Goal: Information Seeking & Learning: Learn about a topic

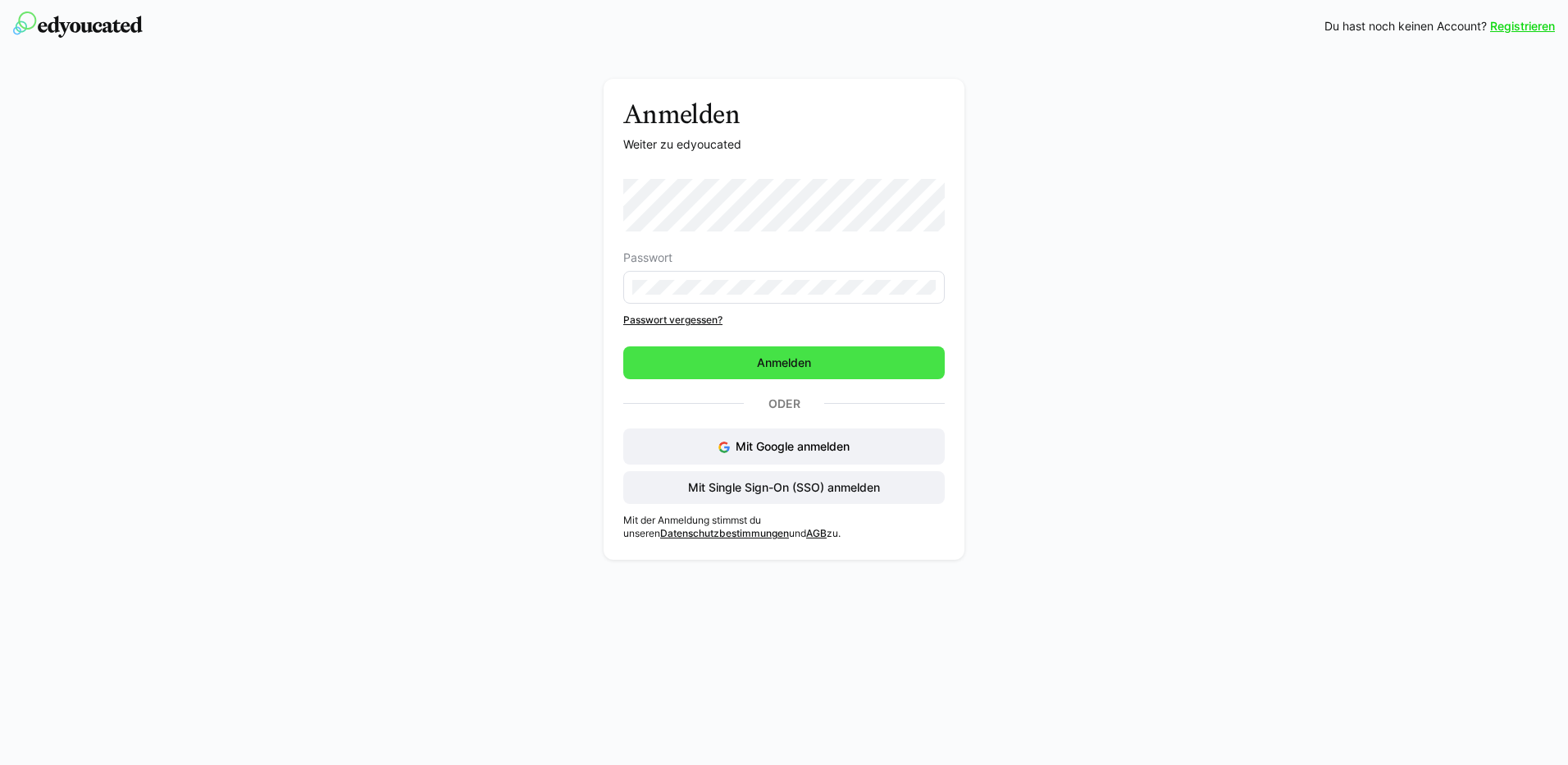
click at [720, 354] on span "Anmelden" at bounding box center [783, 363] width 321 height 33
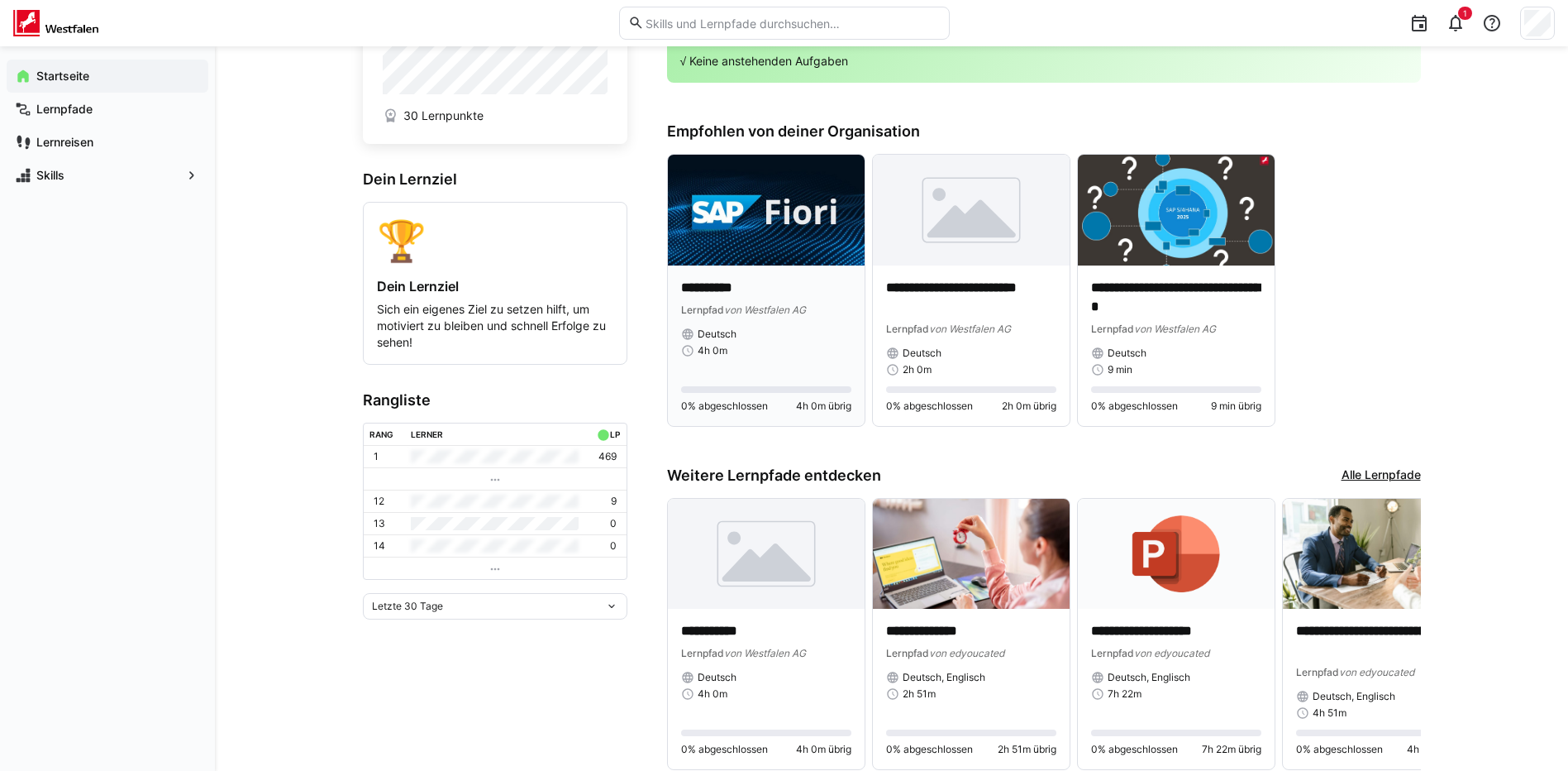
scroll to position [143, 0]
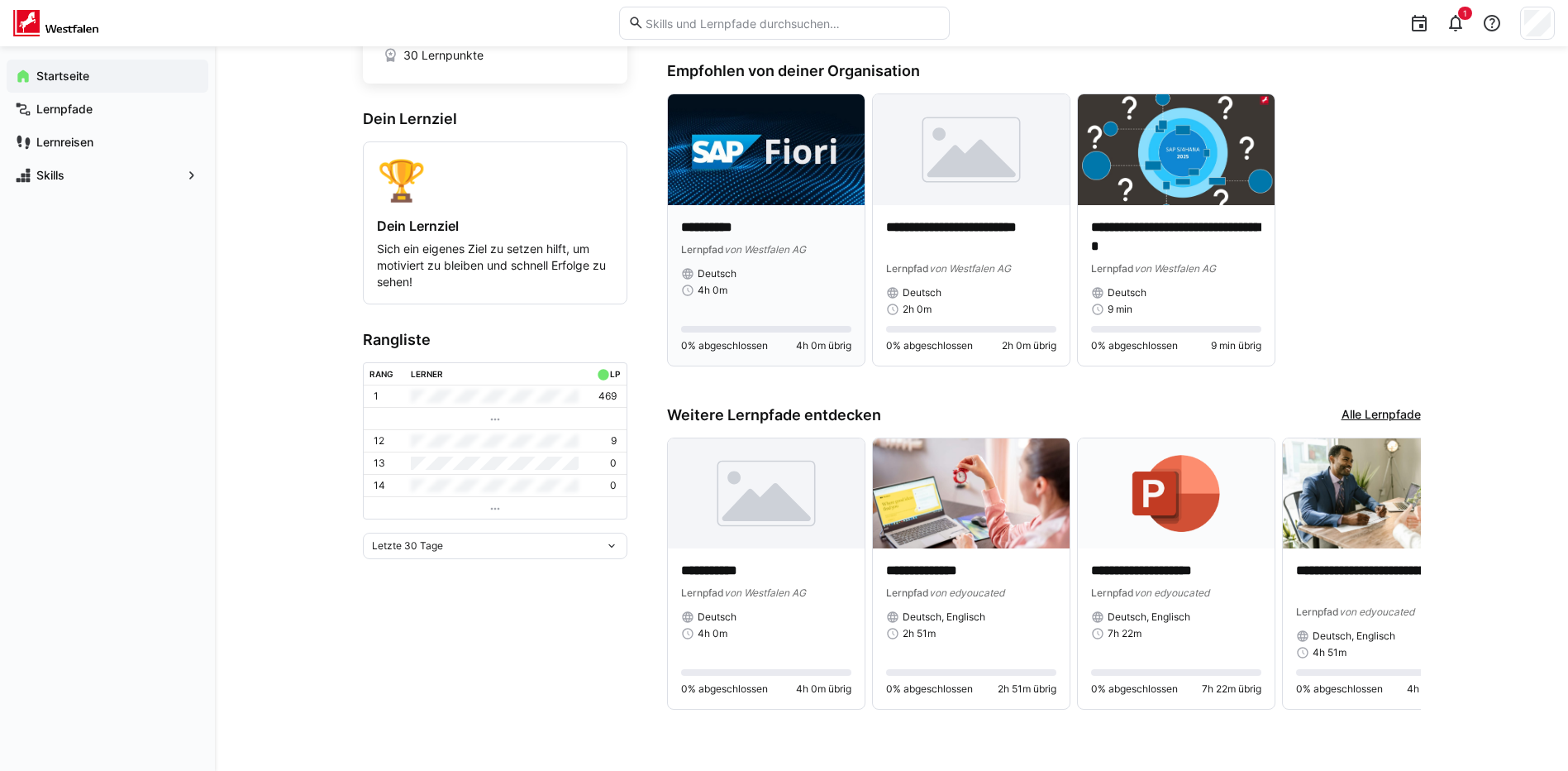
click at [750, 190] on img at bounding box center [766, 150] width 196 height 111
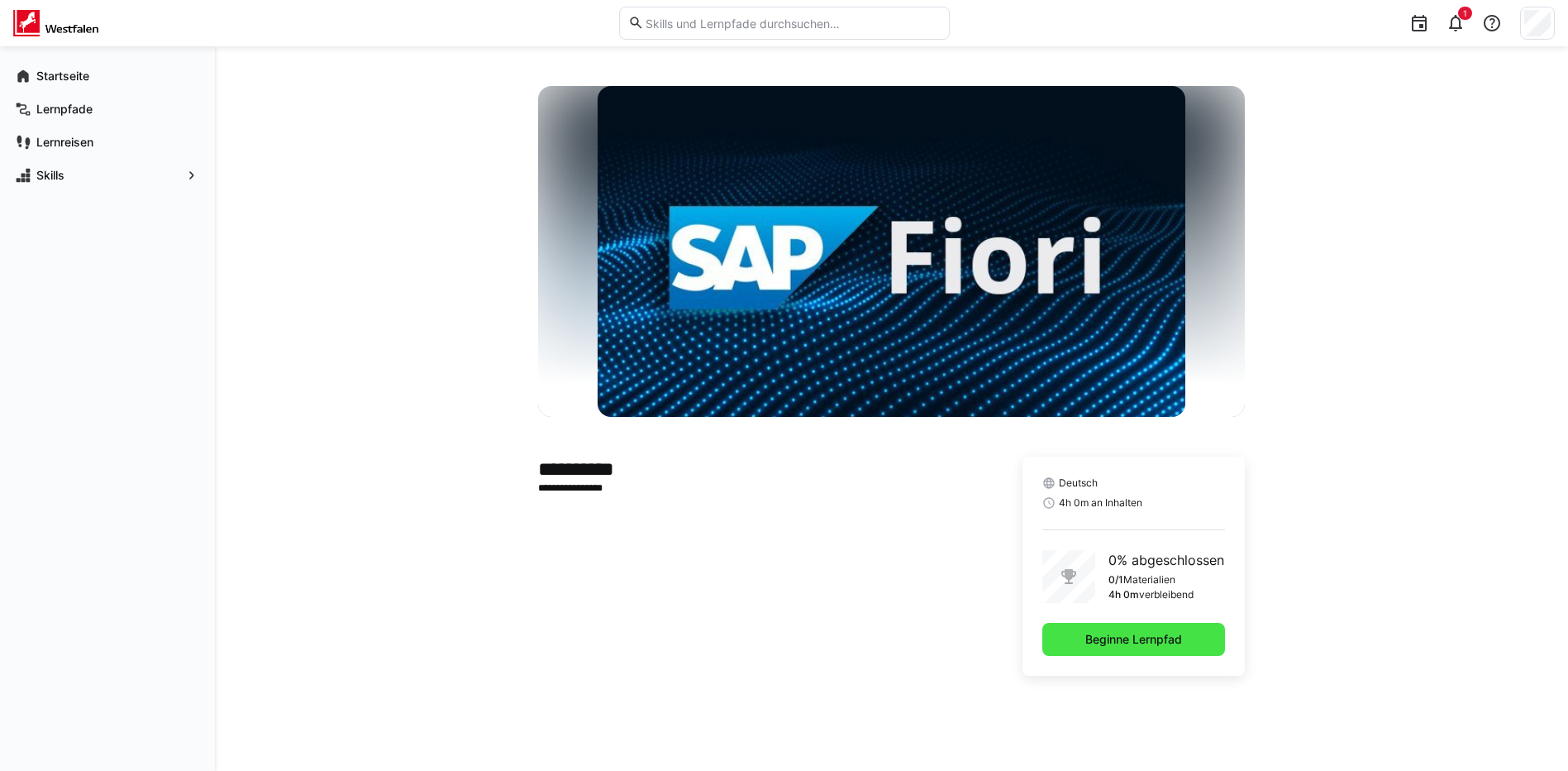
click at [1128, 637] on span "Beginne Lernpfad" at bounding box center [1133, 639] width 102 height 17
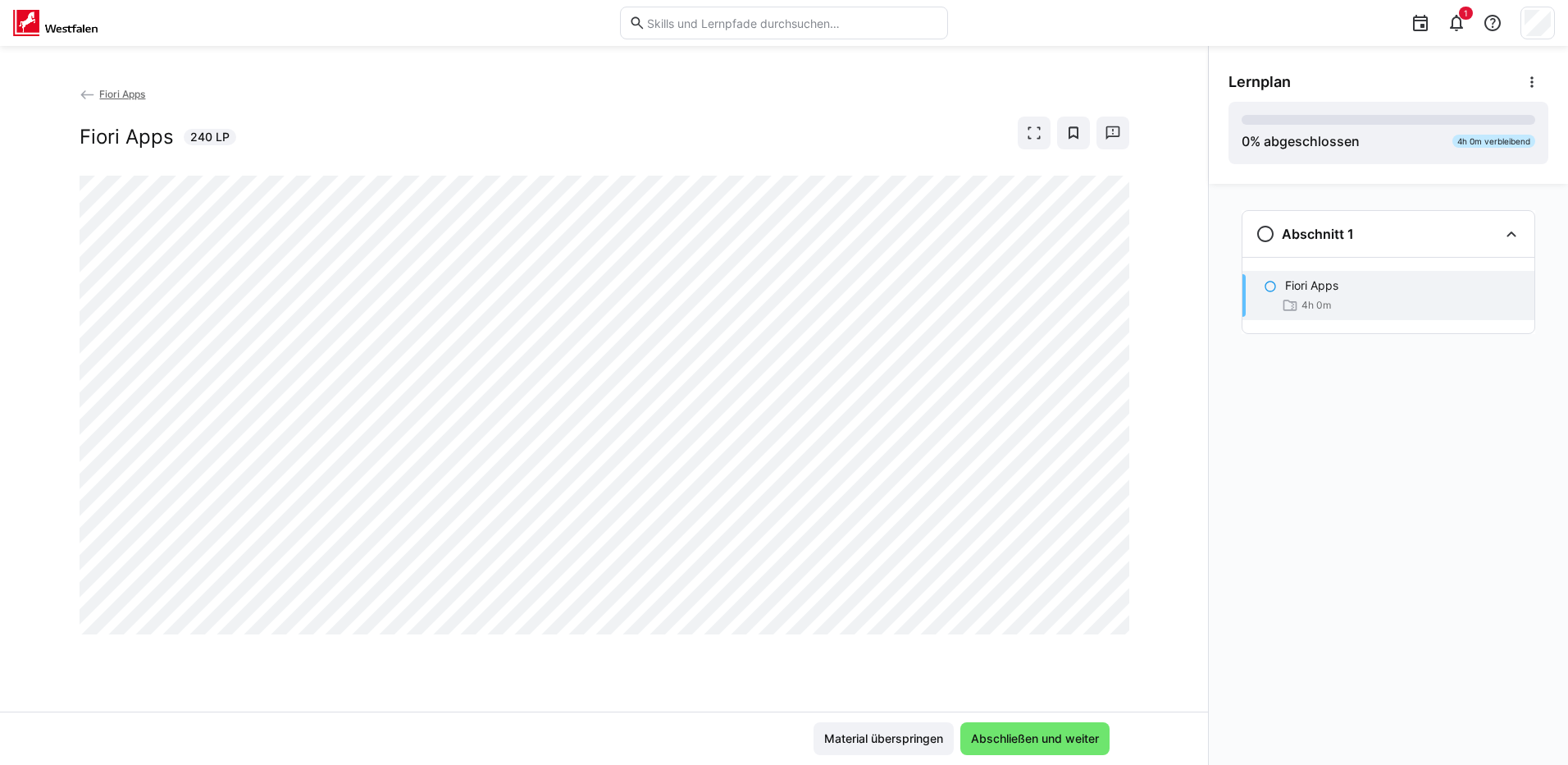
click at [122, 99] on span "Fiori Apps" at bounding box center [122, 94] width 46 height 13
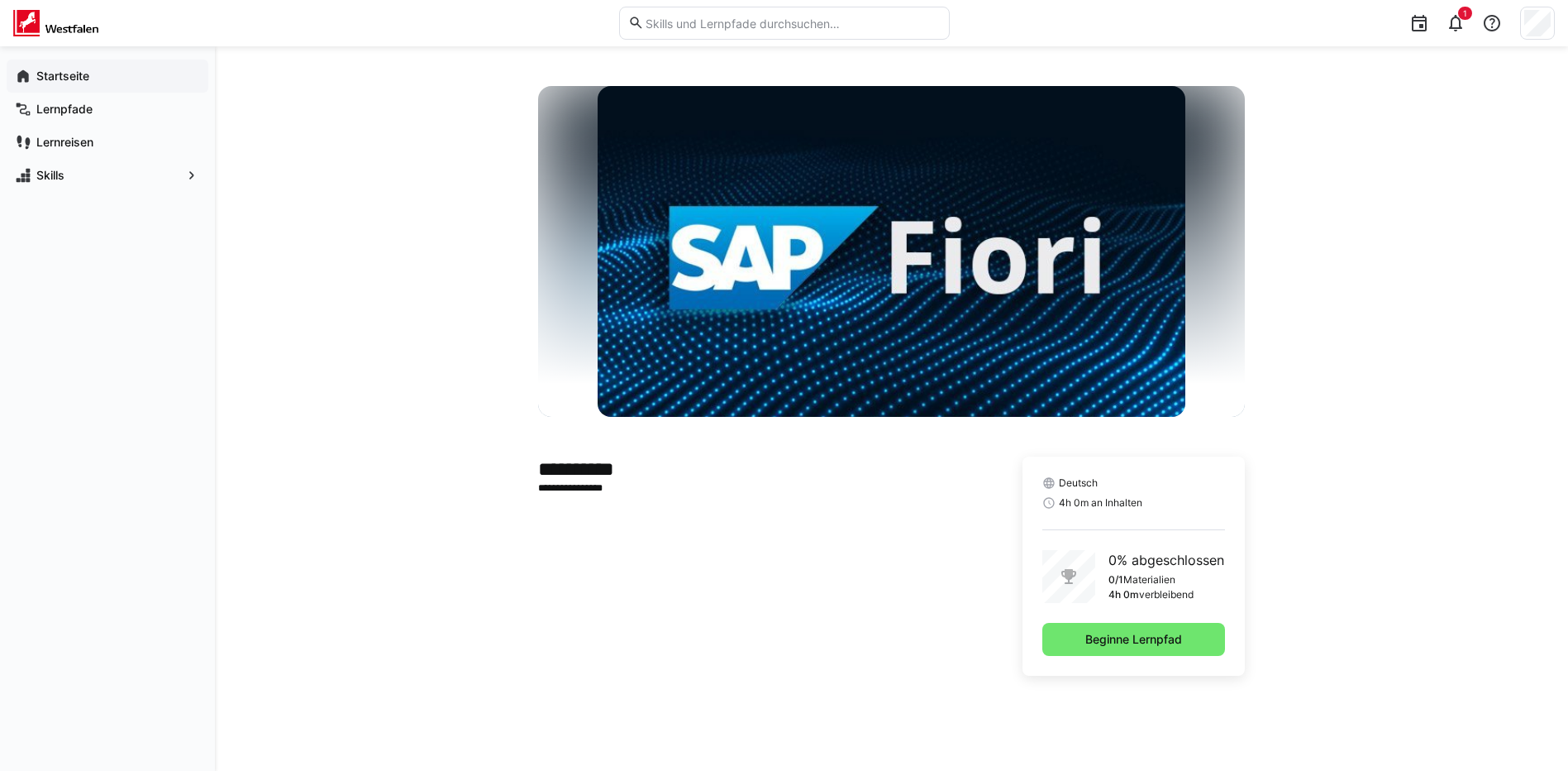
click at [0, 0] on app-navigation-label "Startseite" at bounding box center [0, 0] width 0 height 0
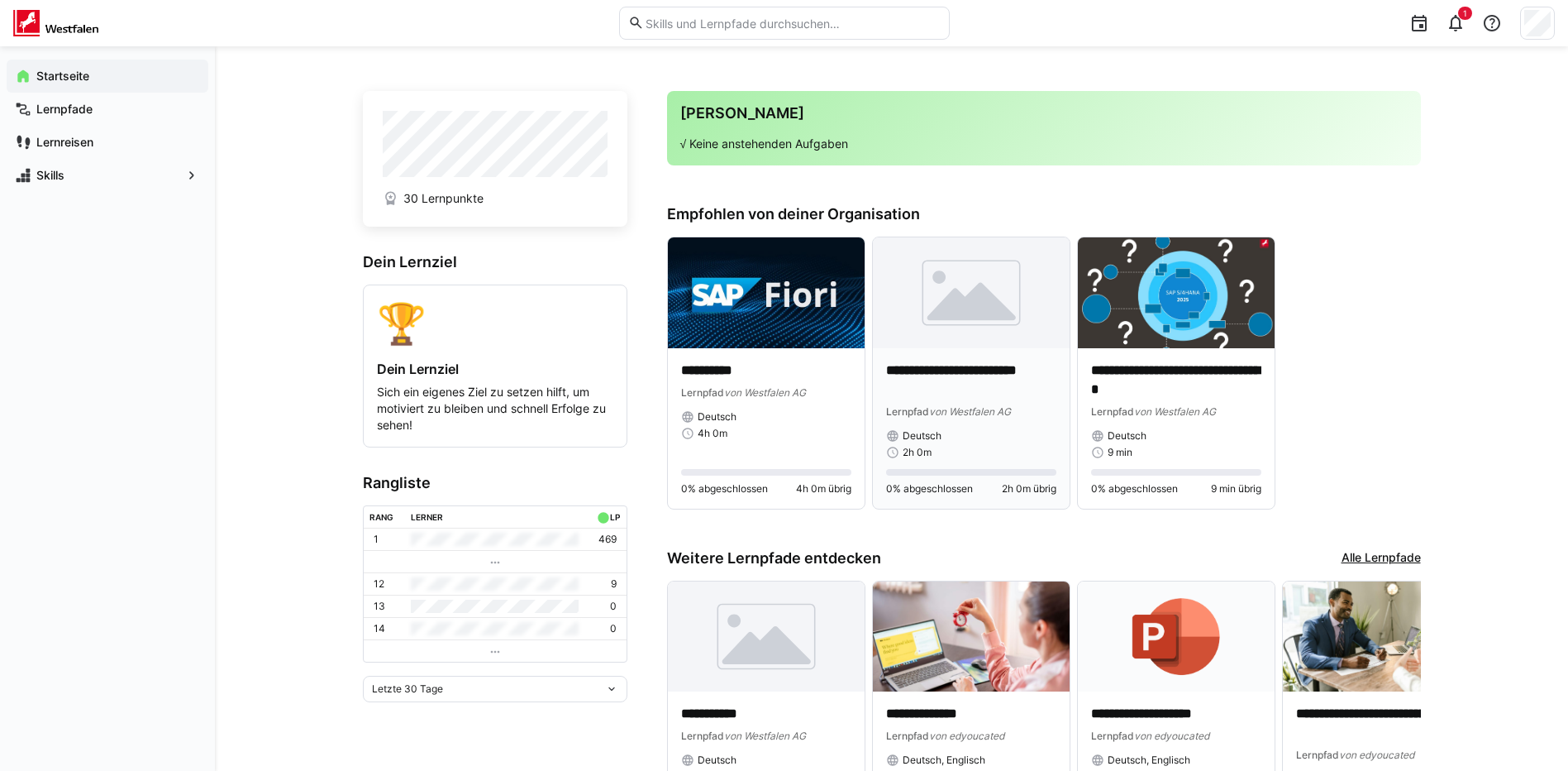
click at [968, 345] on img at bounding box center [971, 293] width 196 height 111
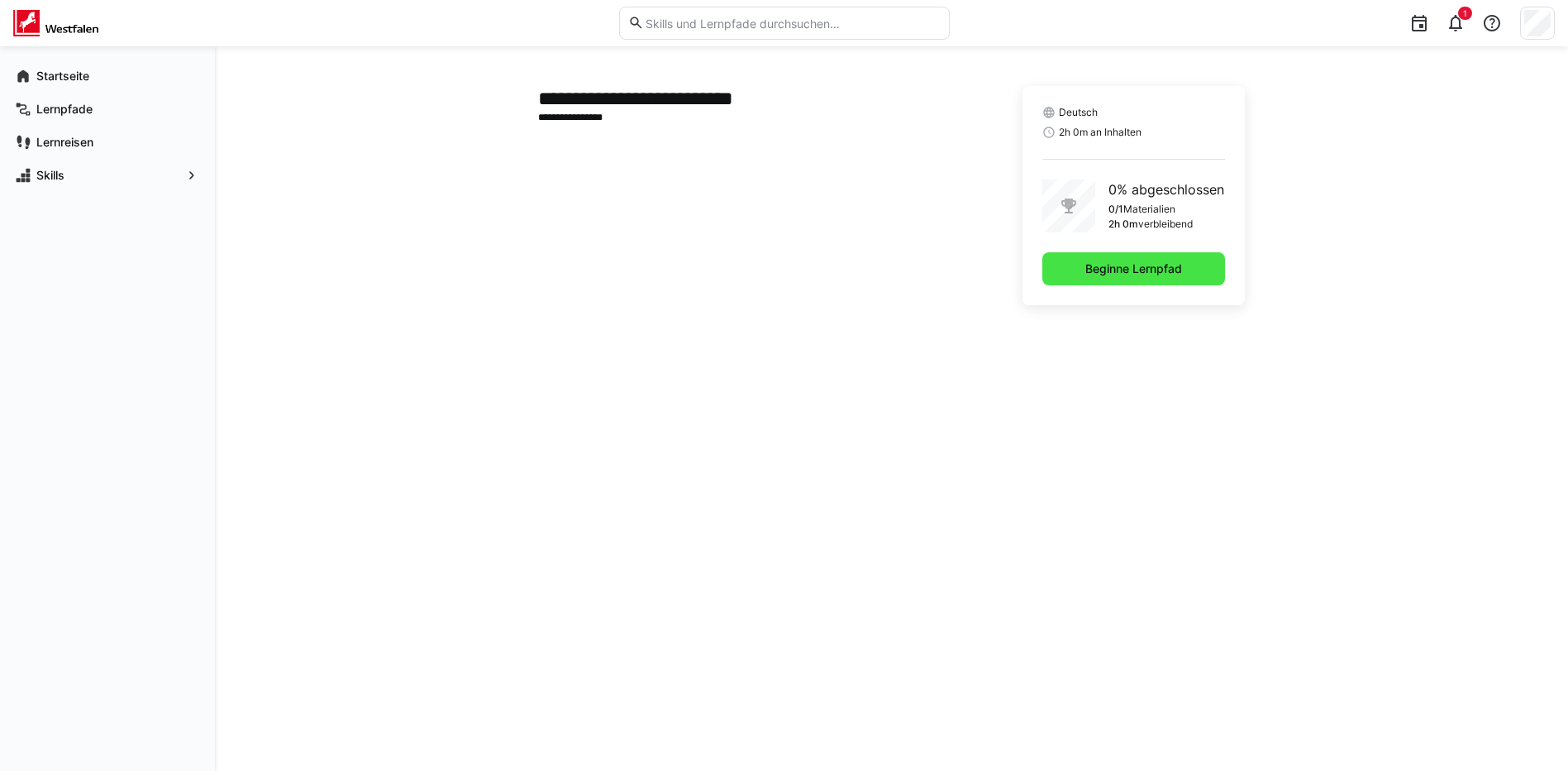
click at [1111, 273] on span "Beginne Lernpfad" at bounding box center [1133, 268] width 102 height 17
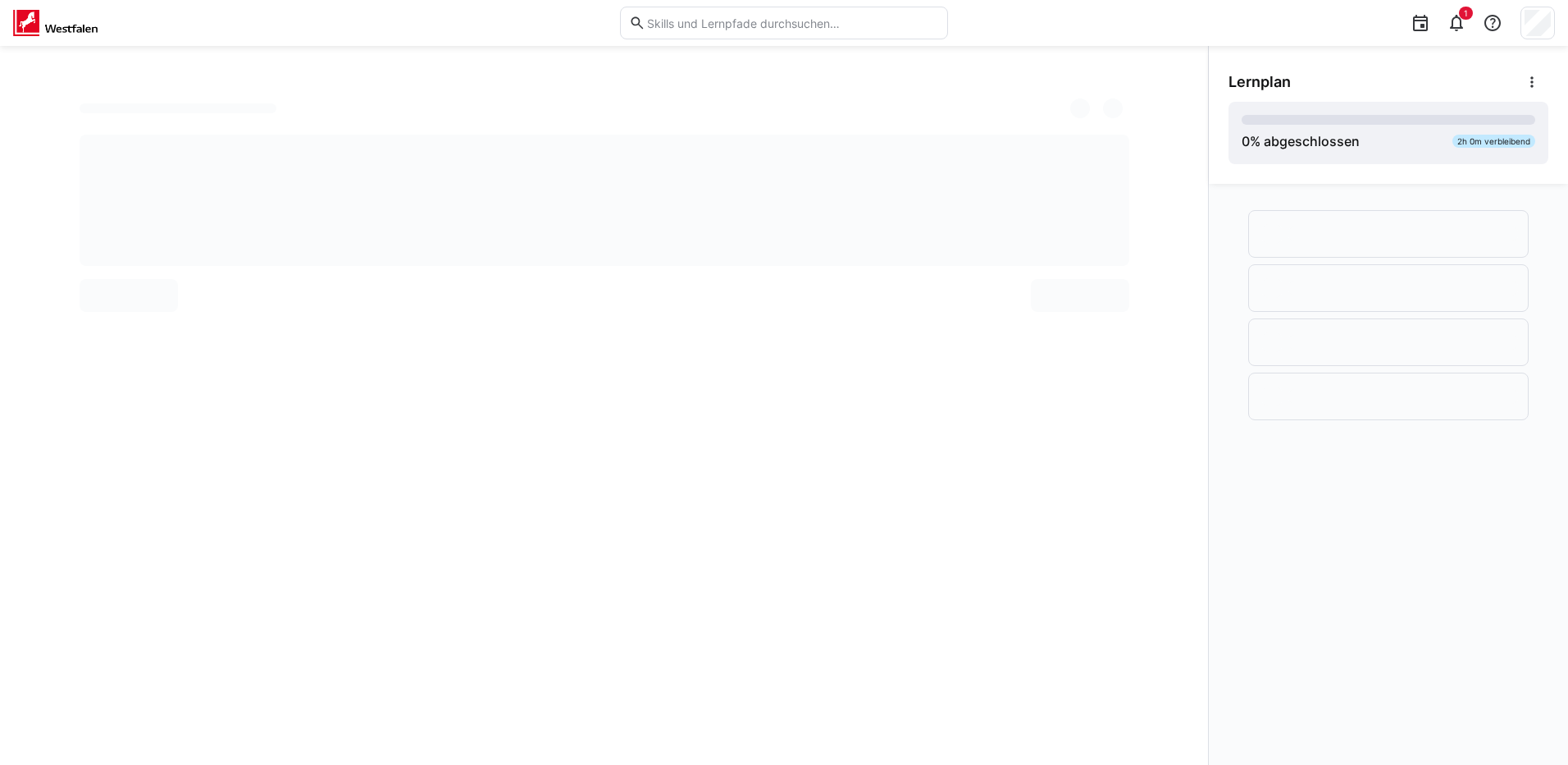
click at [1102, 271] on div at bounding box center [605, 209] width 1128 height 222
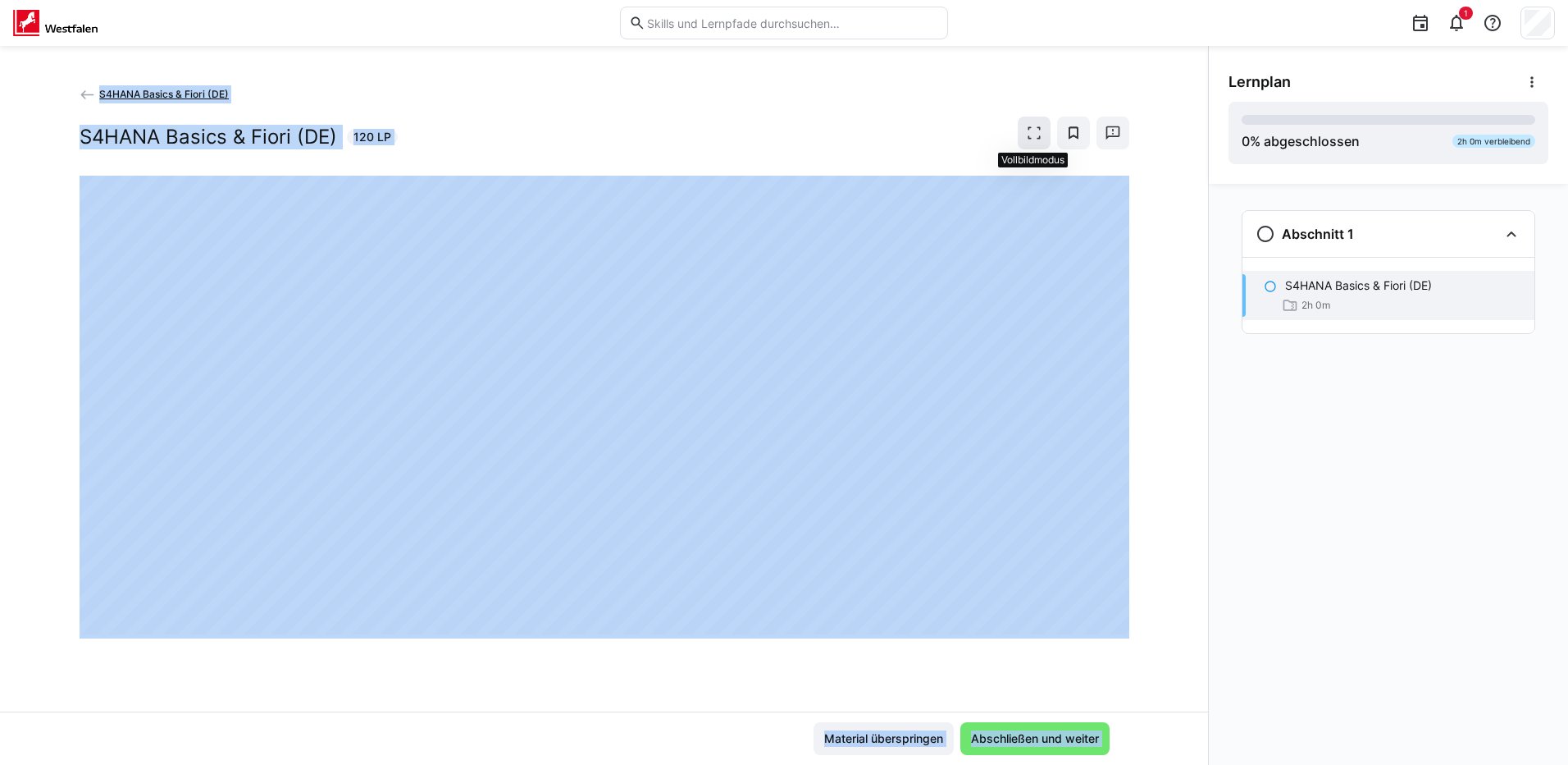
click at [1029, 133] on eds-icon at bounding box center [1034, 132] width 16 height 16
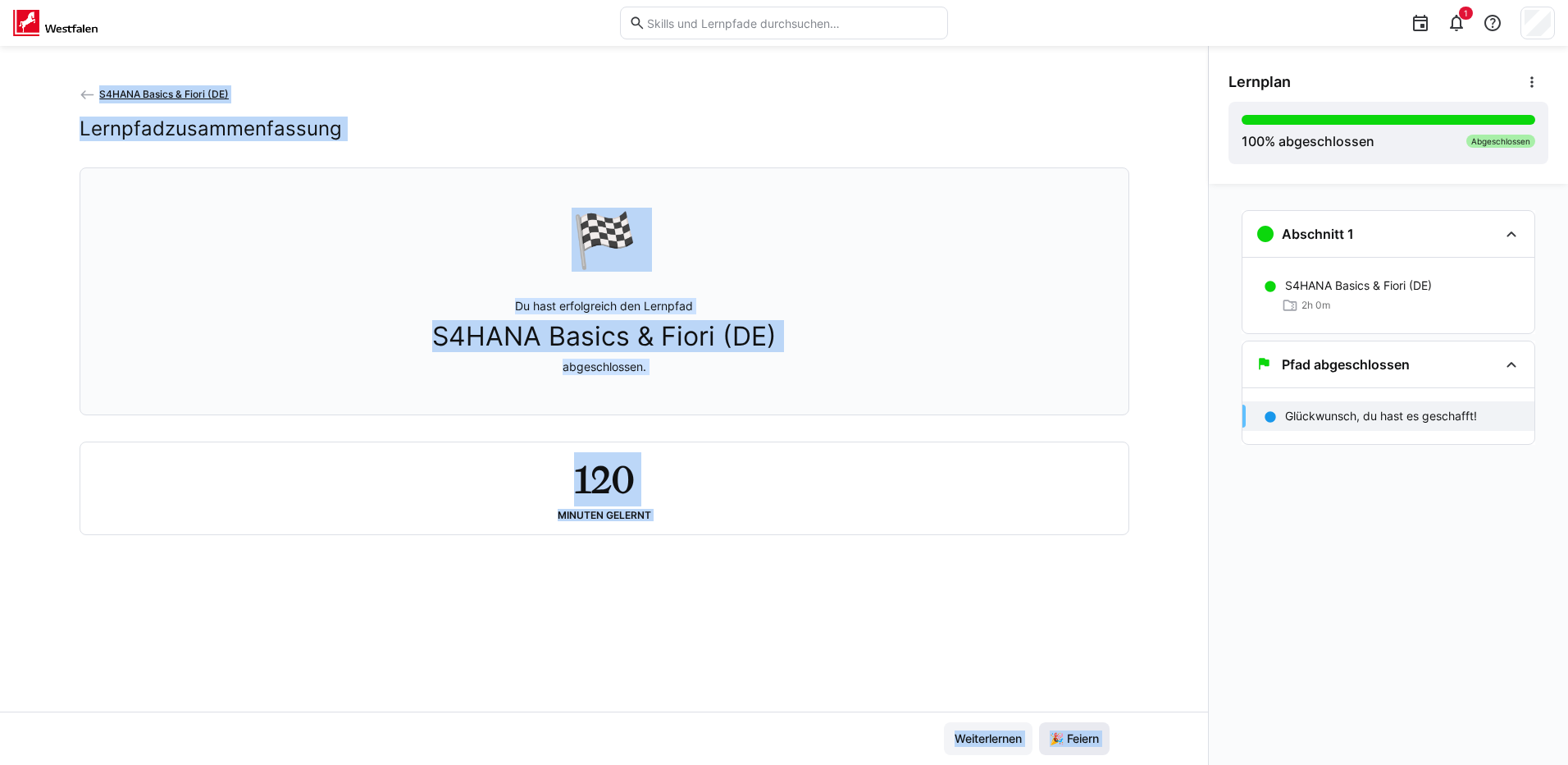
click at [1073, 738] on span "🎉 Feiern" at bounding box center [1074, 738] width 54 height 16
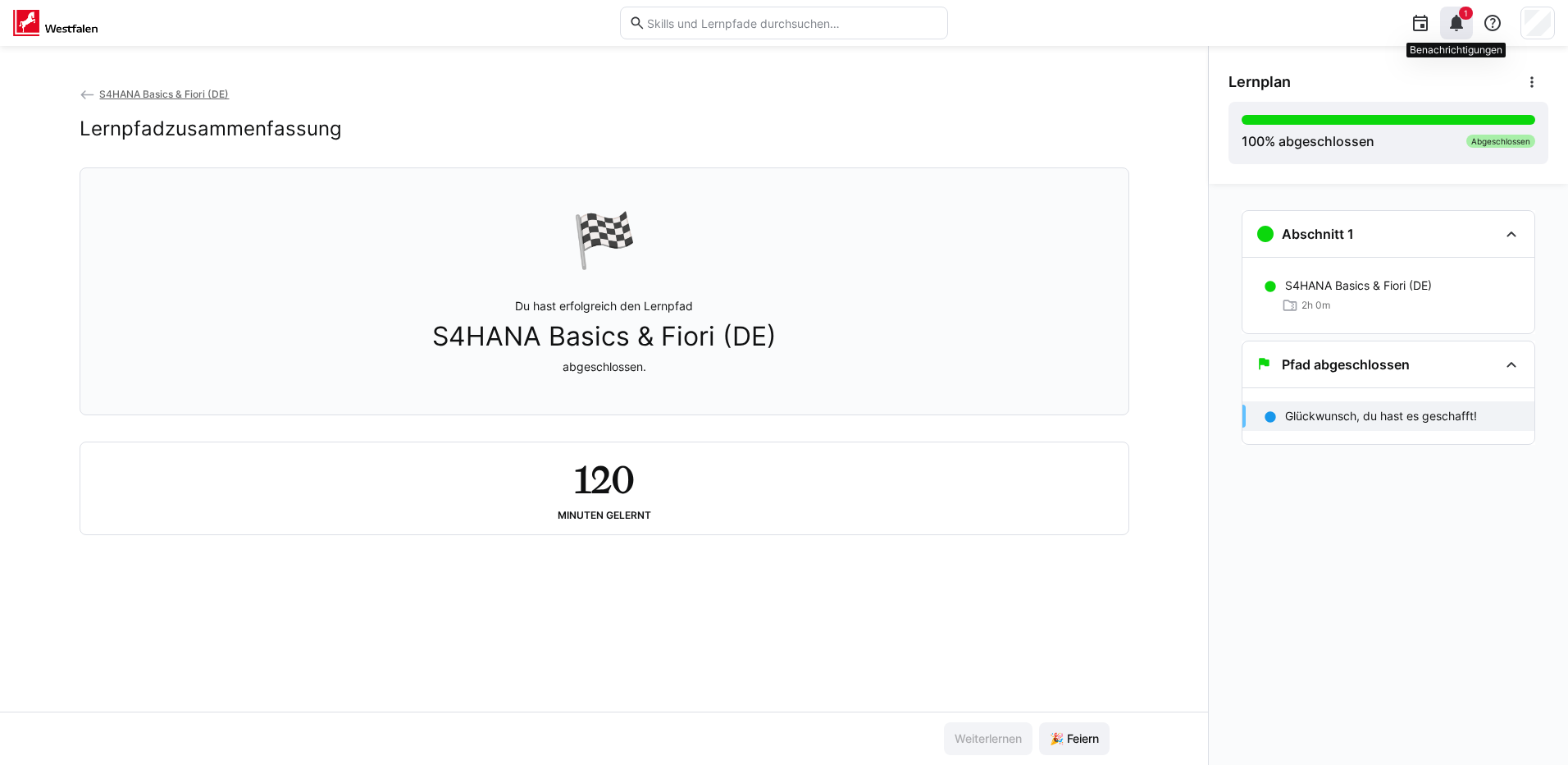
click at [1463, 18] on span "1" at bounding box center [1466, 14] width 14 height 14
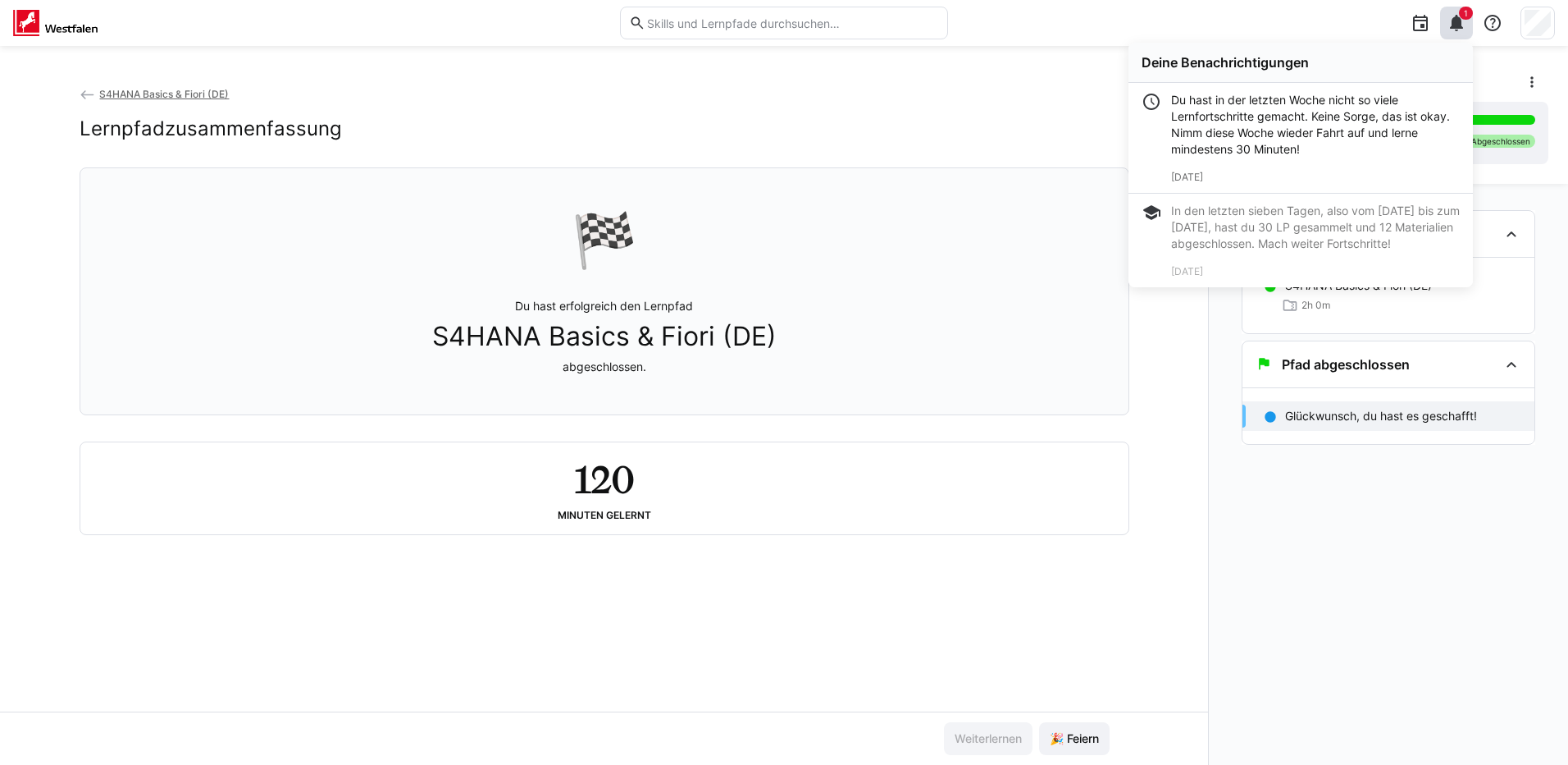
click at [22, 18] on img at bounding box center [56, 22] width 85 height 26
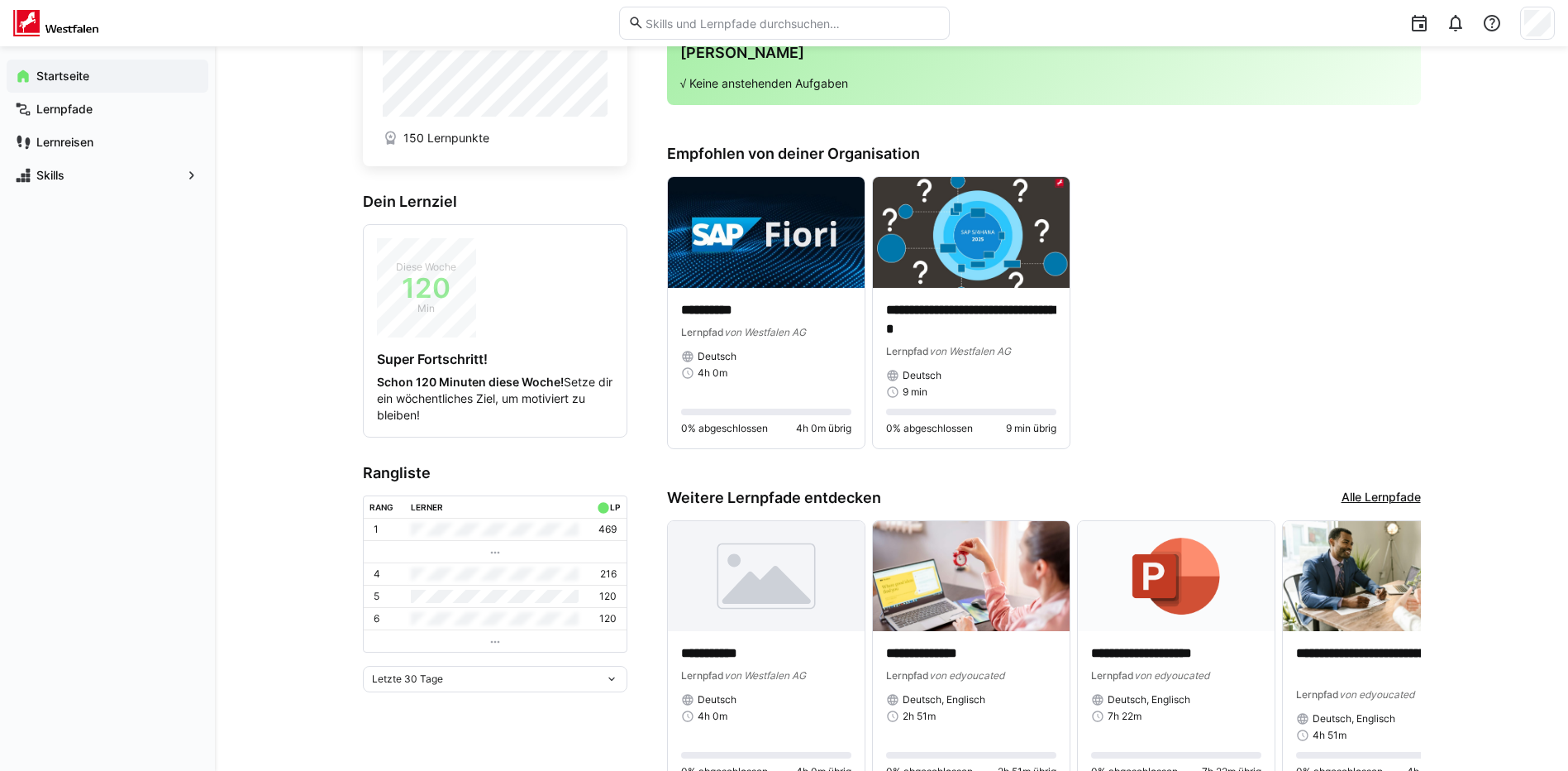
scroll to position [143, 0]
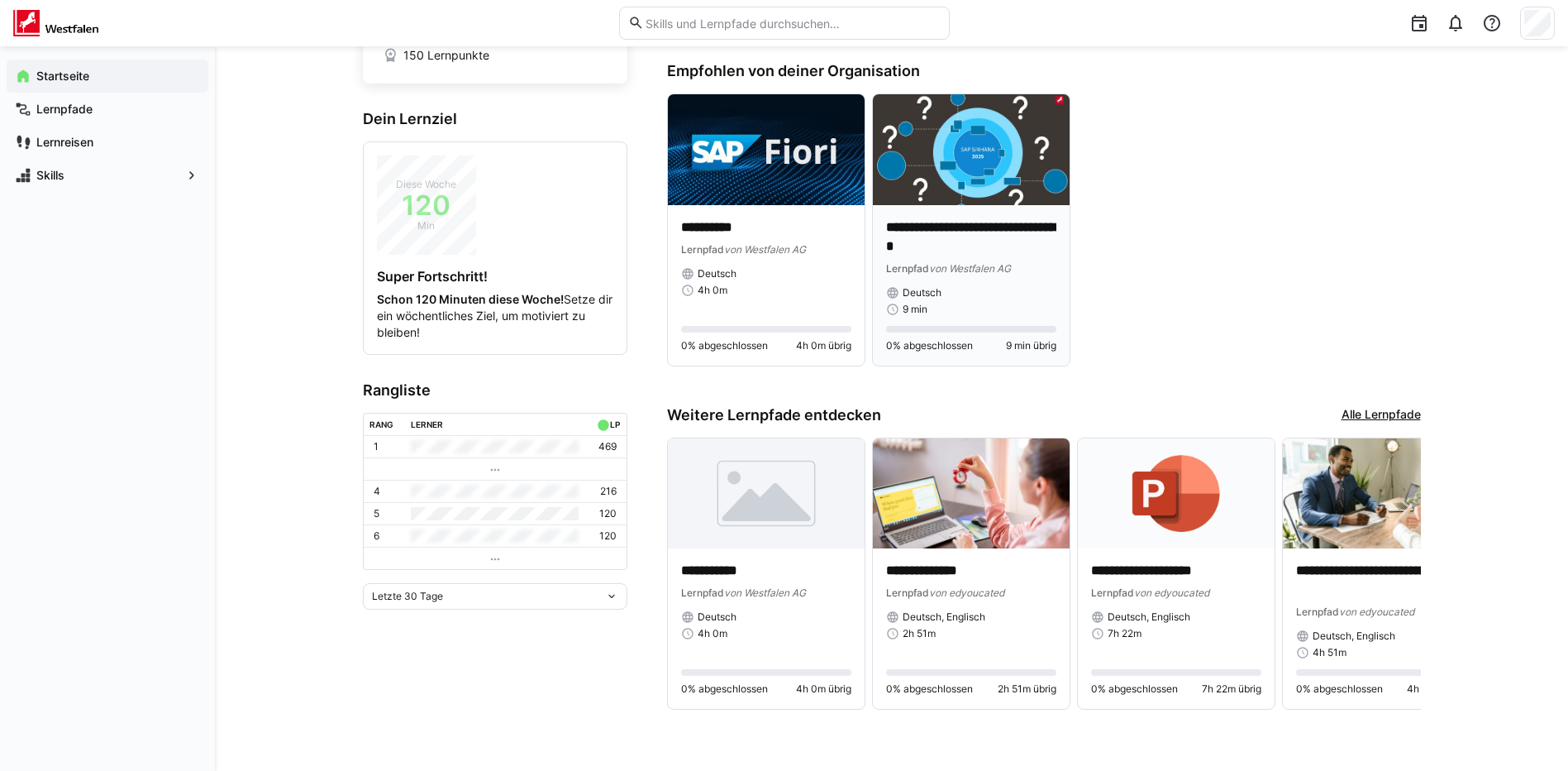
click at [948, 196] on img at bounding box center [971, 150] width 196 height 111
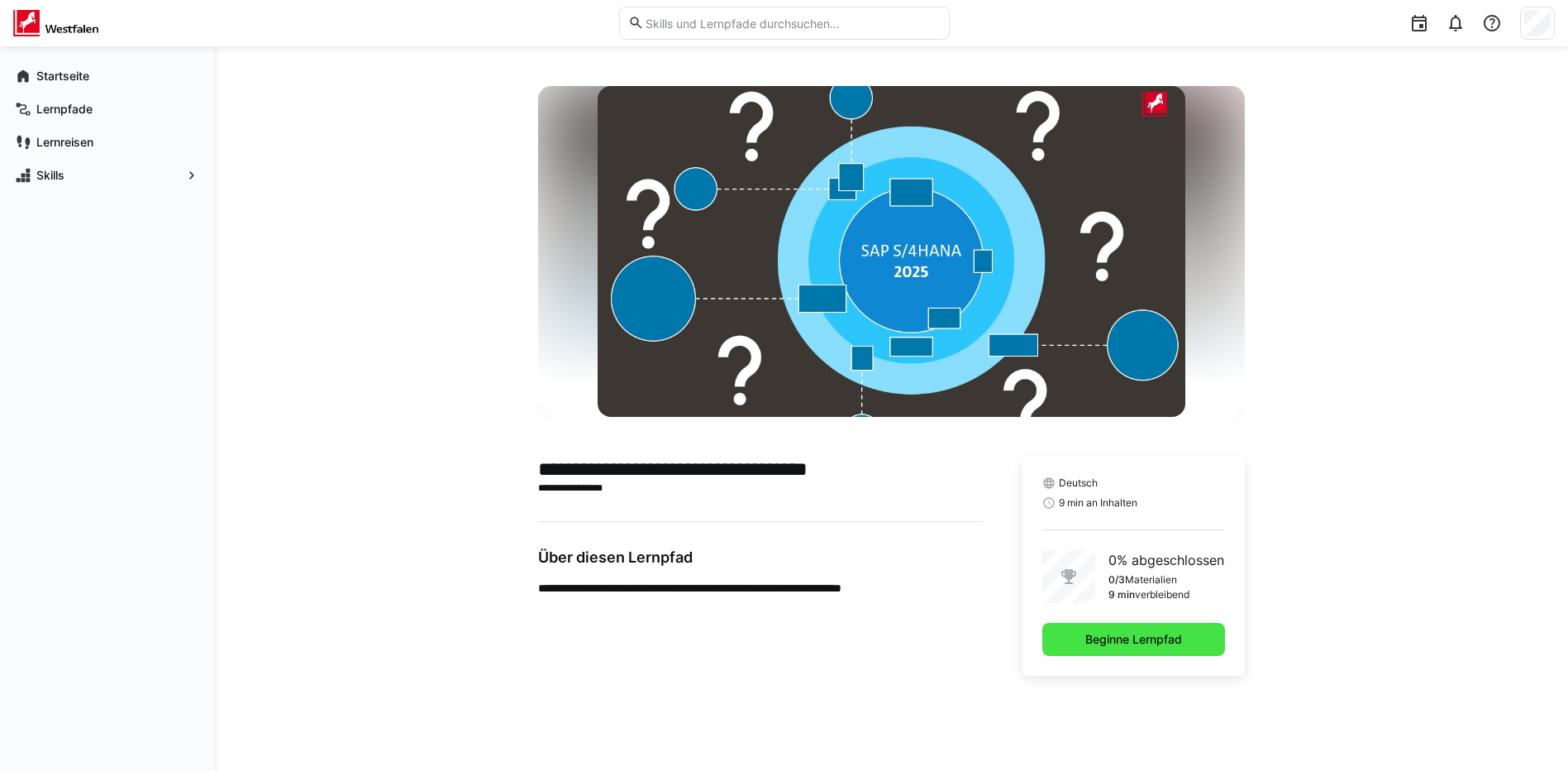
click at [1124, 646] on span "Beginne Lernpfad" at bounding box center [1133, 639] width 102 height 17
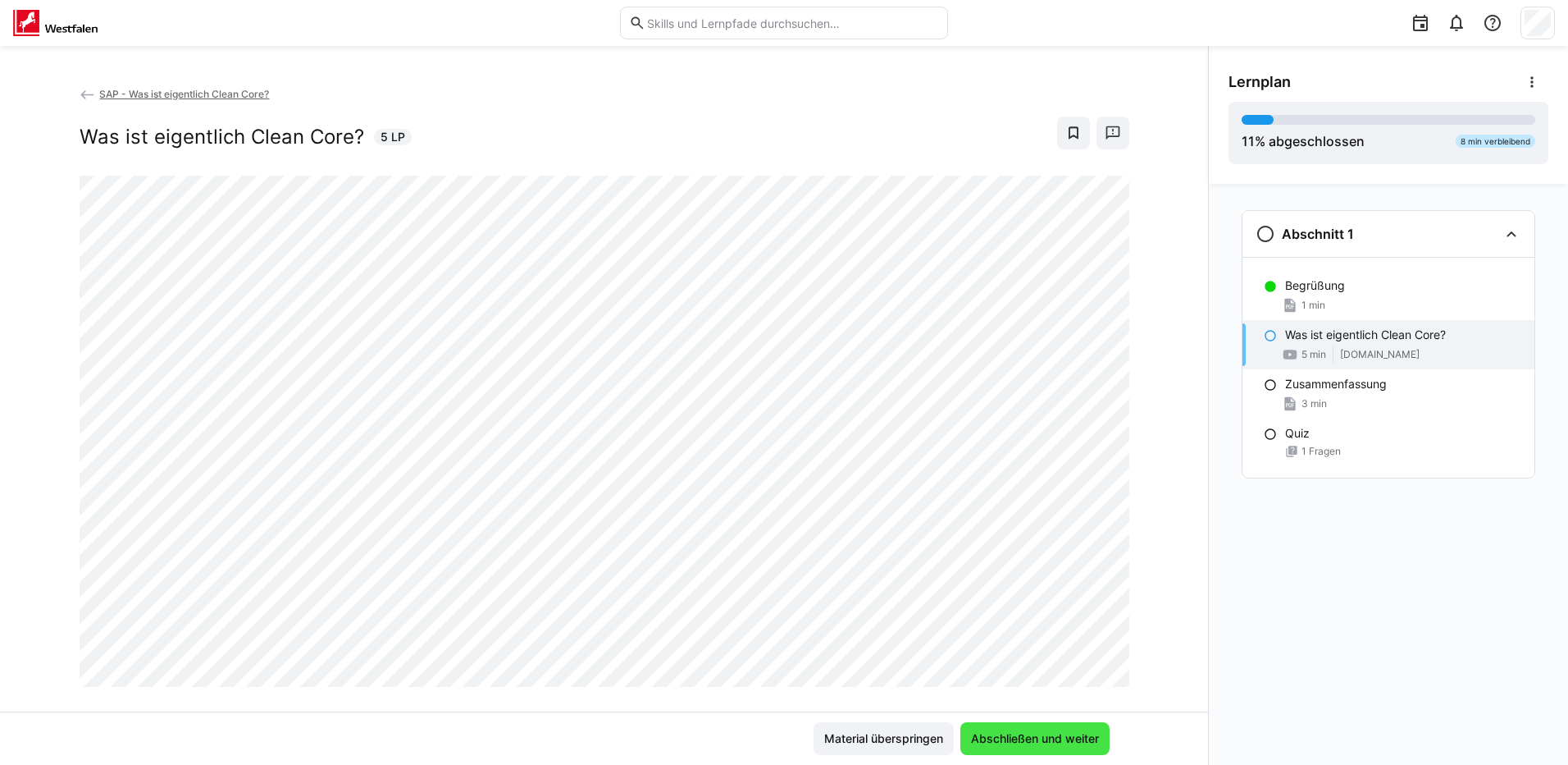
click at [1001, 743] on span "Abschließen und weiter" at bounding box center [1035, 738] width 133 height 16
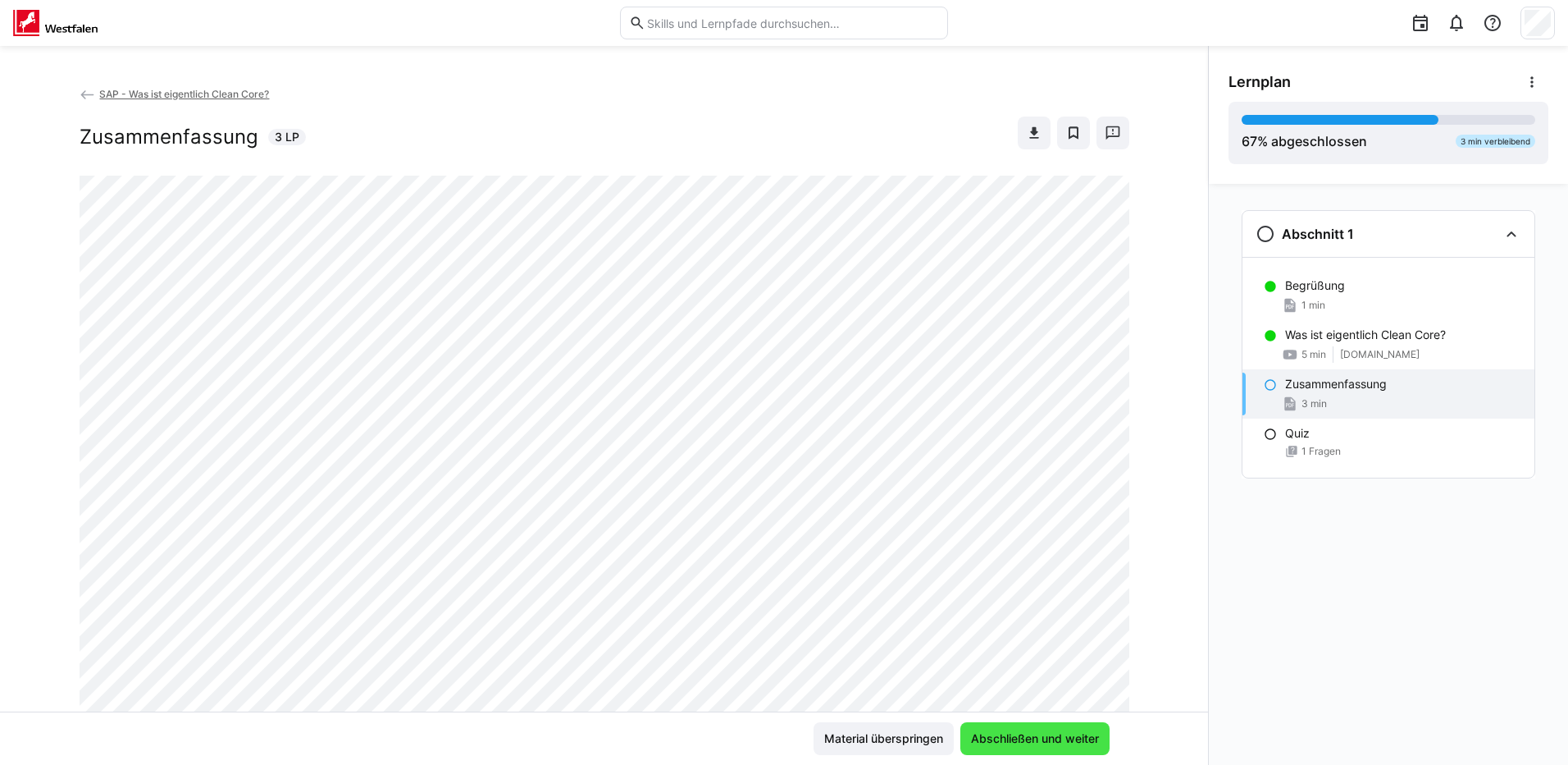
click at [1001, 743] on span "Abschließen und weiter" at bounding box center [1035, 738] width 133 height 16
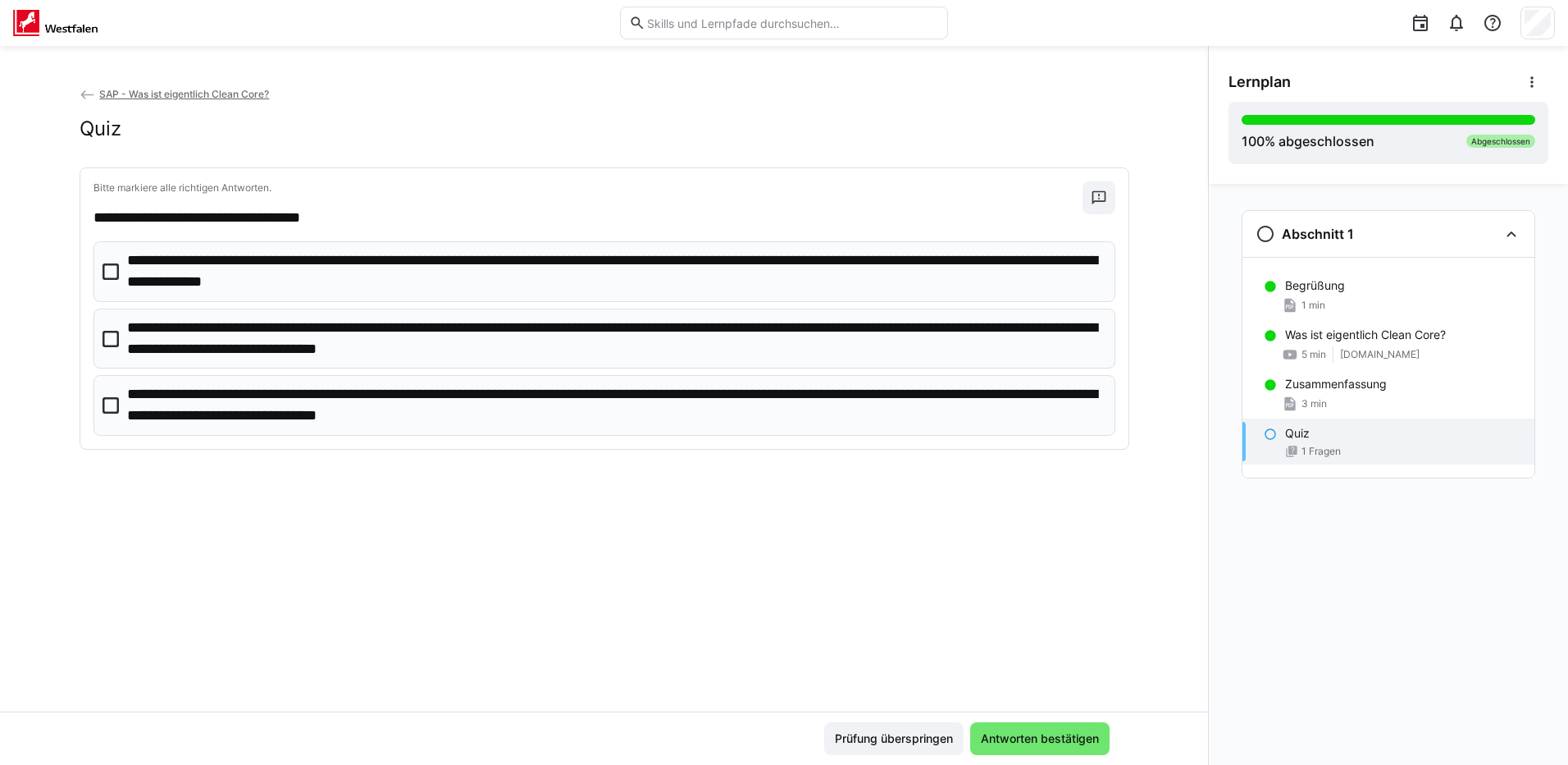
click at [113, 336] on icon at bounding box center [110, 339] width 16 height 16
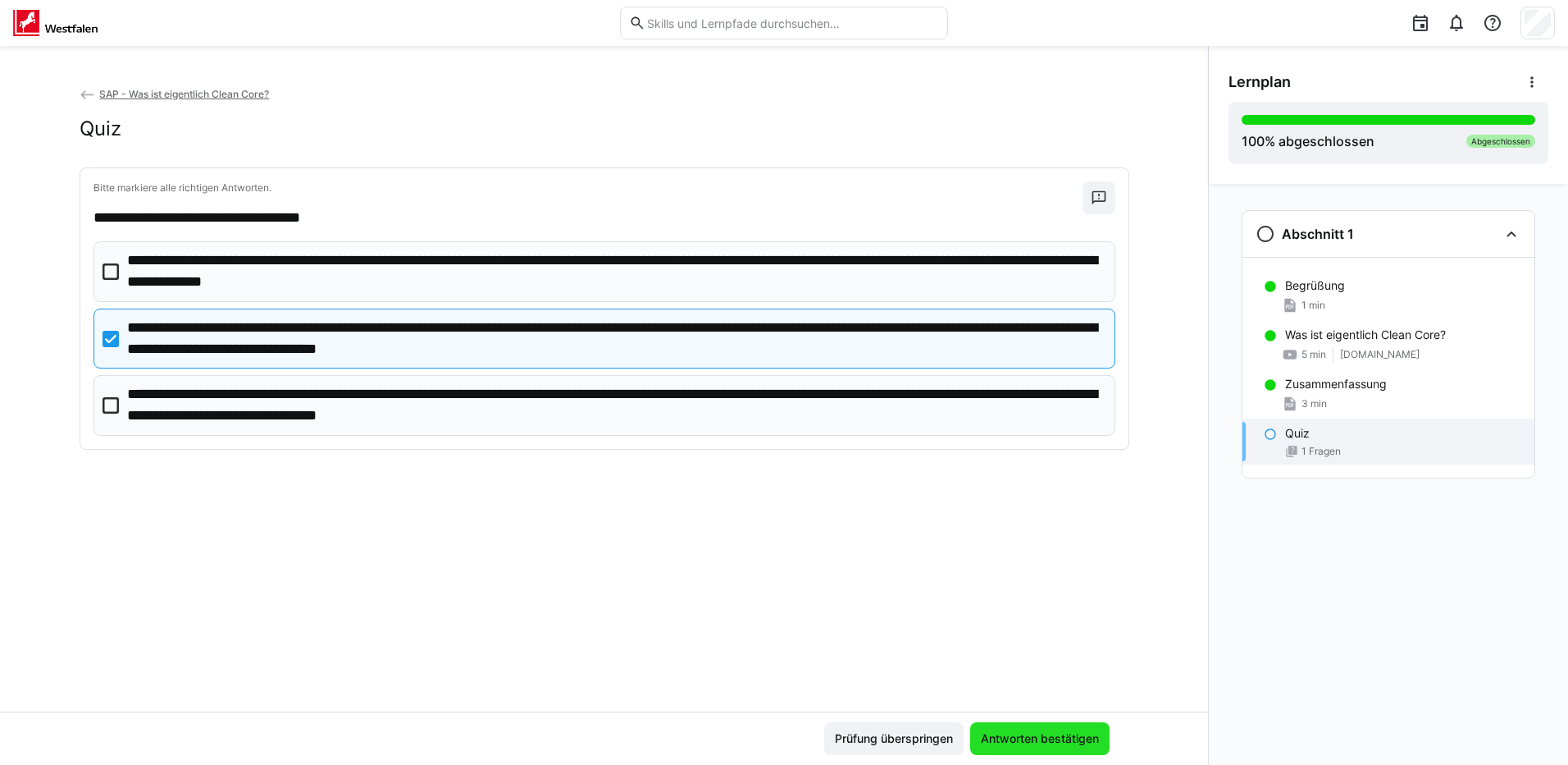
click at [1043, 738] on span "Antworten bestätigen" at bounding box center [1041, 738] width 123 height 16
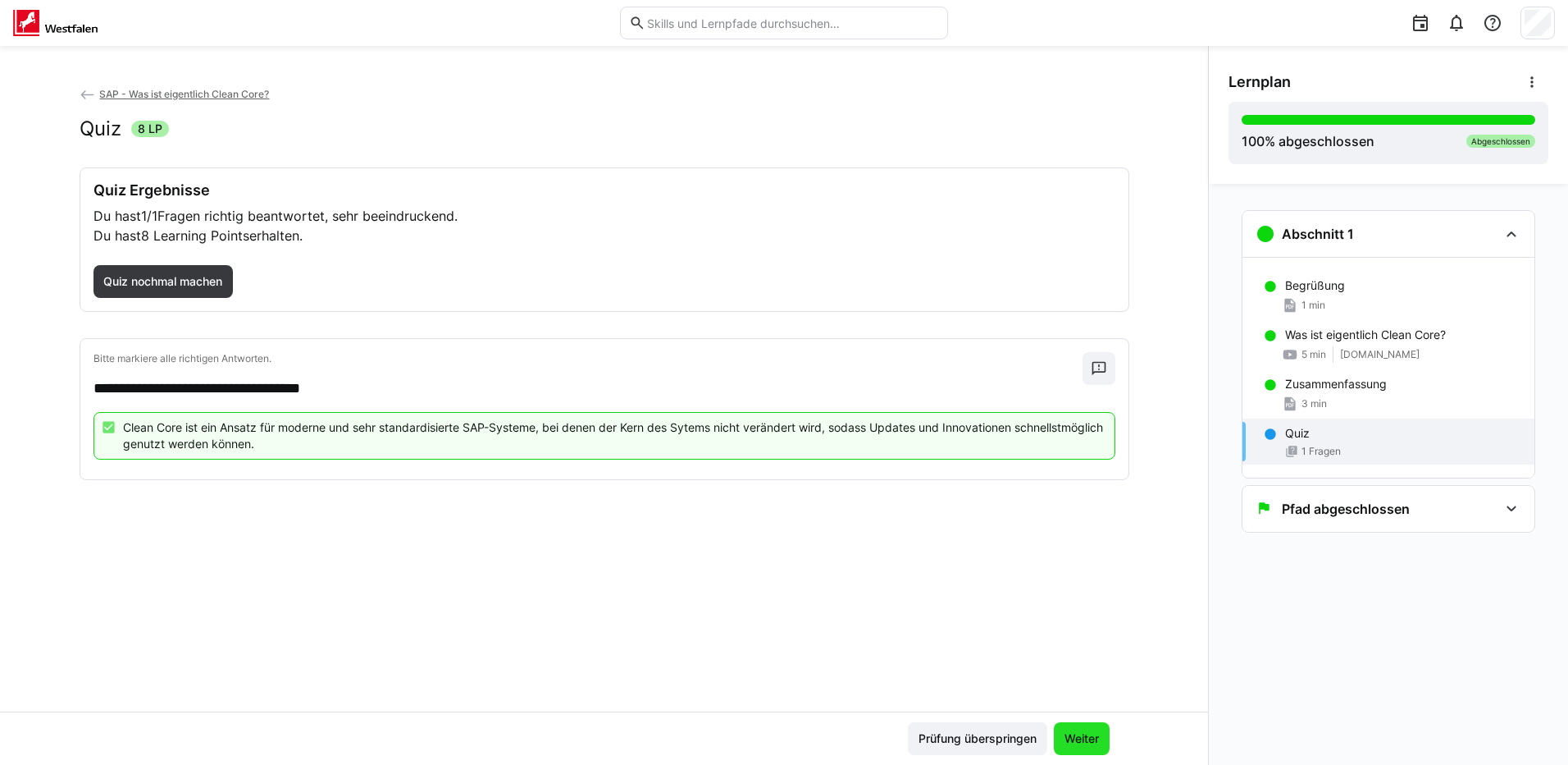
click at [1089, 742] on span "Weiter" at bounding box center [1081, 738] width 40 height 16
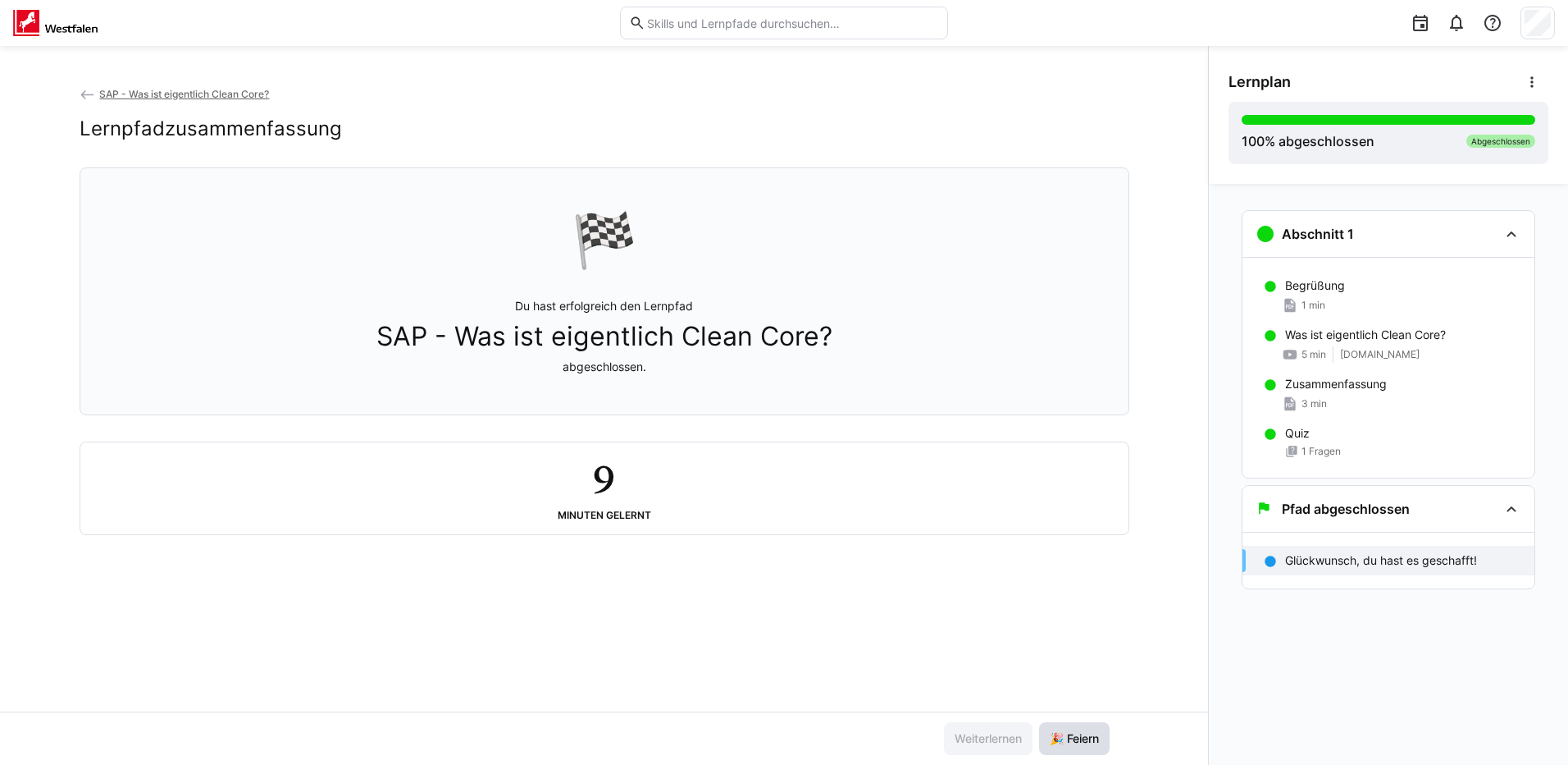
click at [1089, 742] on span "🎉 Feiern" at bounding box center [1074, 738] width 54 height 16
click at [69, 30] on img at bounding box center [56, 22] width 85 height 26
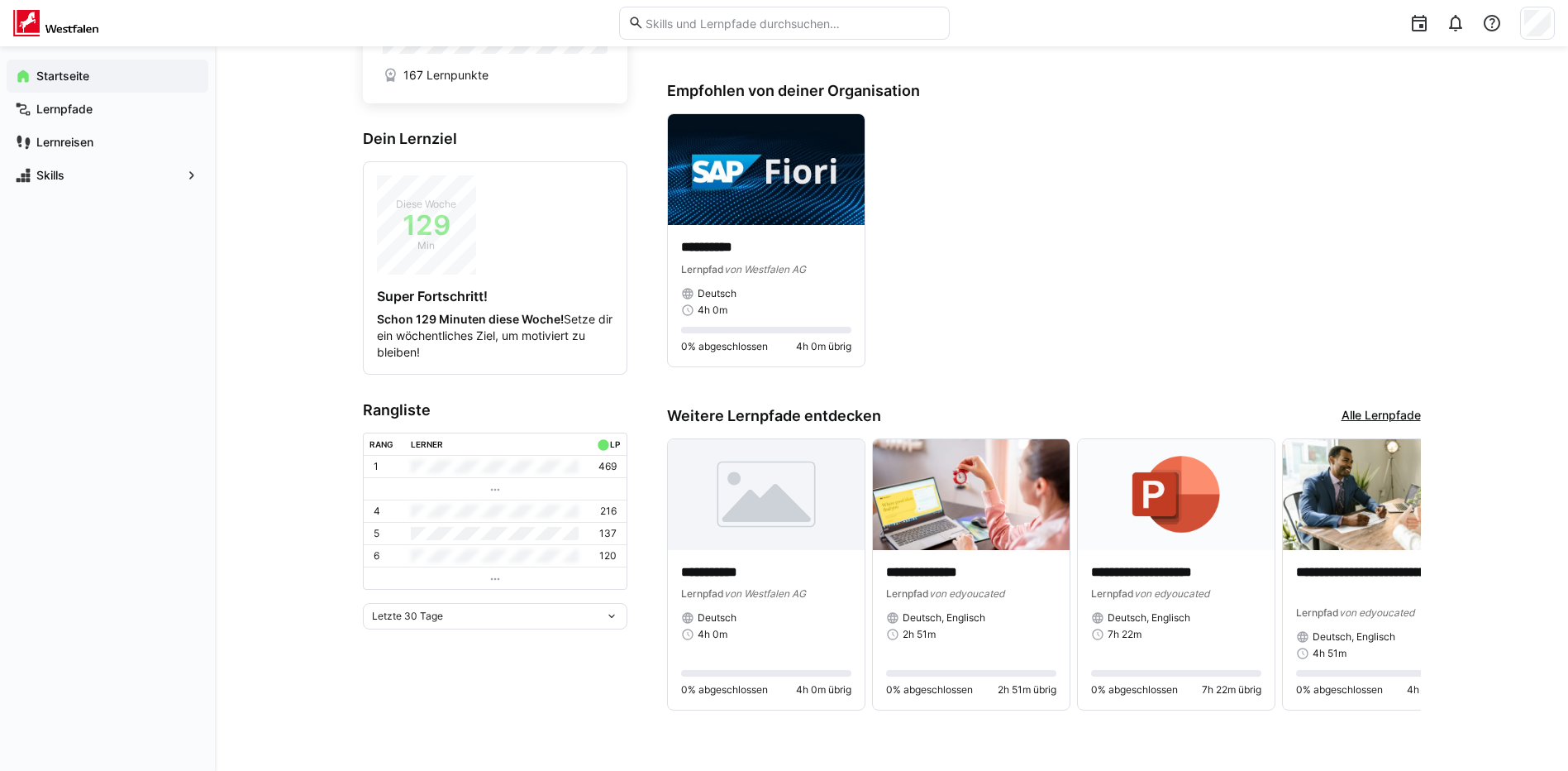
scroll to position [124, 0]
click at [1386, 410] on link "Alle Lernpfade" at bounding box center [1381, 415] width 80 height 18
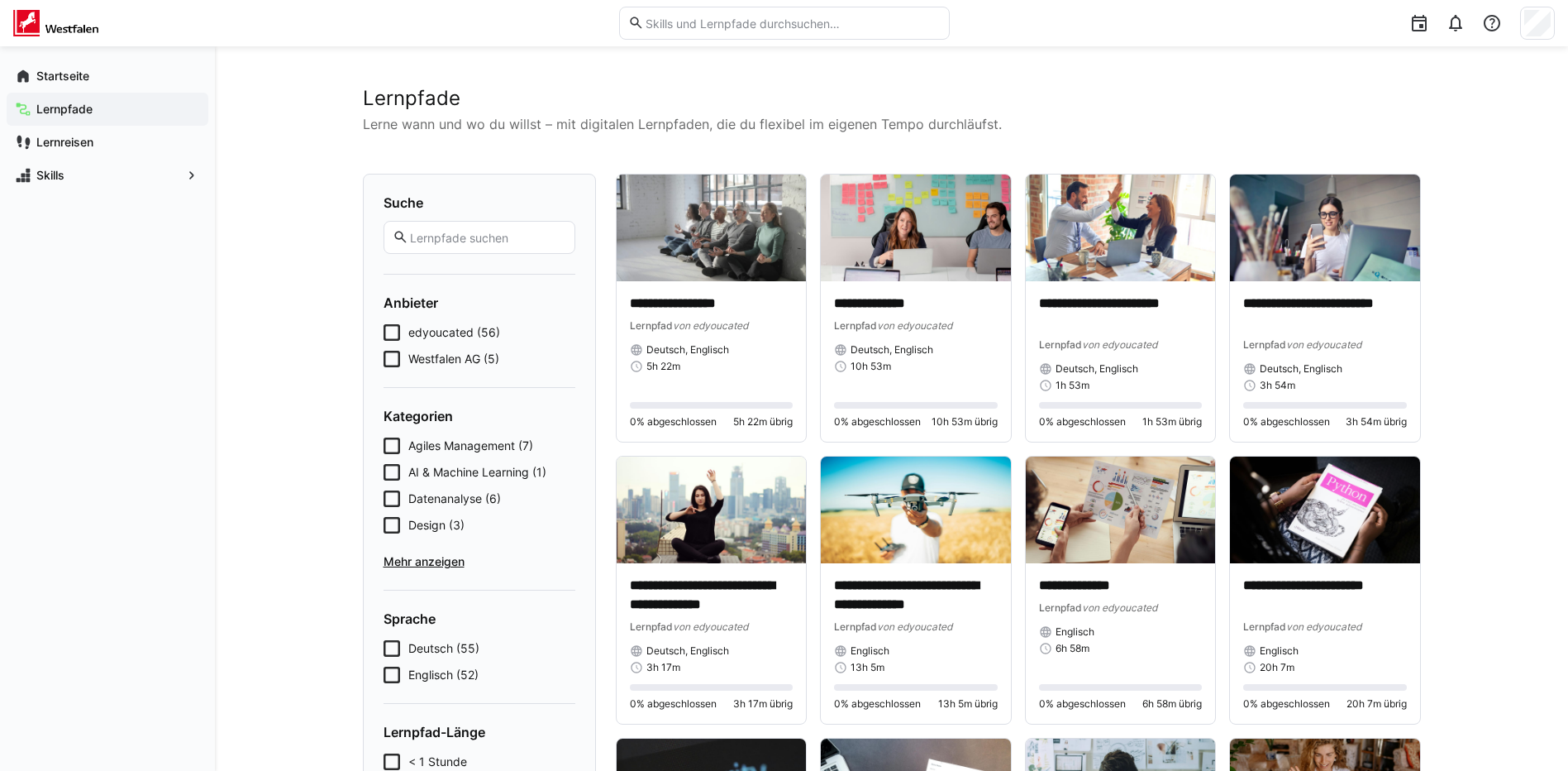
click at [394, 359] on icon at bounding box center [392, 359] width 17 height 17
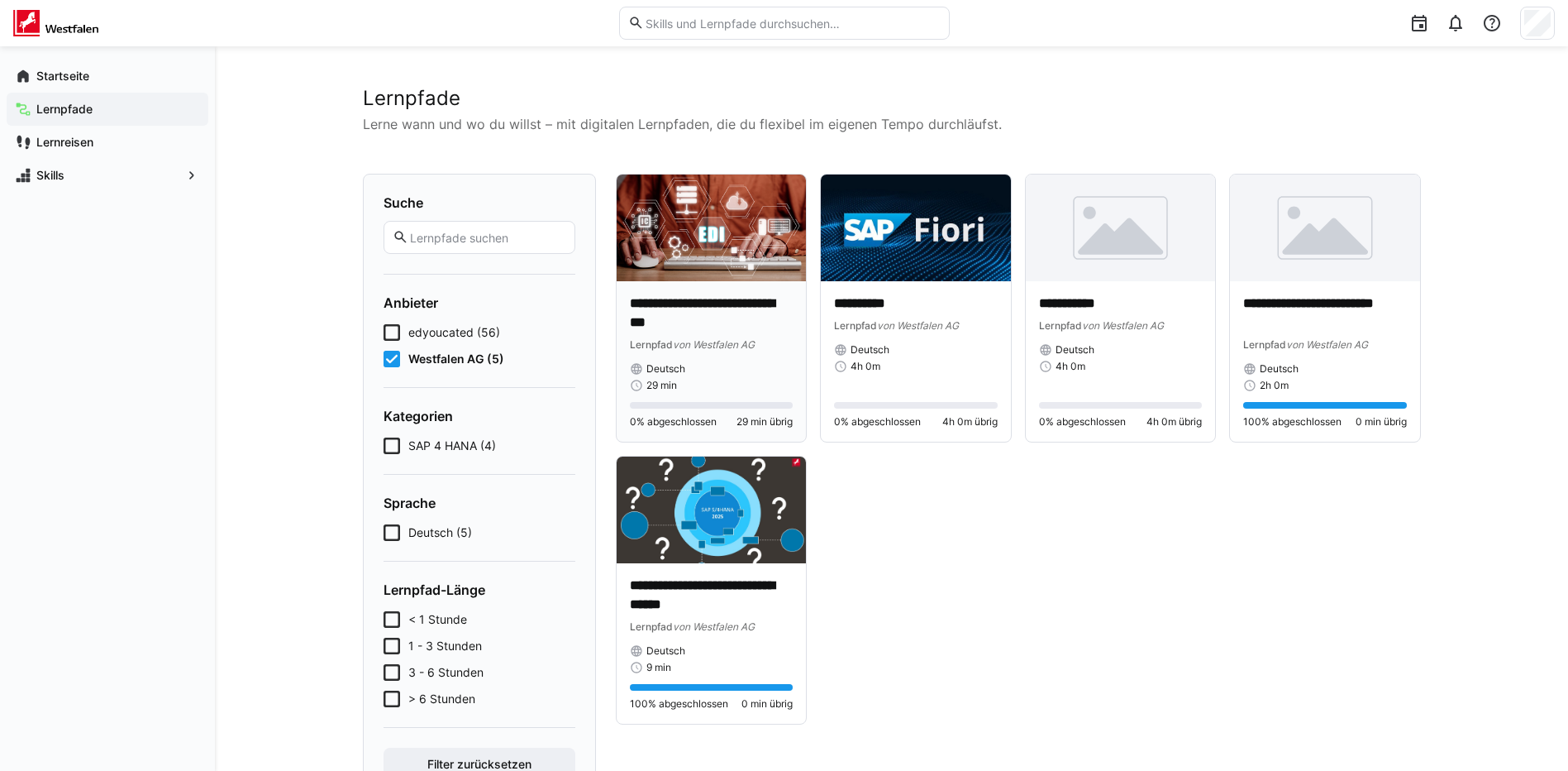
click at [666, 324] on p "**********" at bounding box center [712, 313] width 163 height 38
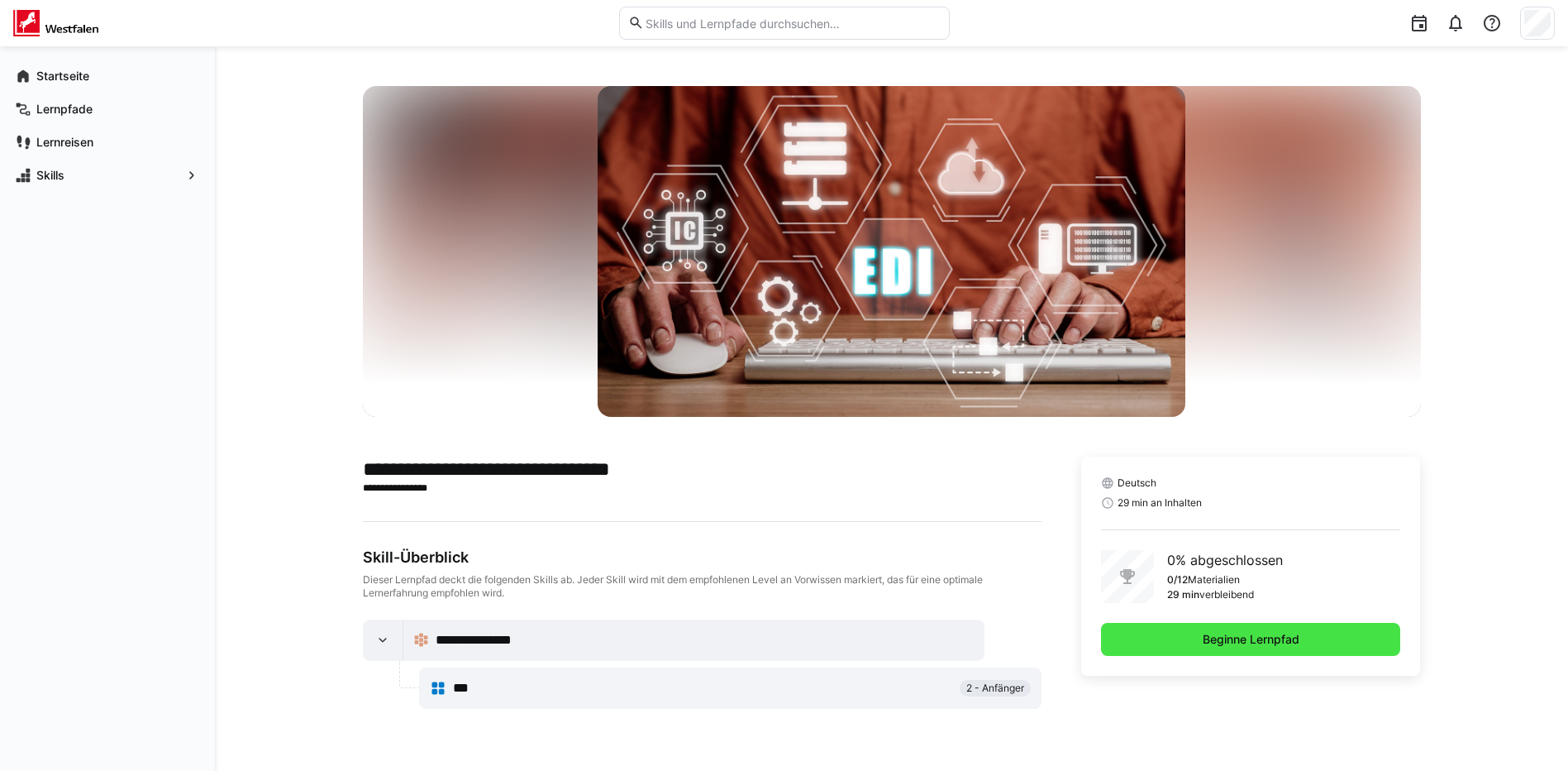
click at [1311, 635] on span "Beginne Lernpfad" at bounding box center [1251, 639] width 300 height 33
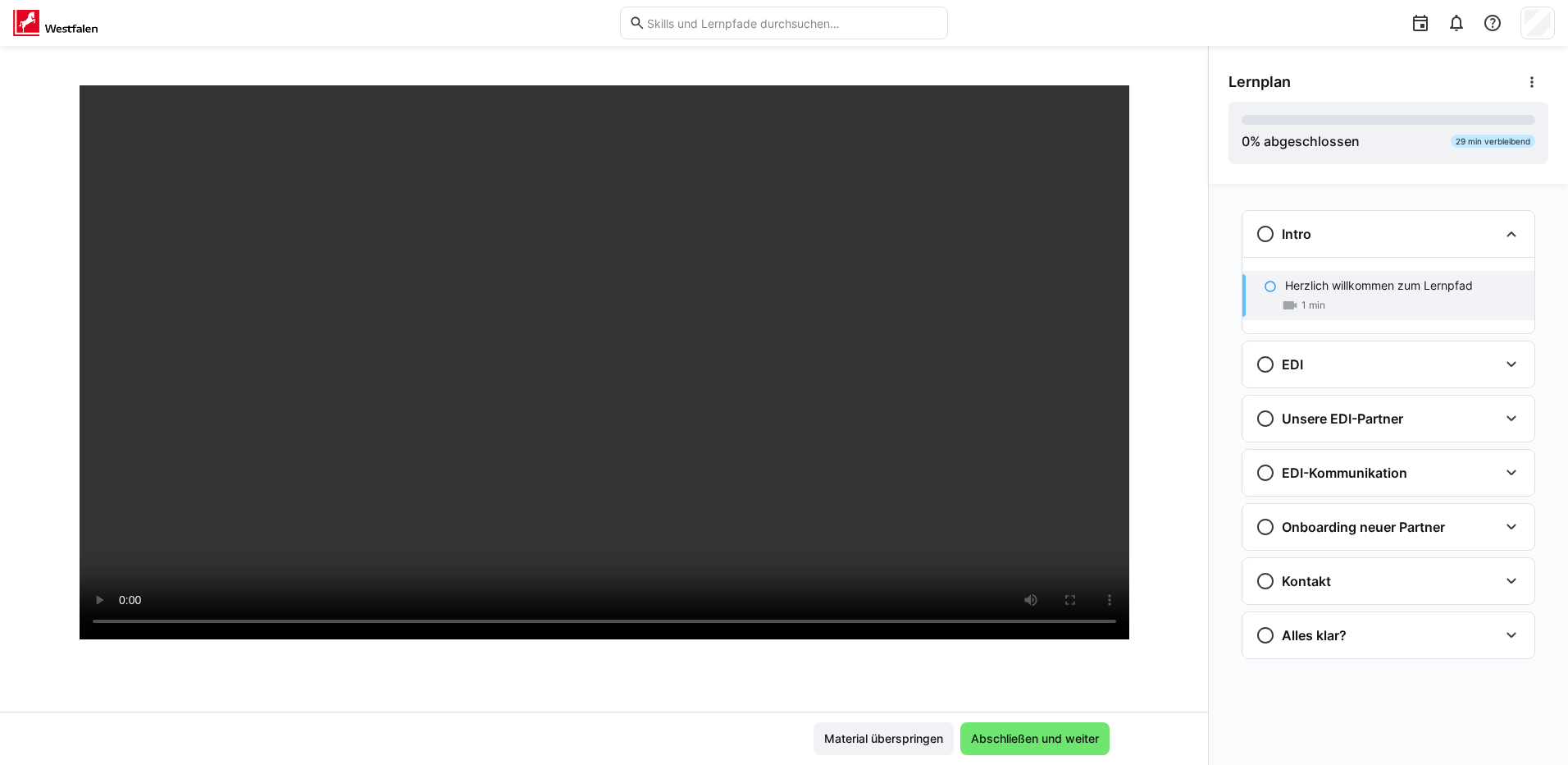
scroll to position [164, 0]
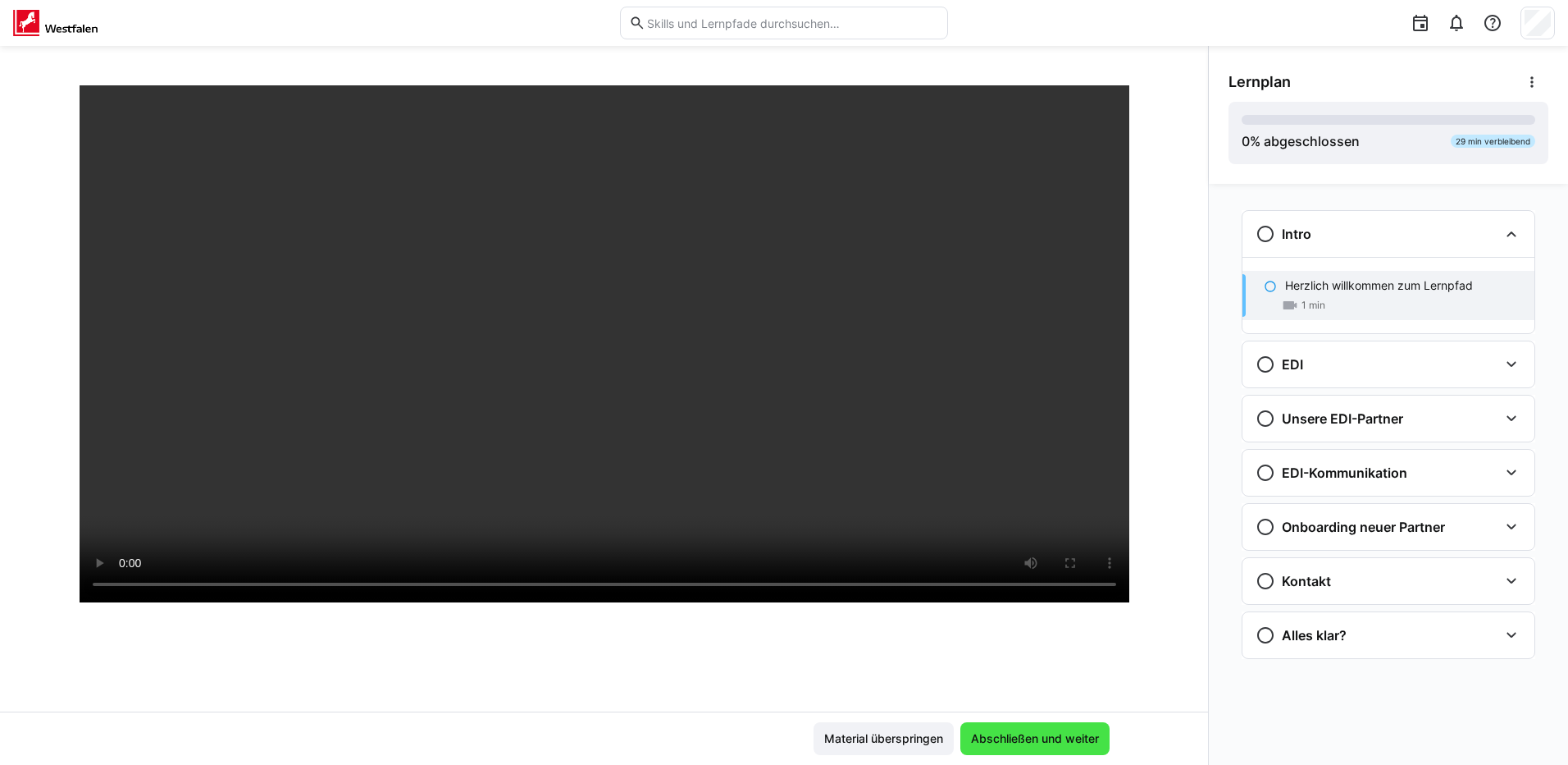
click at [1011, 735] on span "Abschließen und weiter" at bounding box center [1035, 738] width 133 height 16
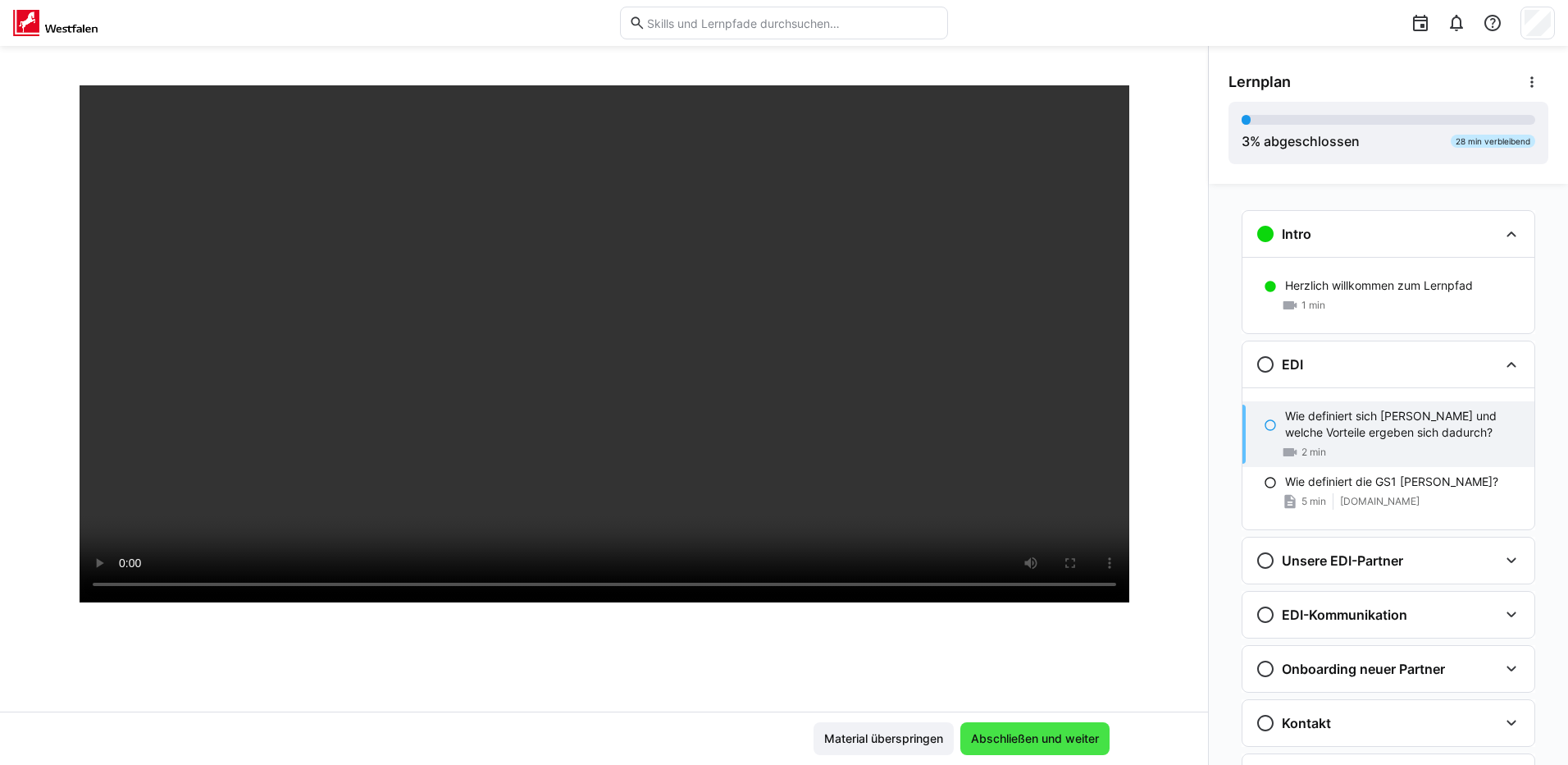
click at [1013, 738] on span "Abschließen und weiter" at bounding box center [1035, 738] width 133 height 16
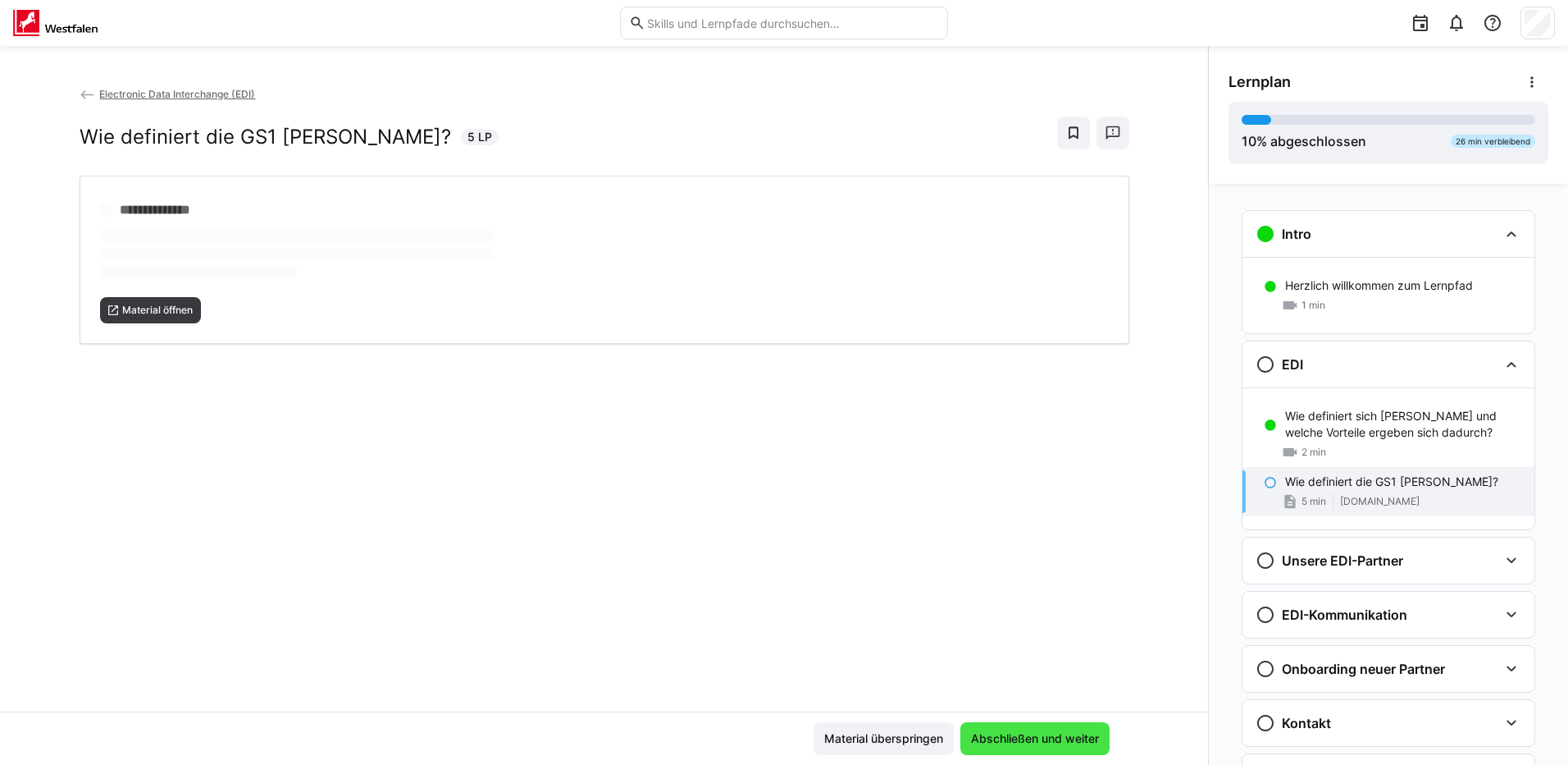
scroll to position [0, 0]
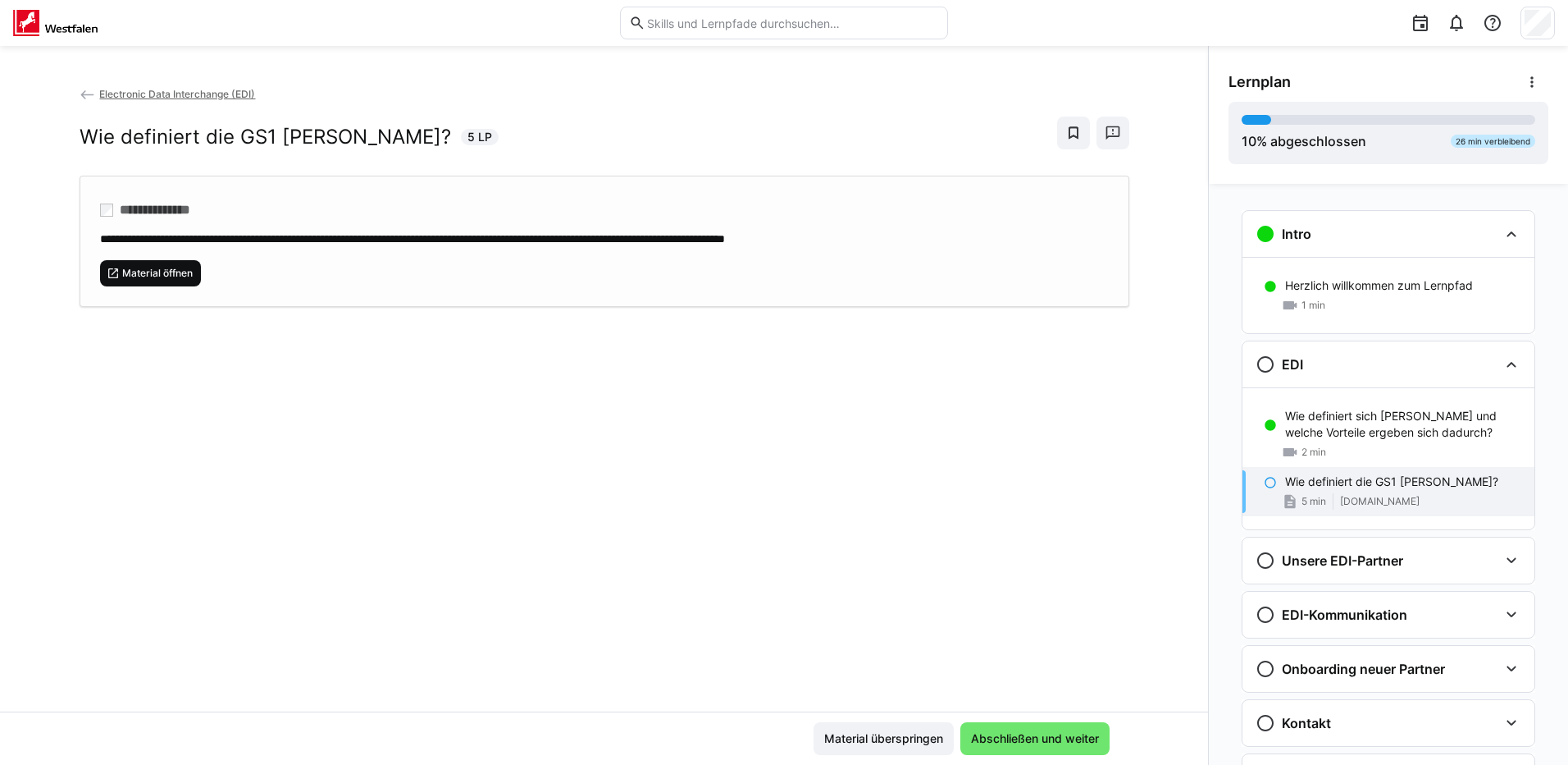
click at [157, 271] on span "Material öffnen" at bounding box center [157, 273] width 74 height 14
click at [1061, 736] on span "Abschließen und weiter" at bounding box center [1035, 738] width 133 height 16
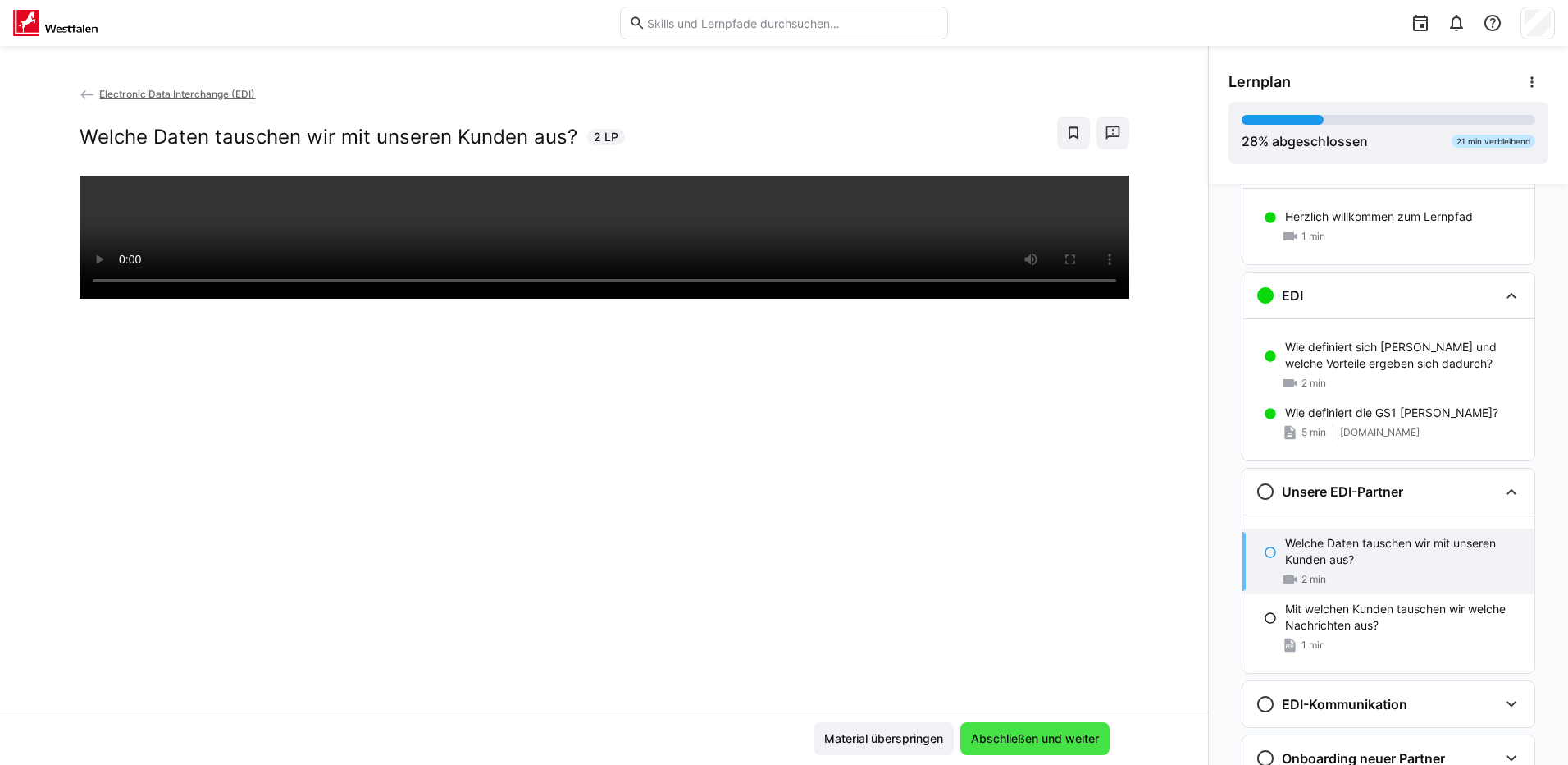
scroll to position [87, 0]
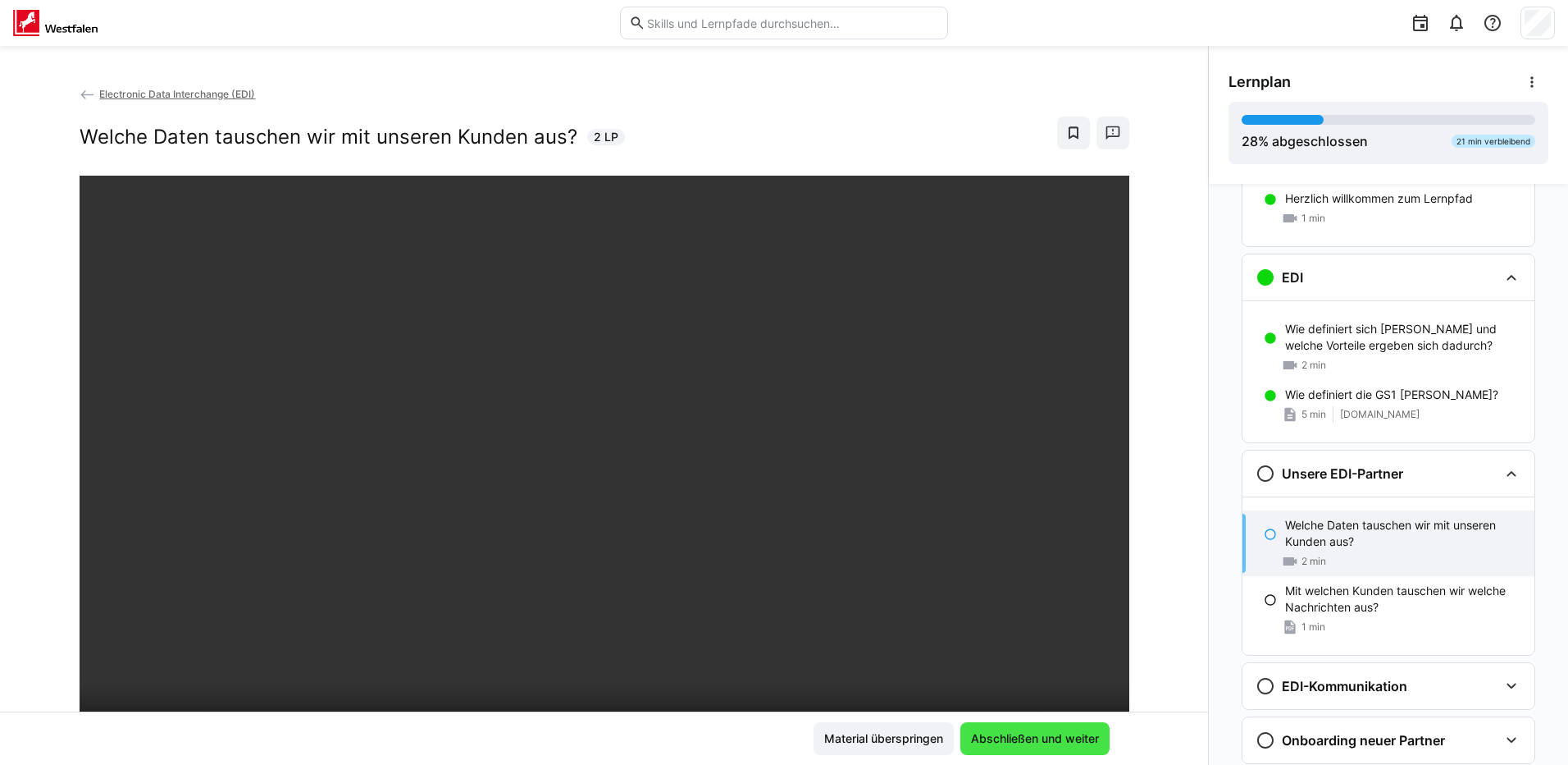
click at [1055, 743] on span "Abschließen und weiter" at bounding box center [1035, 738] width 133 height 16
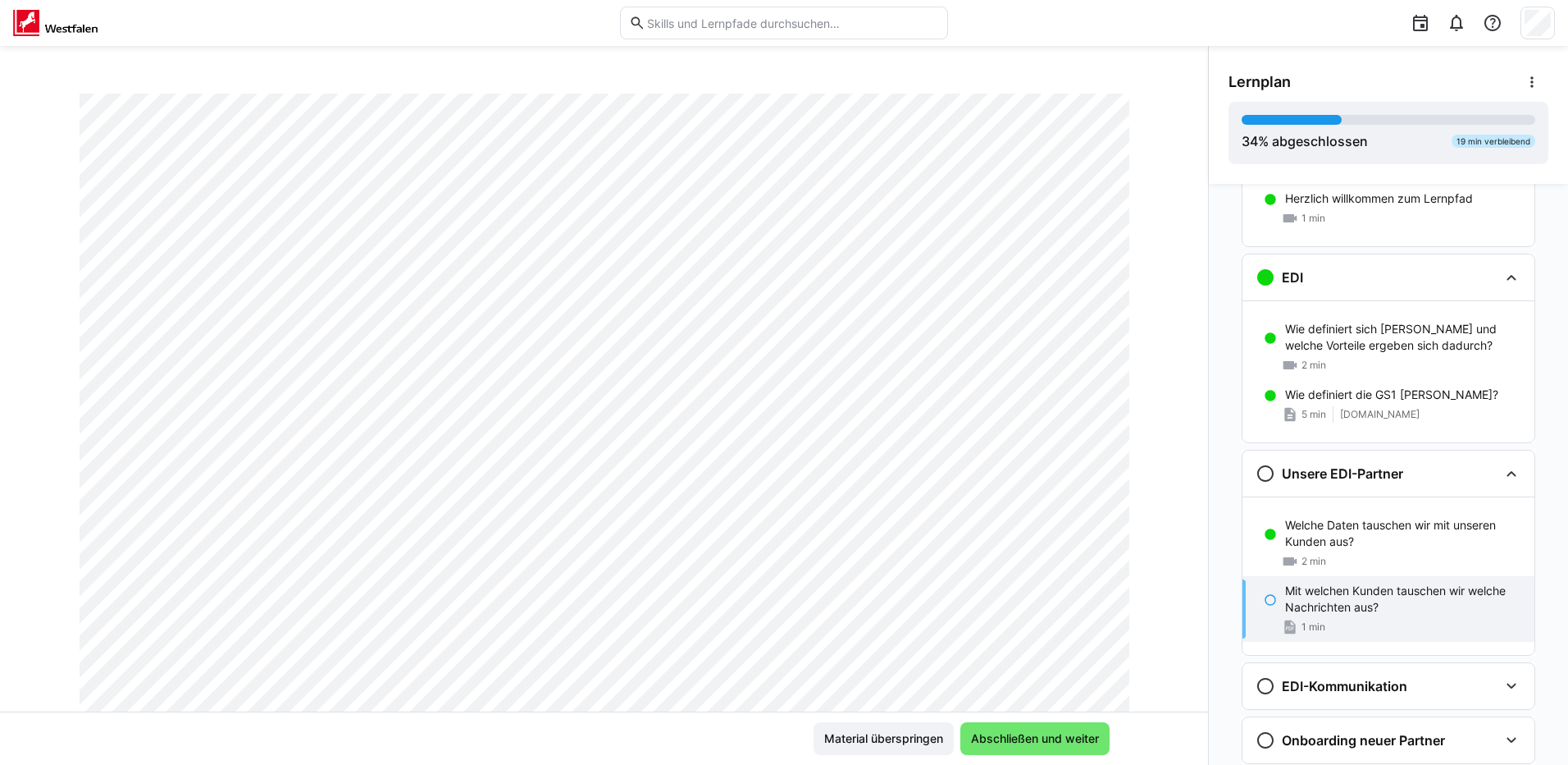
scroll to position [164, 0]
click at [1019, 734] on span "Abschließen und weiter" at bounding box center [1035, 738] width 133 height 16
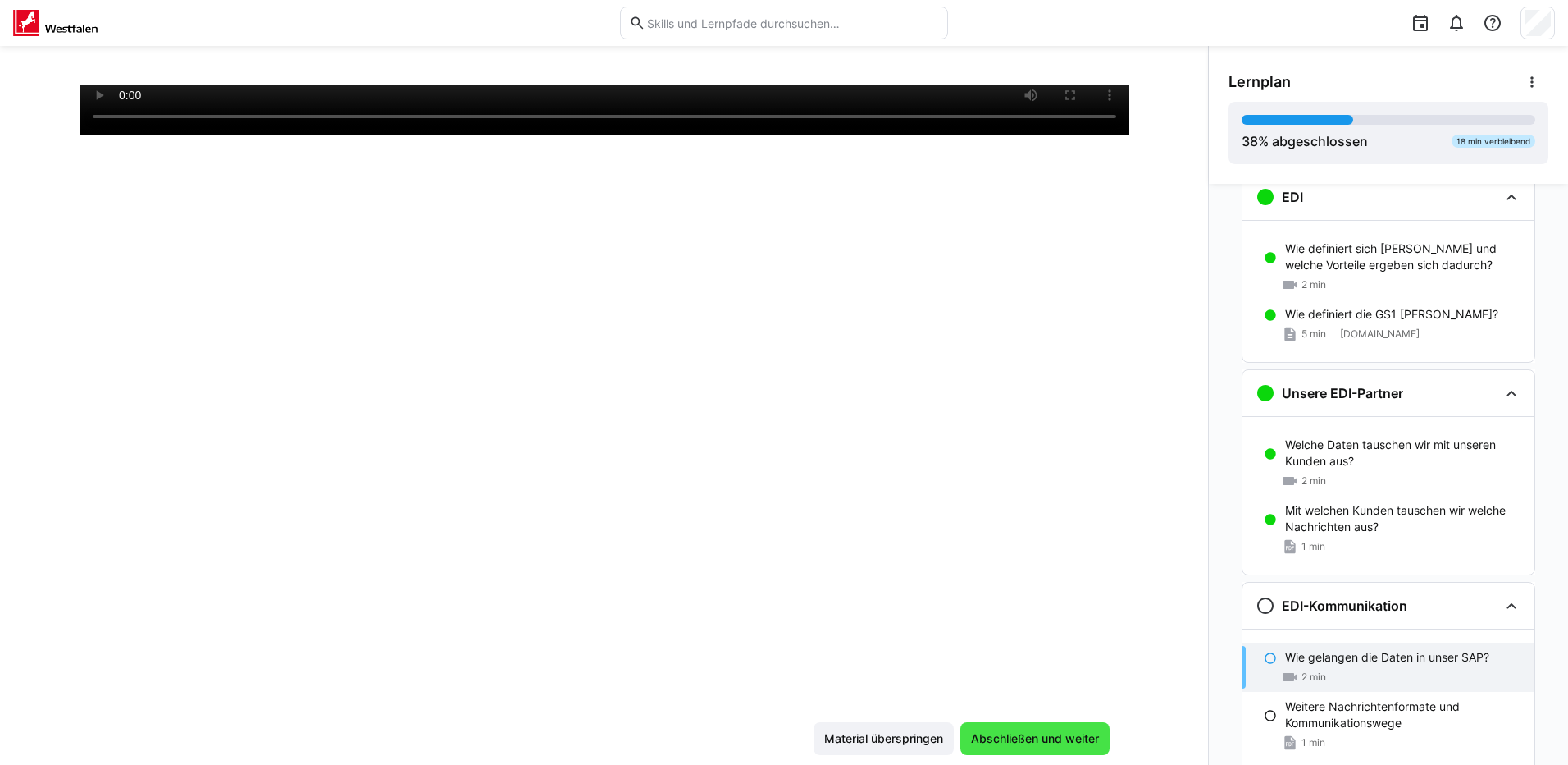
scroll to position [245, 0]
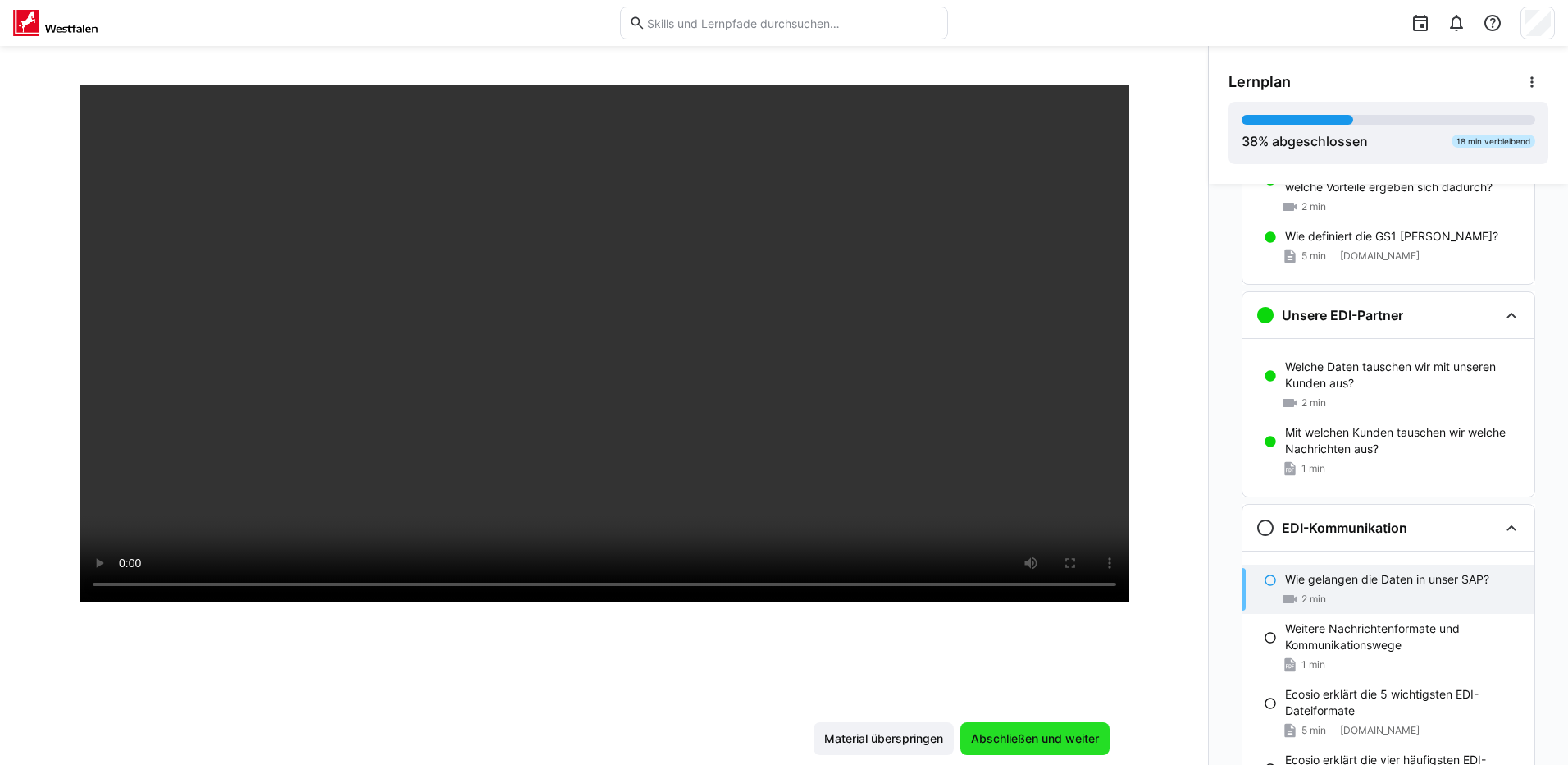
click at [1029, 744] on span "Abschließen und weiter" at bounding box center [1035, 738] width 133 height 16
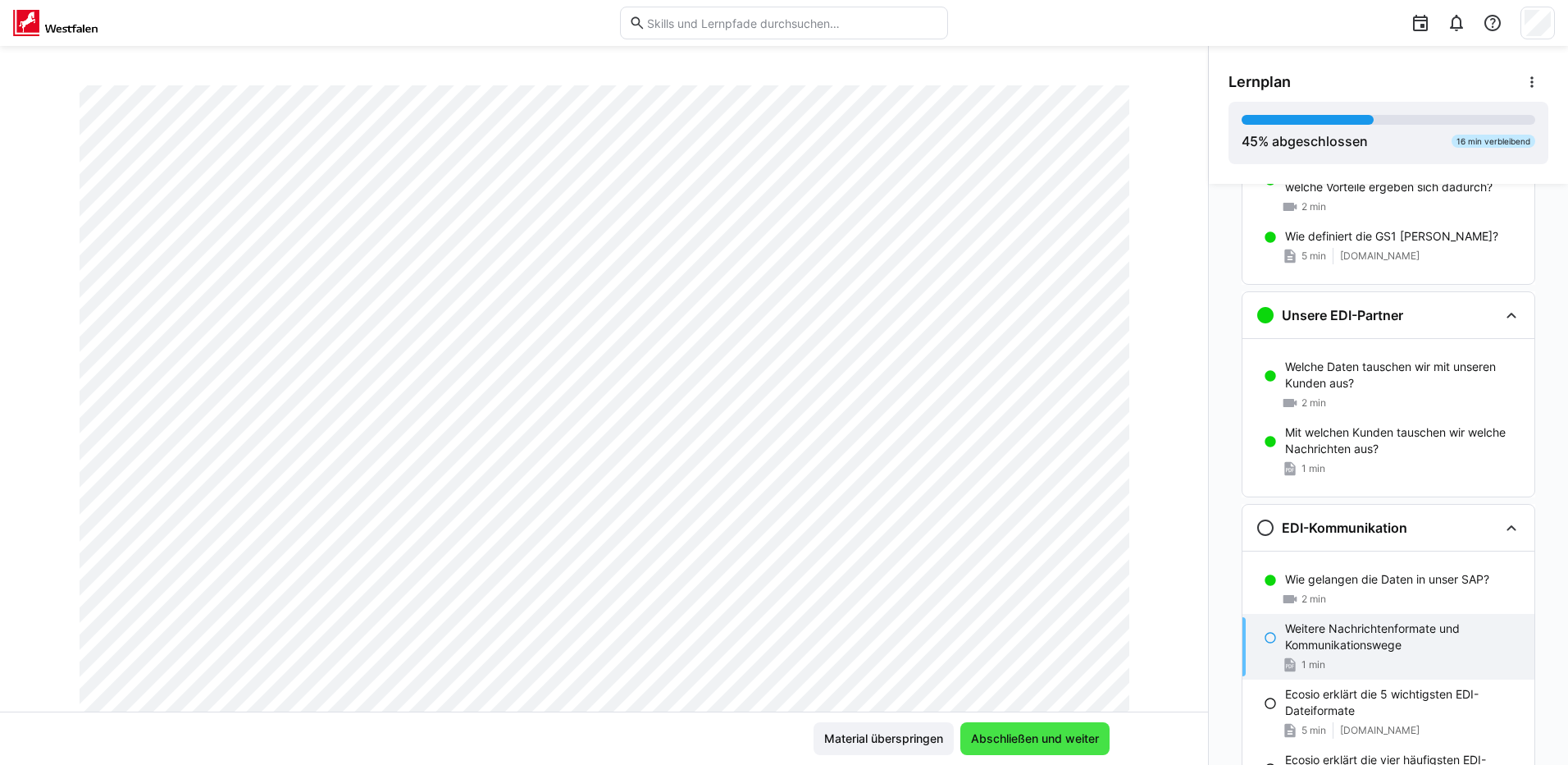
click at [1010, 741] on span "Abschließen und weiter" at bounding box center [1035, 738] width 133 height 16
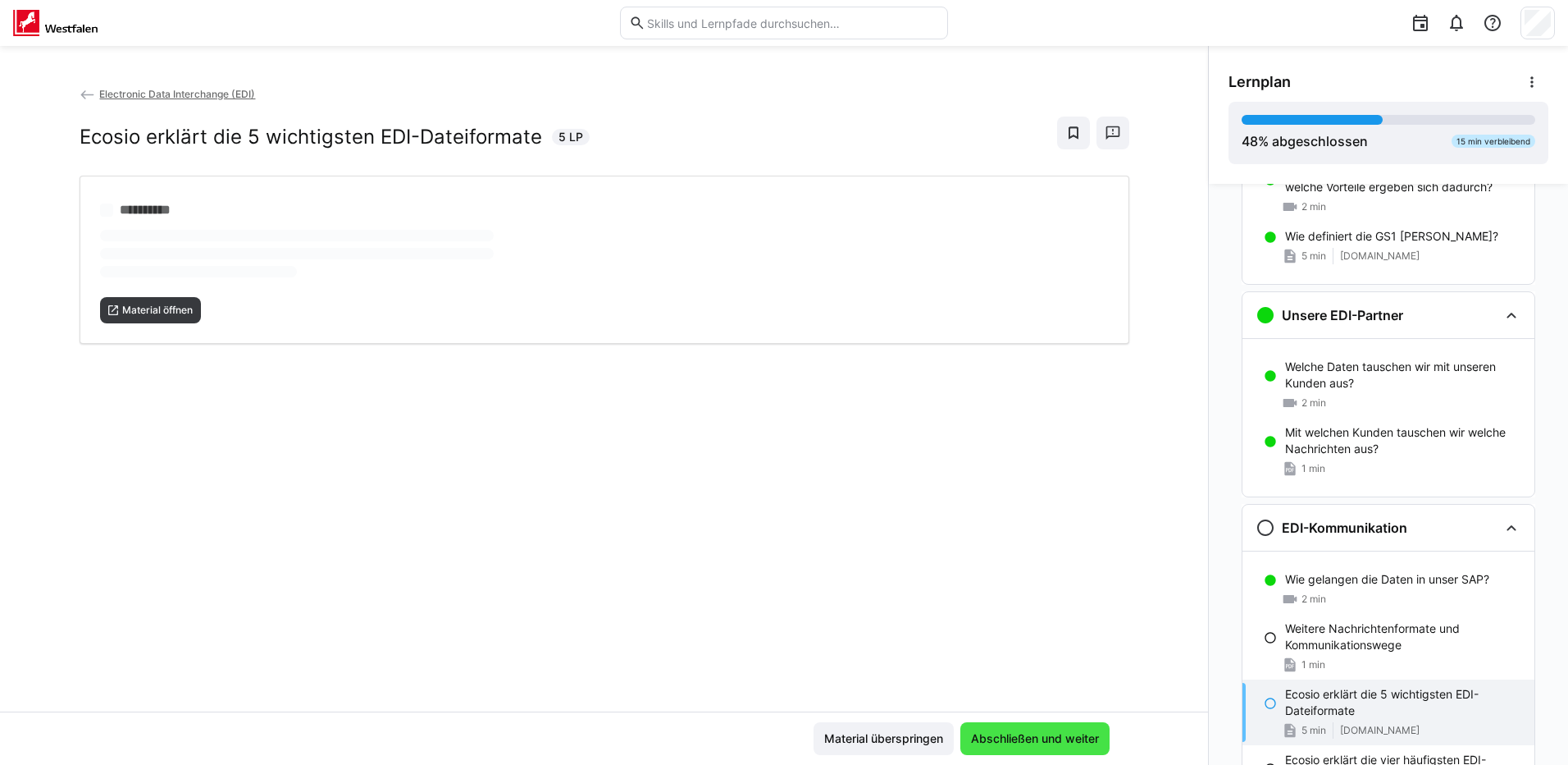
scroll to position [0, 0]
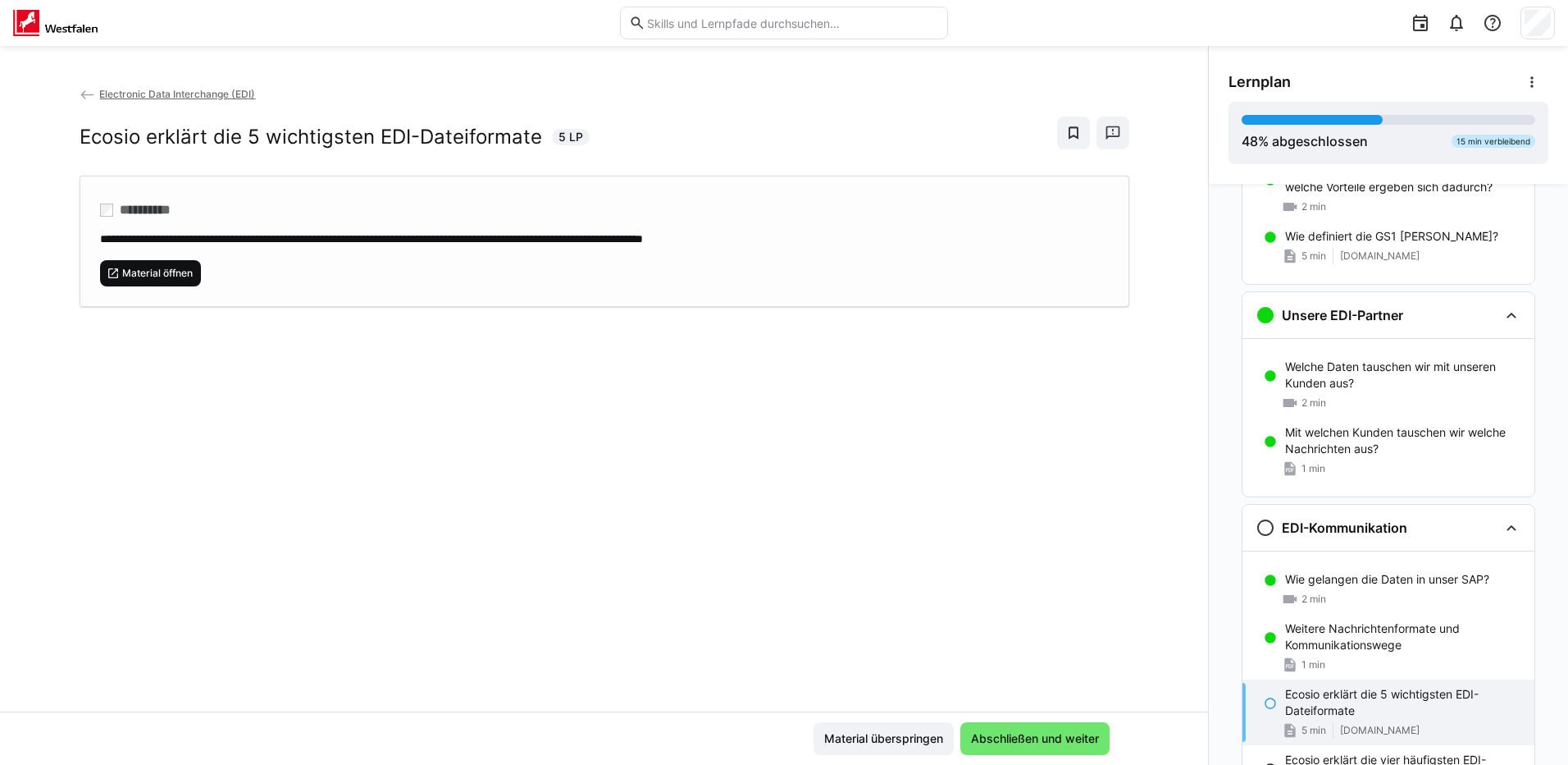
click at [132, 267] on span "Material öffnen" at bounding box center [157, 273] width 74 height 14
click at [1027, 735] on span "Abschließen und weiter" at bounding box center [1035, 738] width 133 height 16
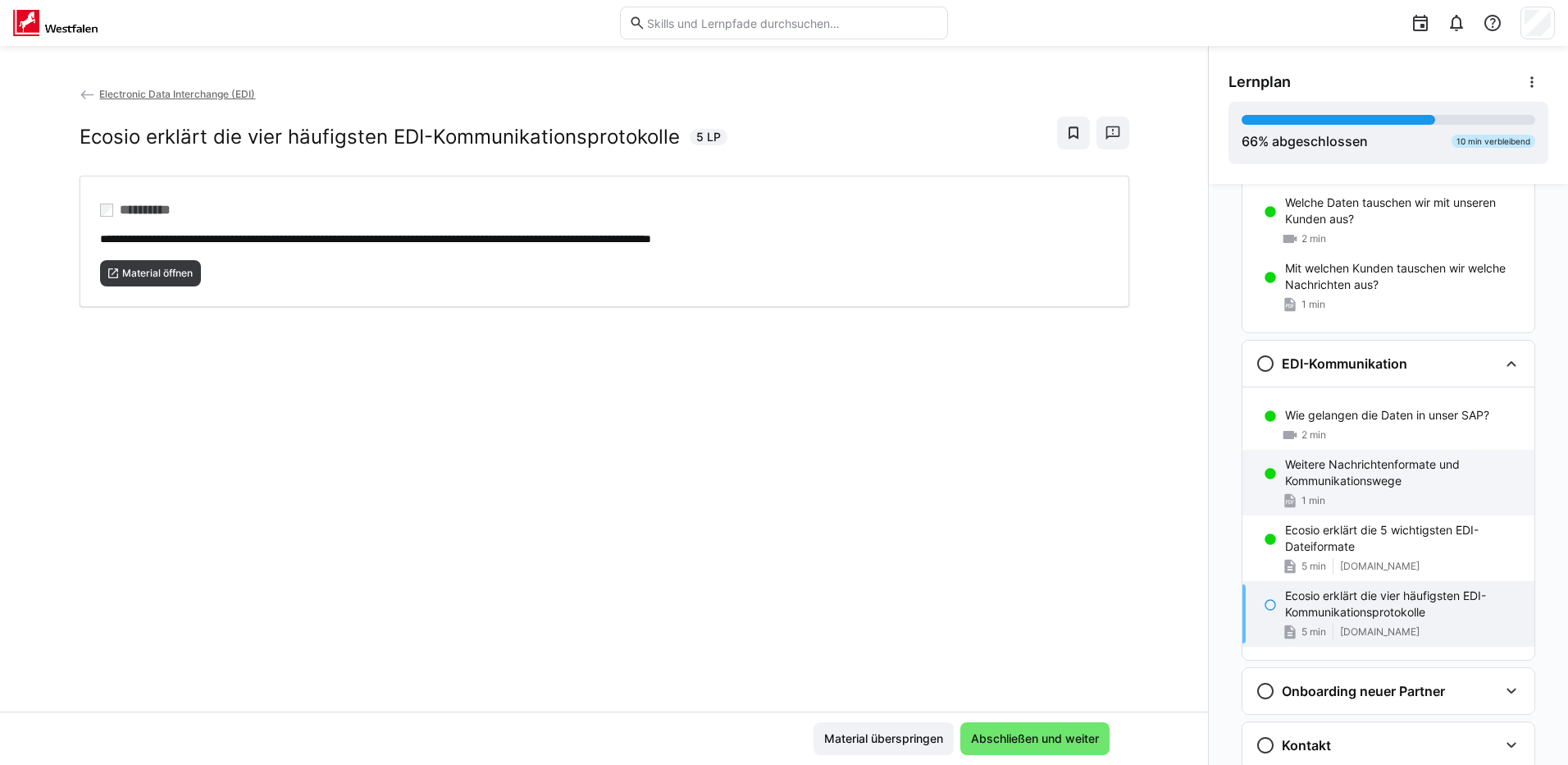
scroll to position [491, 0]
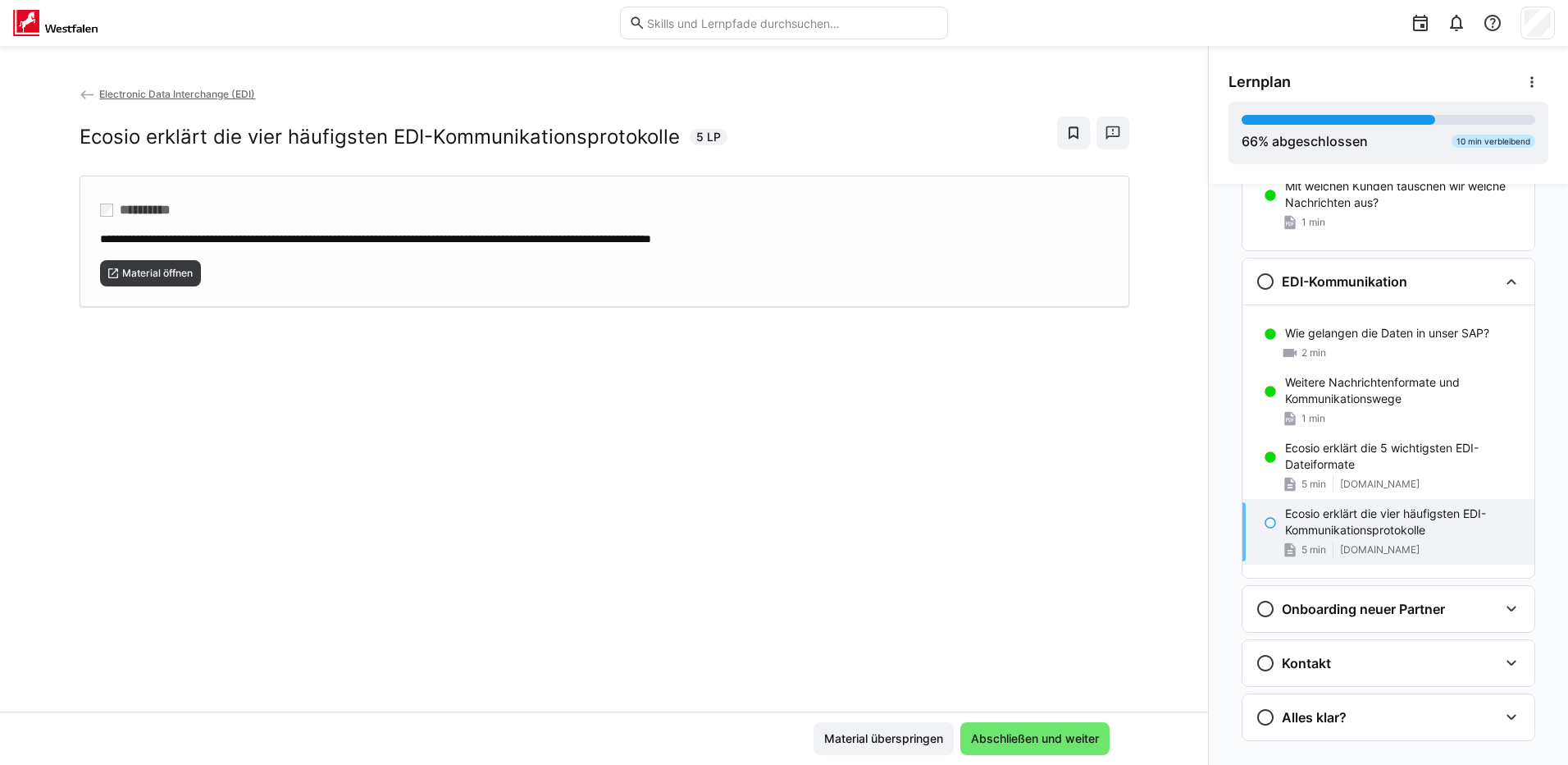
click at [138, 286] on div "**********" at bounding box center [604, 241] width 1050 height 131
click at [1021, 734] on span "Abschließen und weiter" at bounding box center [1035, 738] width 133 height 16
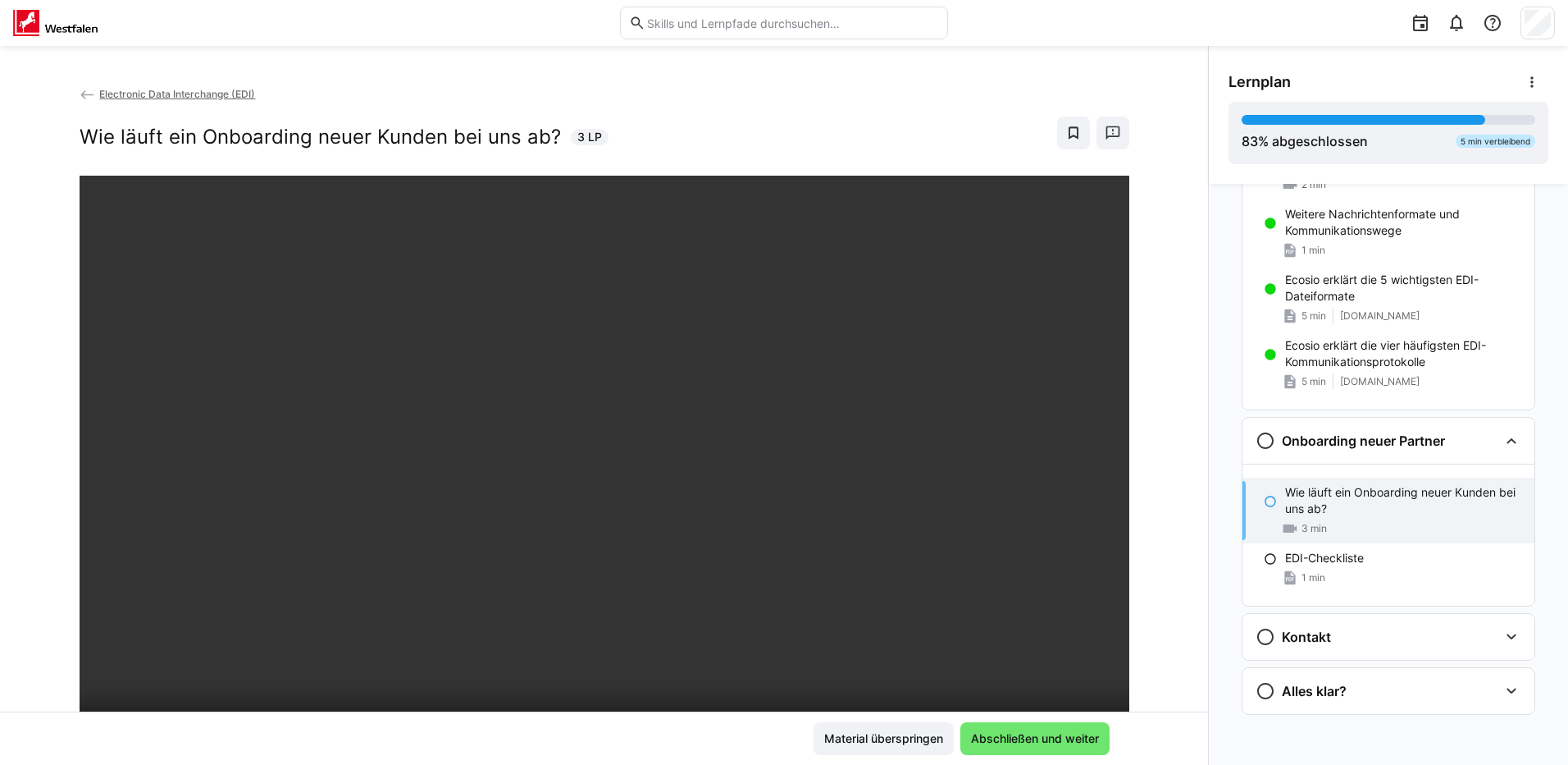
scroll to position [661, 0]
click at [1042, 740] on span "Abschließen und weiter" at bounding box center [1035, 738] width 133 height 16
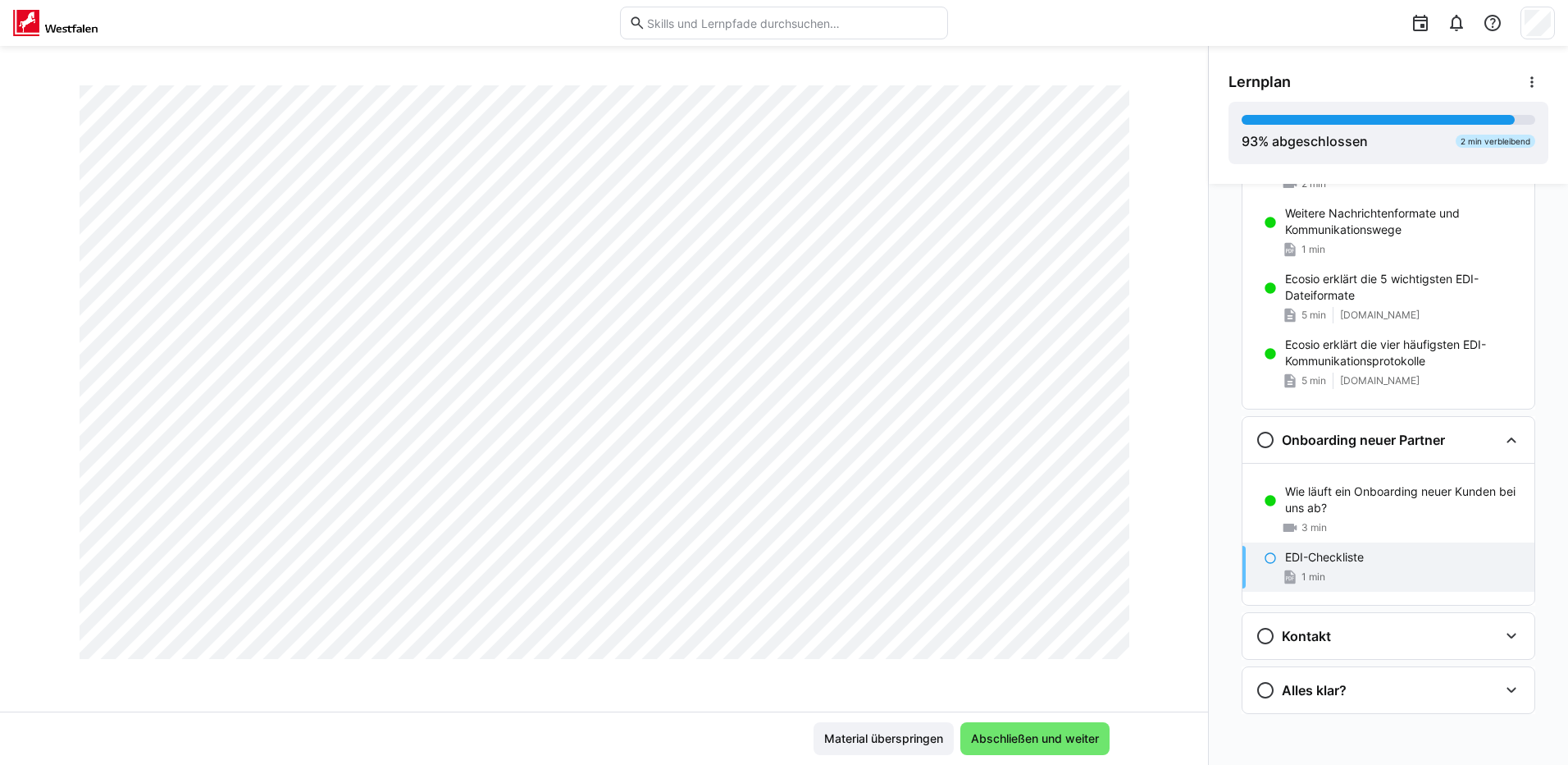
scroll to position [958, 0]
click at [1060, 734] on span "Abschließen und weiter" at bounding box center [1035, 738] width 133 height 16
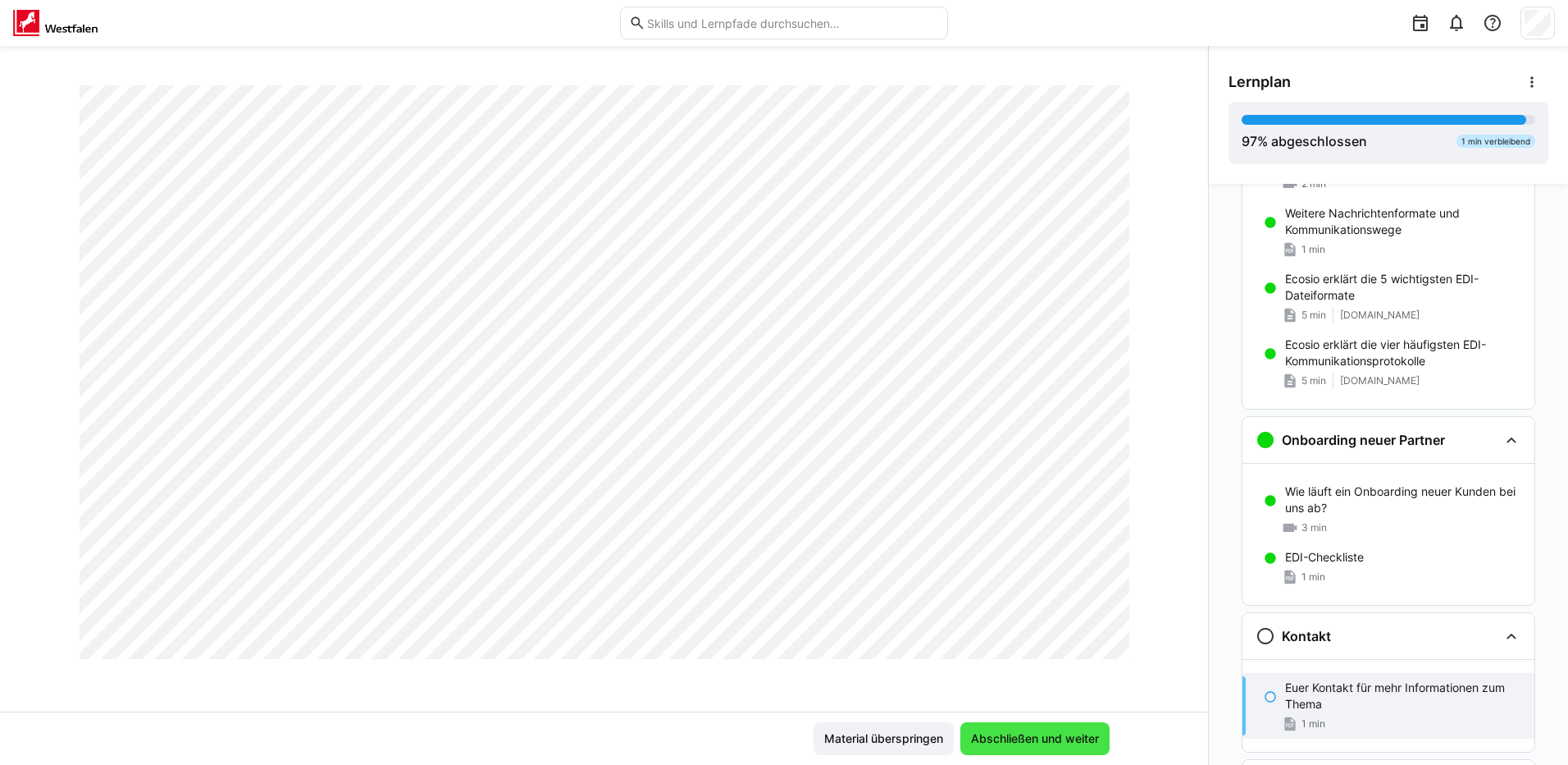
click at [1056, 744] on span "Abschließen und weiter" at bounding box center [1035, 738] width 133 height 16
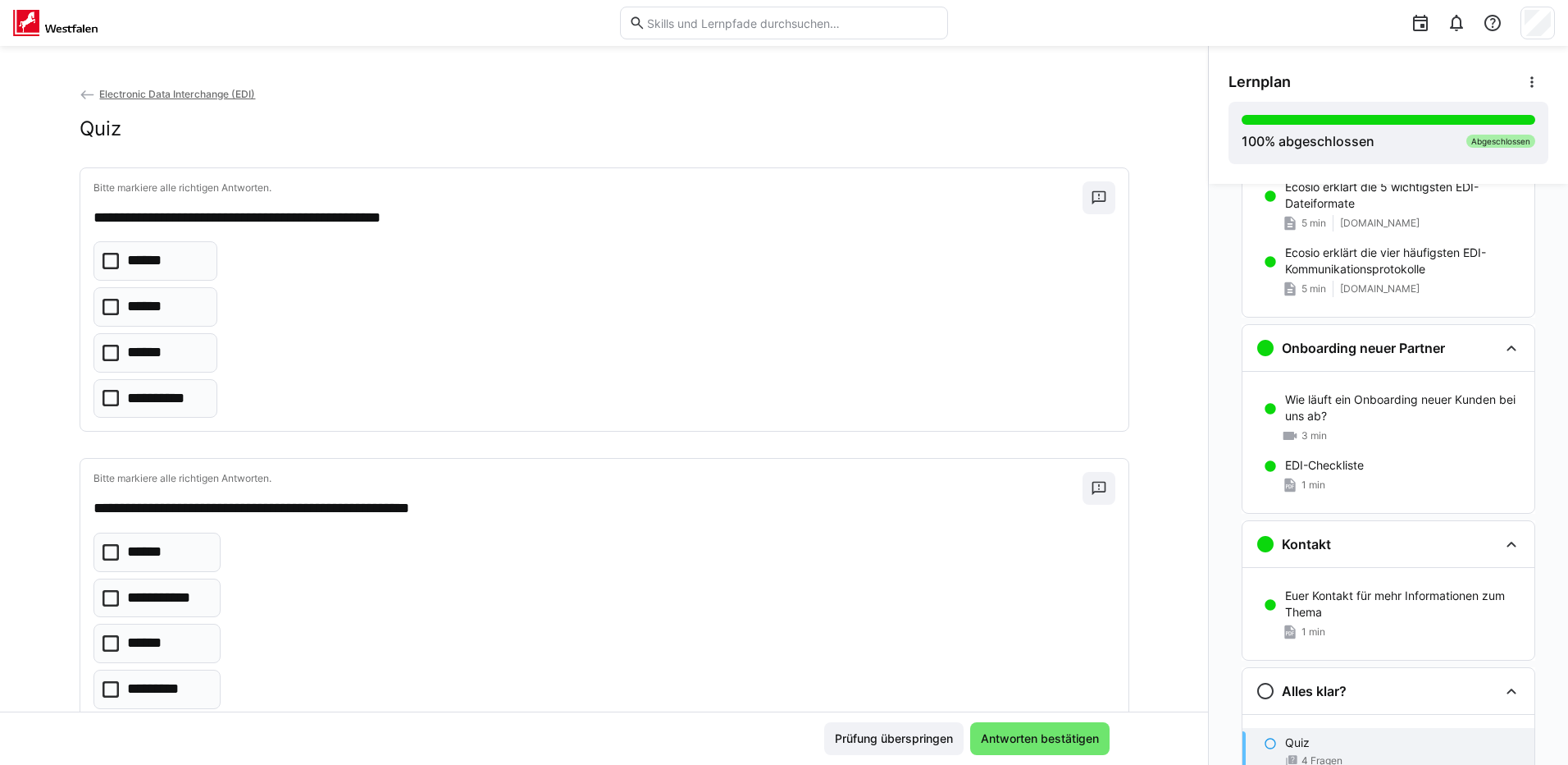
scroll to position [753, 0]
click at [108, 400] on icon at bounding box center [110, 397] width 16 height 16
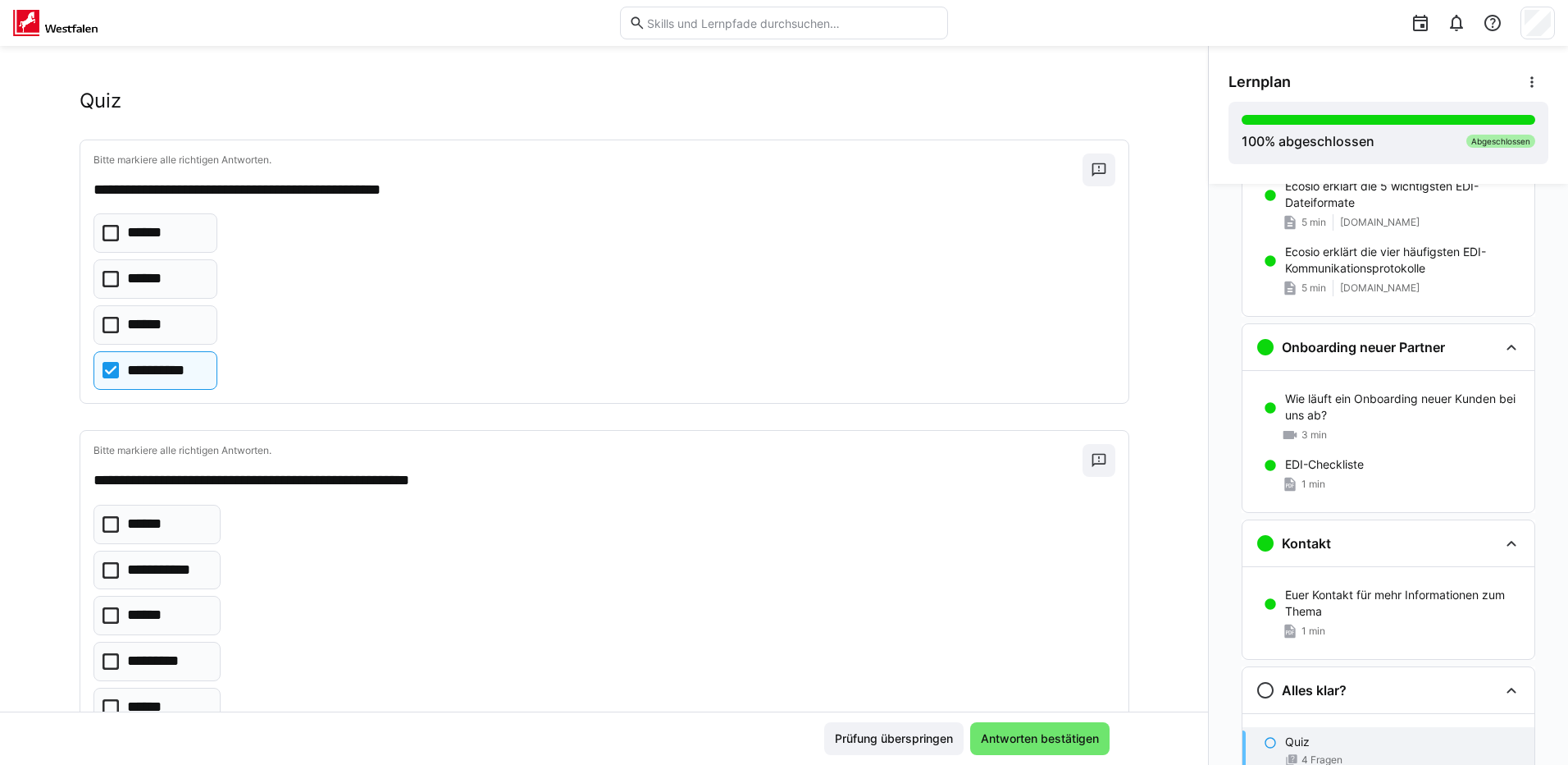
scroll to position [0, 0]
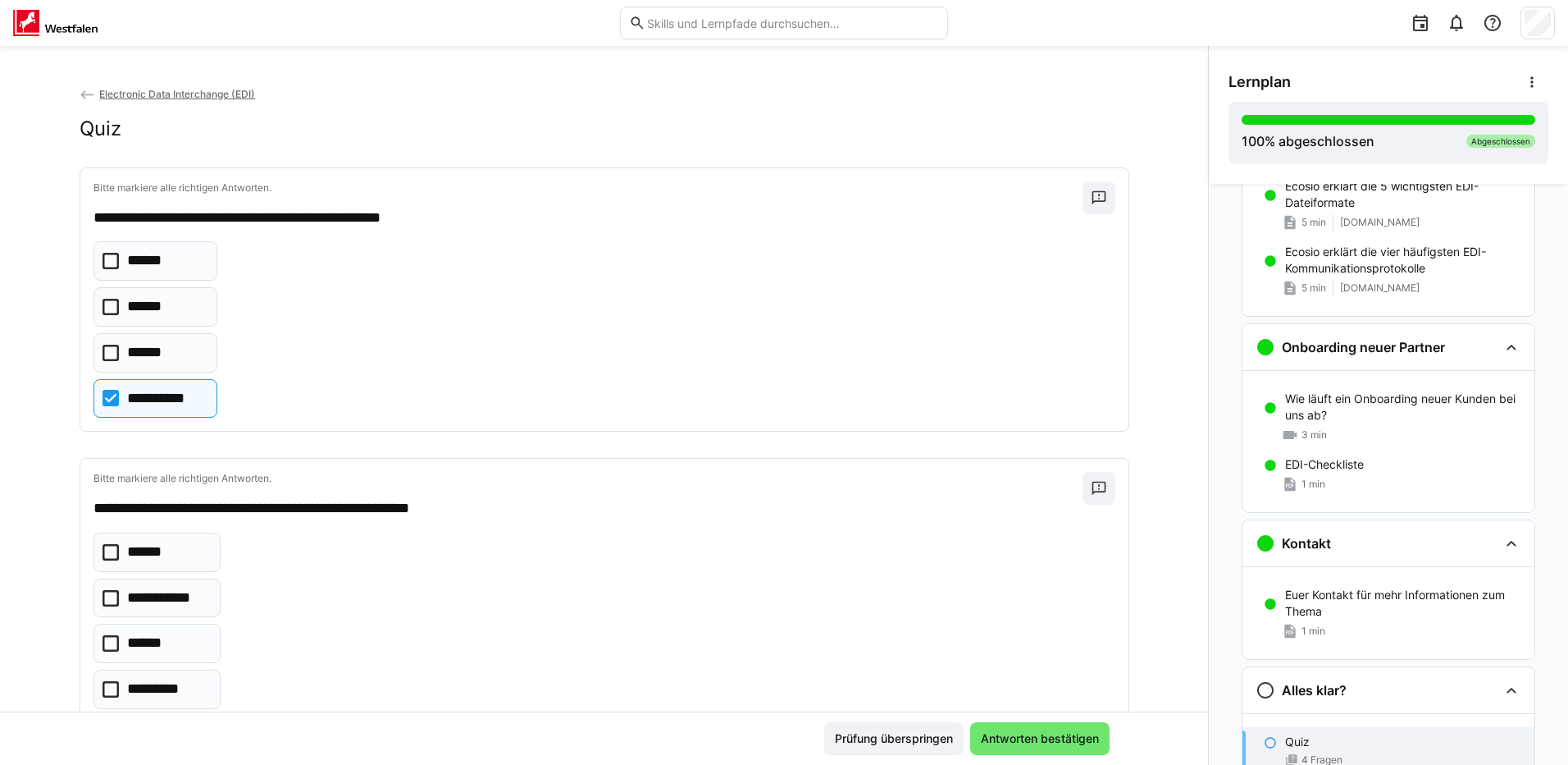
click at [108, 267] on icon at bounding box center [110, 260] width 16 height 16
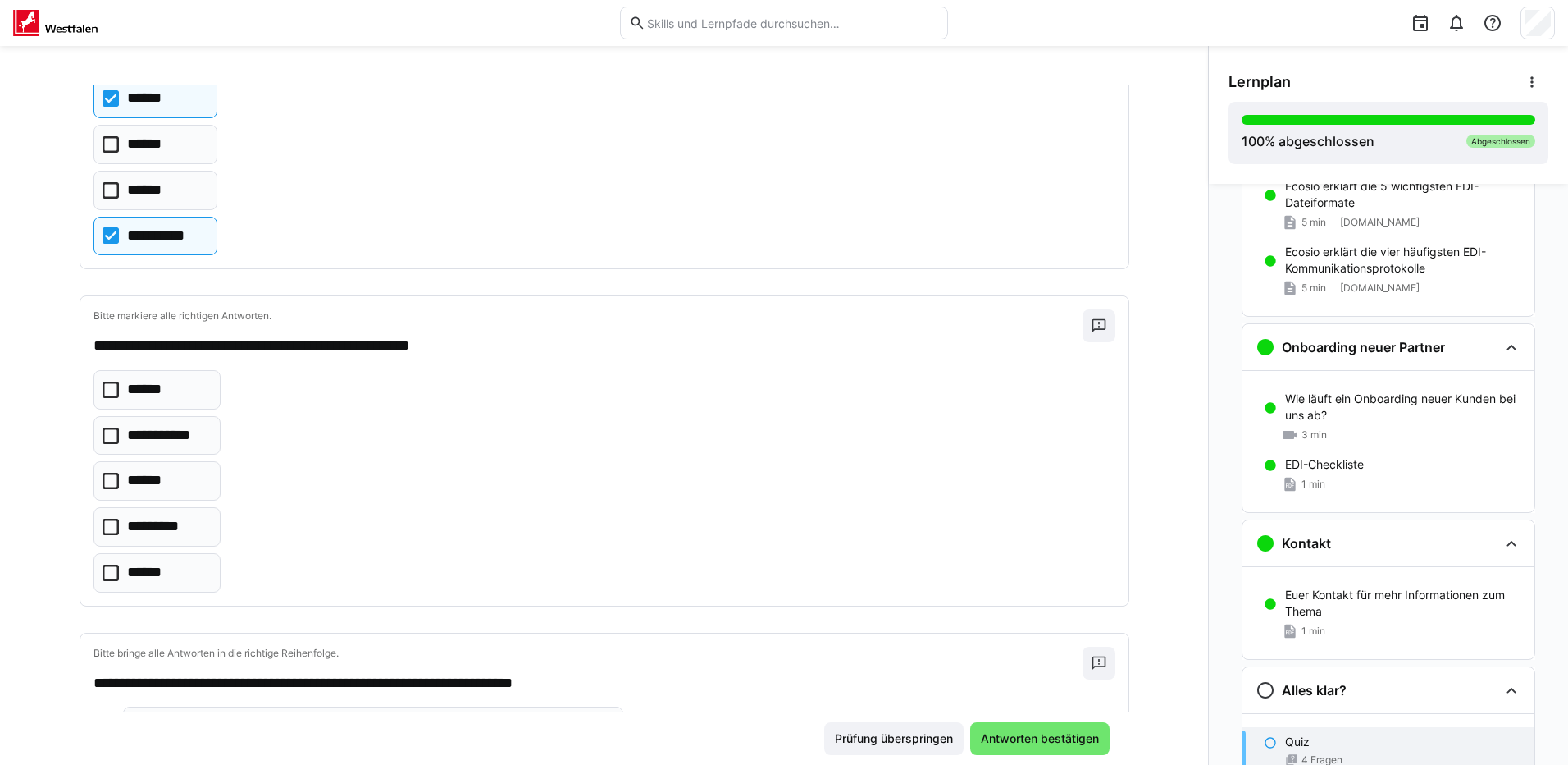
scroll to position [164, 0]
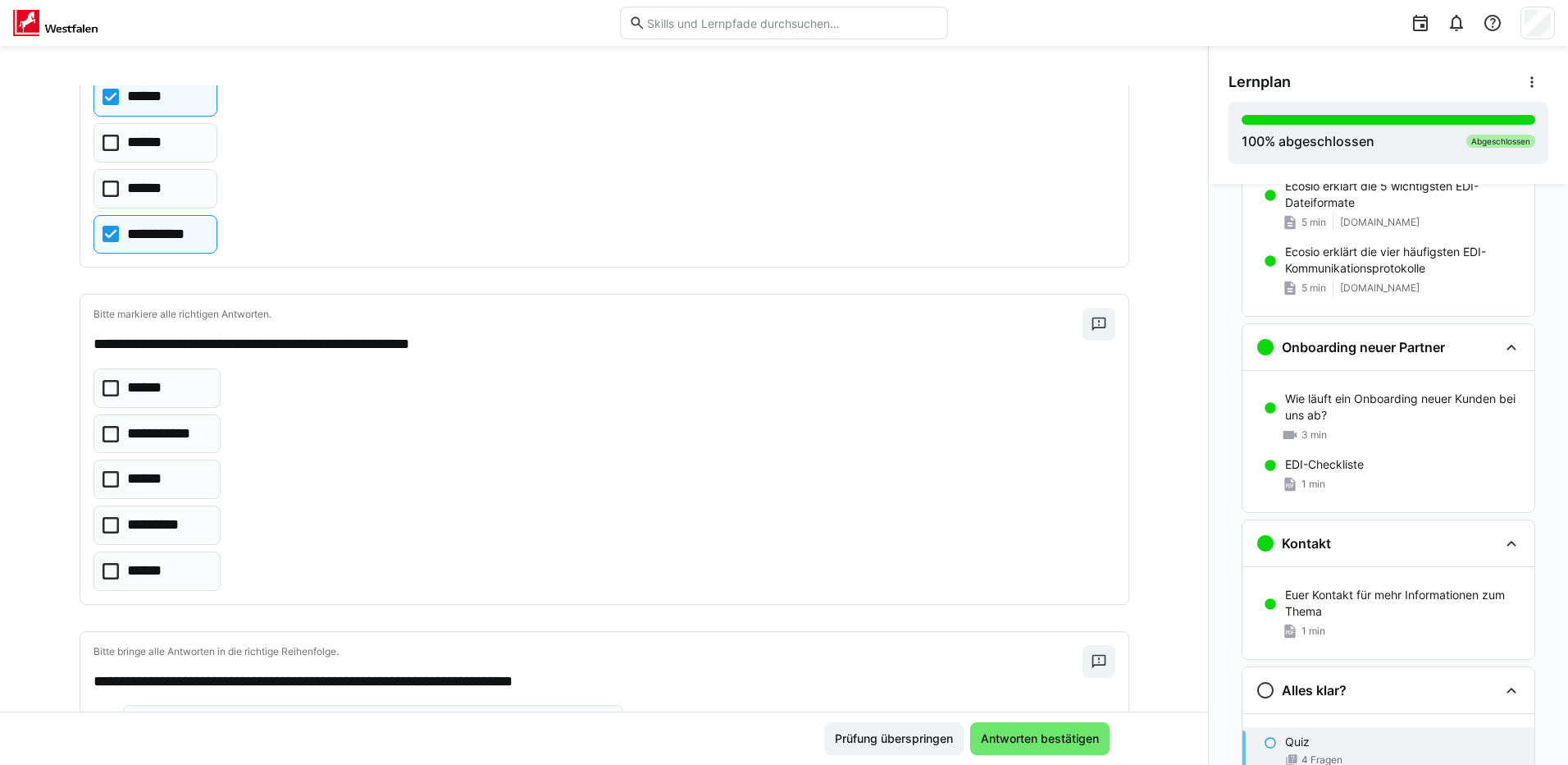
click at [102, 97] on icon at bounding box center [110, 96] width 16 height 16
click at [107, 524] on icon at bounding box center [110, 525] width 16 height 16
click at [94, 571] on eds-checkbox "******" at bounding box center [157, 570] width 128 height 40
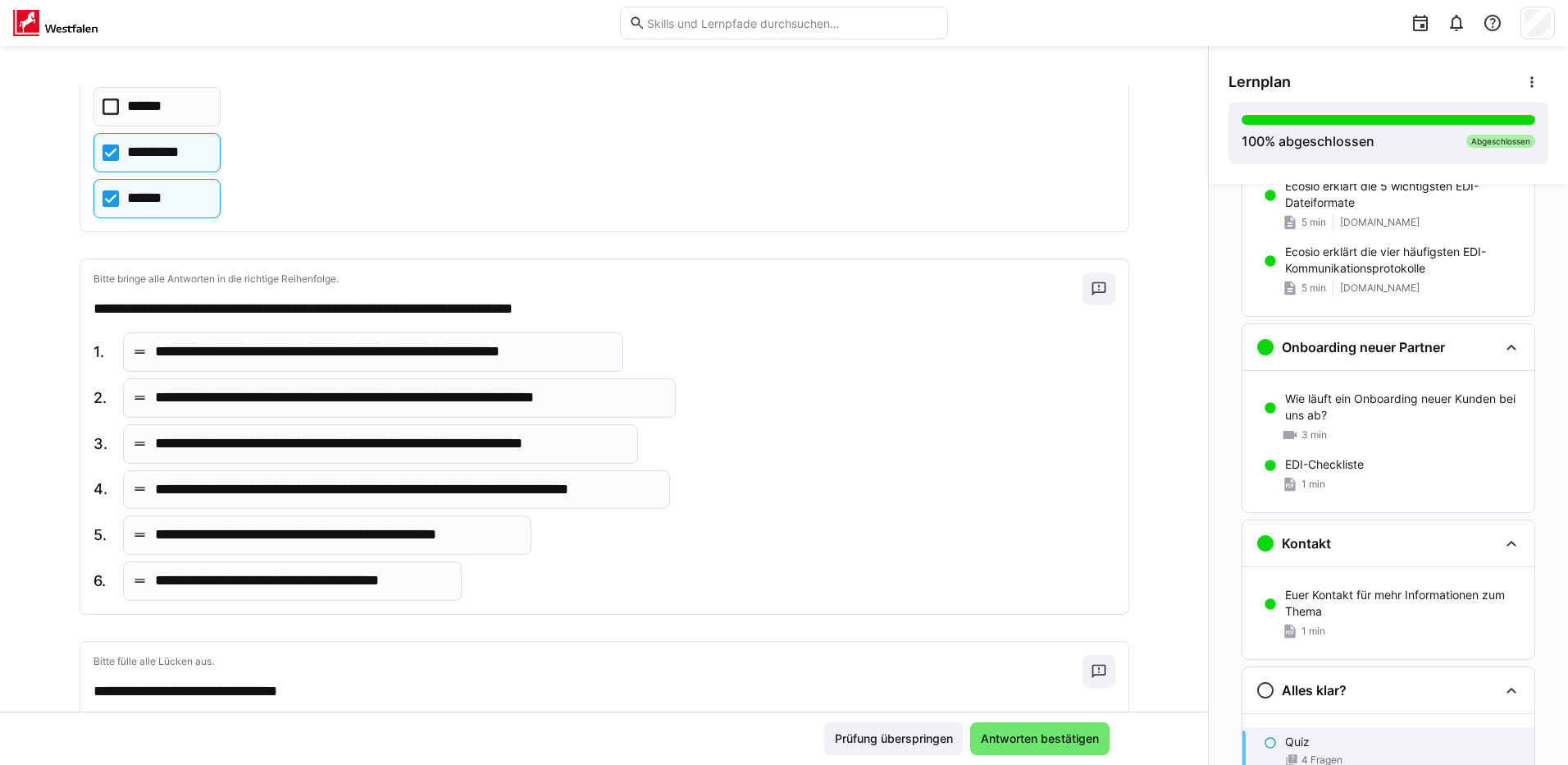
scroll to position [574, 0]
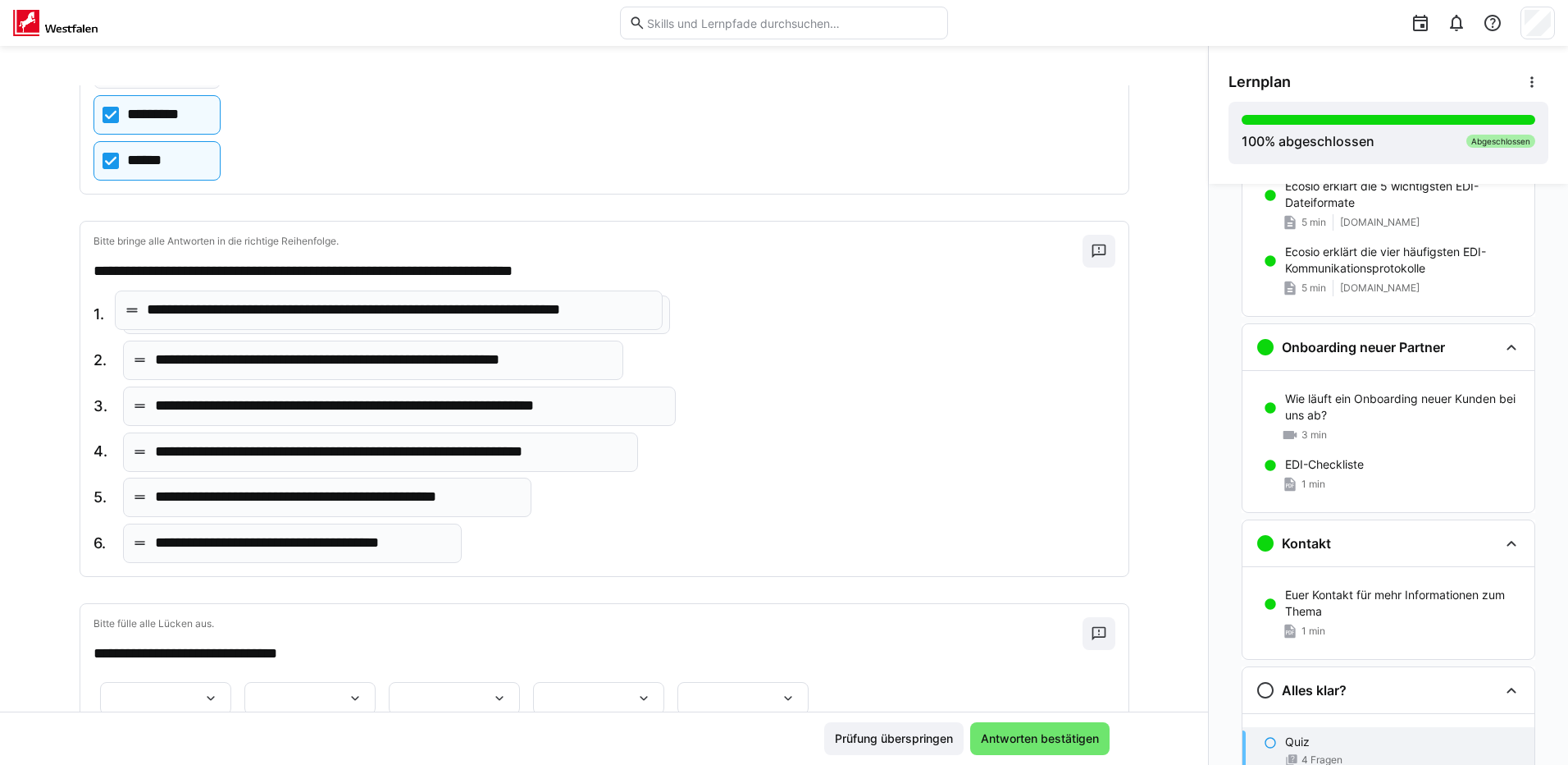
drag, startPoint x: 181, startPoint y: 458, endPoint x: 181, endPoint y: 315, distance: 143.0
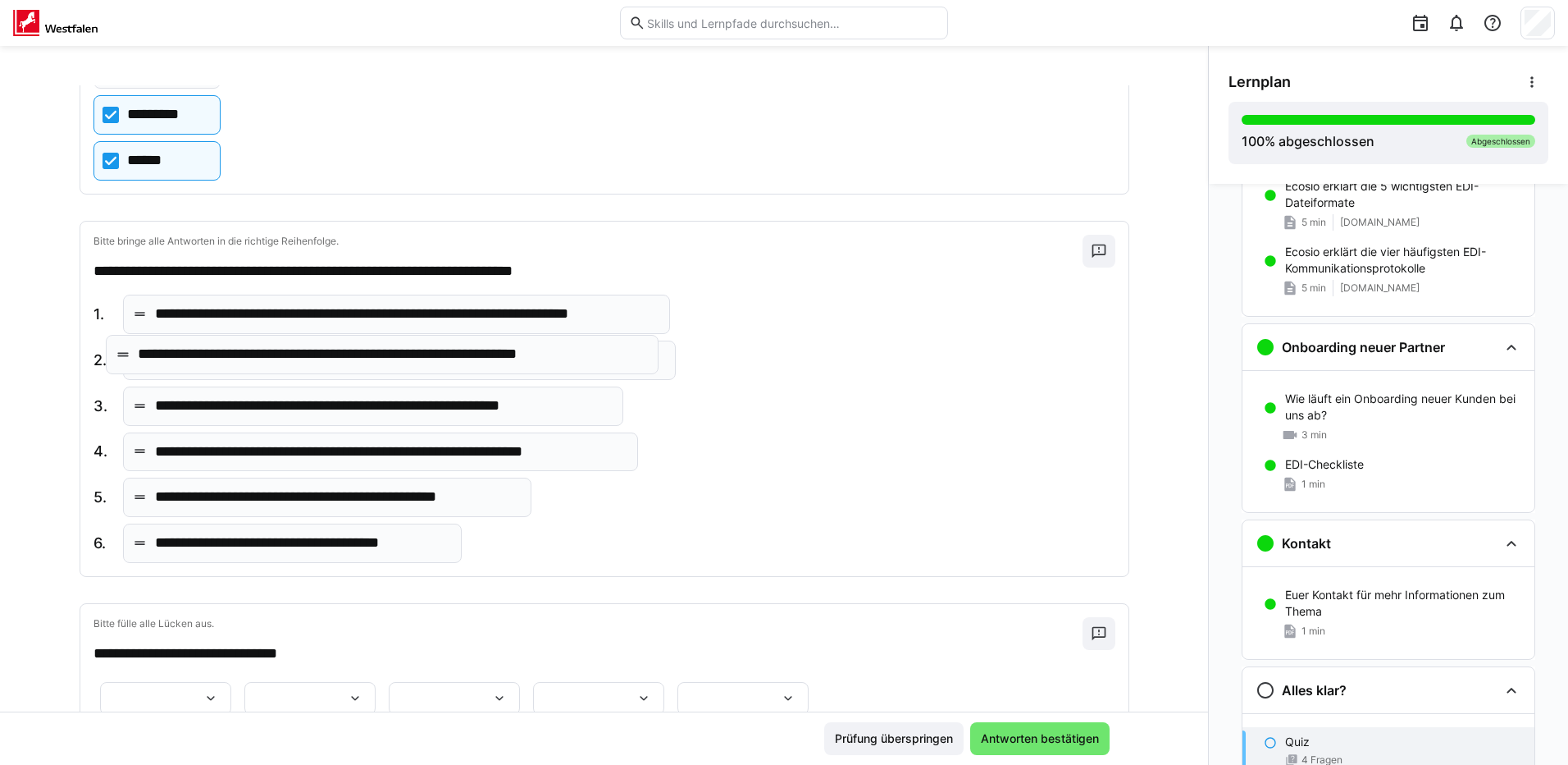
drag, startPoint x: 222, startPoint y: 410, endPoint x: 211, endPoint y: 354, distance: 57.1
click at [211, 354] on p "**********" at bounding box center [409, 360] width 508 height 21
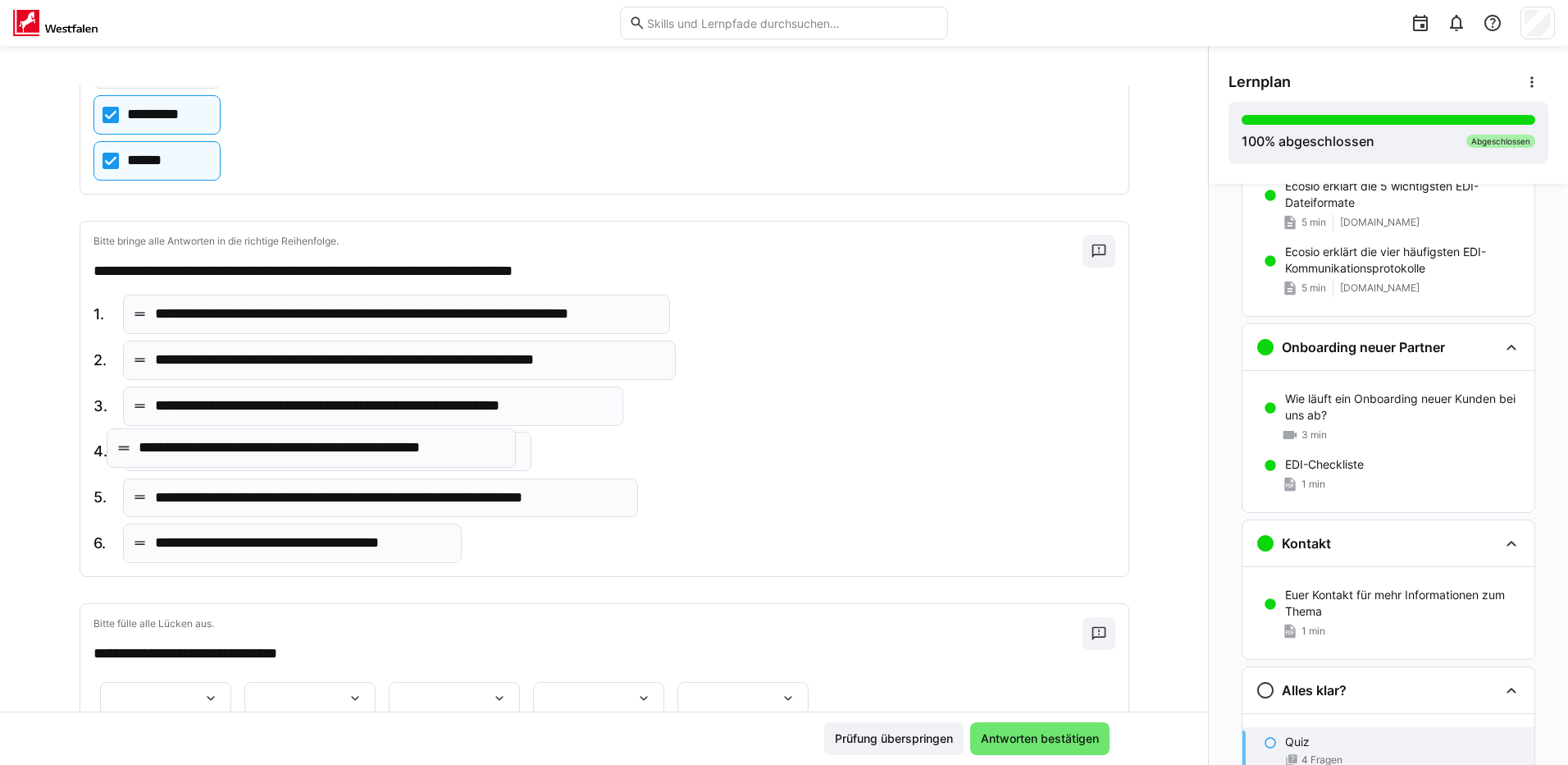
drag, startPoint x: 376, startPoint y: 501, endPoint x: 368, endPoint y: 447, distance: 54.6
drag, startPoint x: 368, startPoint y: 447, endPoint x: 392, endPoint y: 459, distance: 26.8
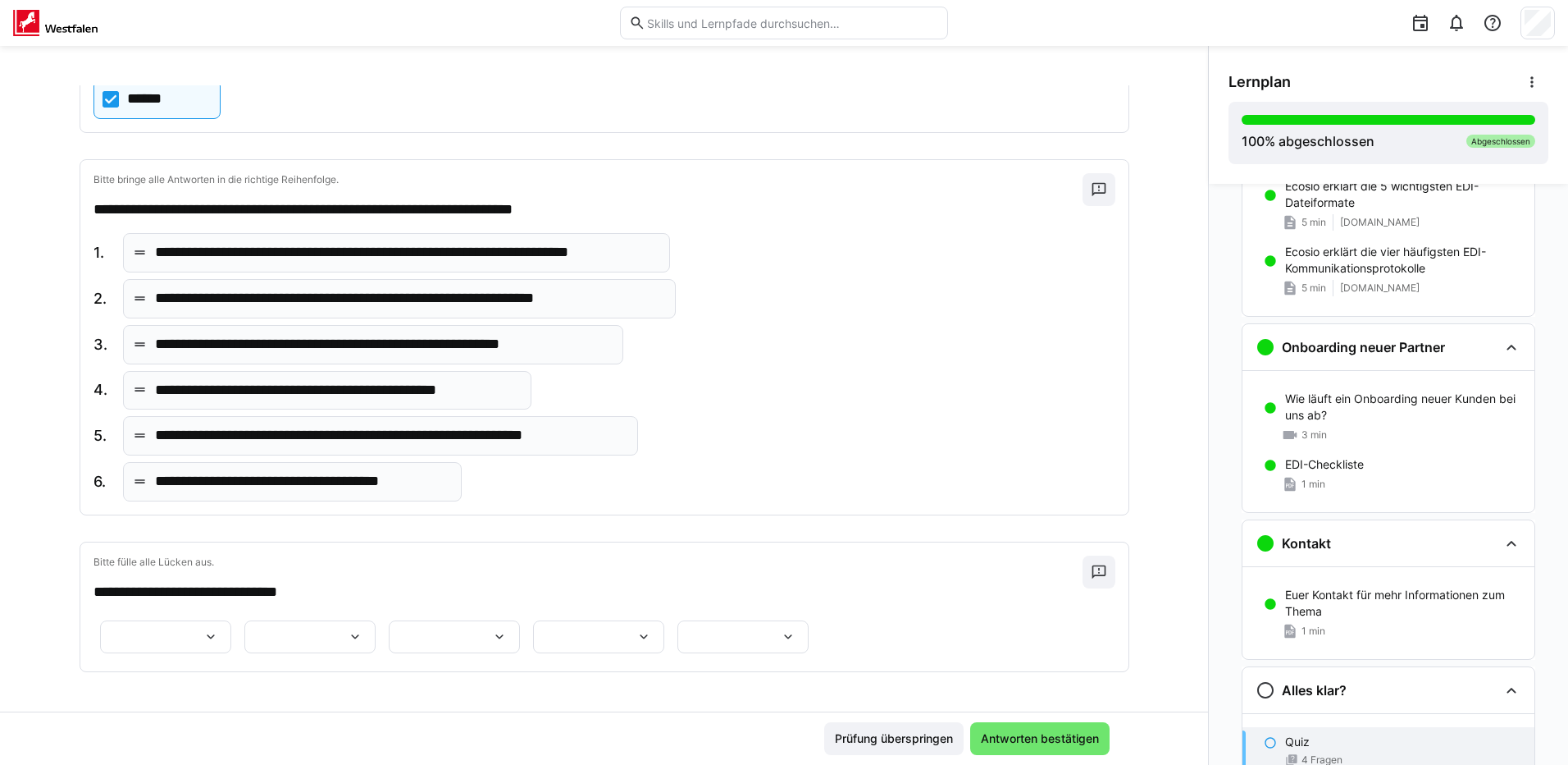
scroll to position [820, 0]
click at [219, 628] on eds-icon at bounding box center [210, 636] width 16 height 16
click at [272, 527] on p "**********" at bounding box center [239, 530] width 79 height 16
click at [364, 628] on eds-icon at bounding box center [355, 636] width 16 height 16
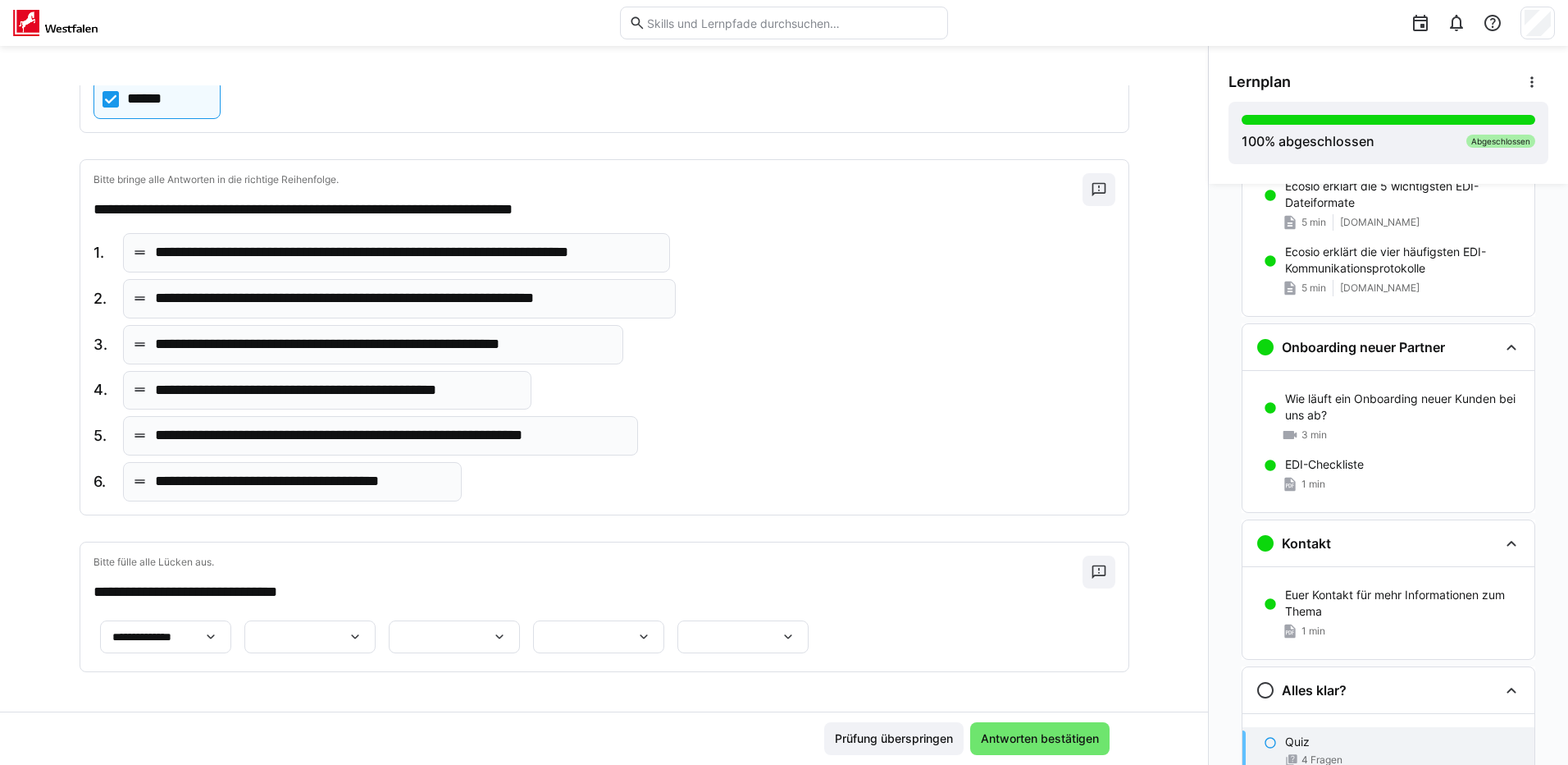
click at [364, 628] on eds-icon at bounding box center [355, 636] width 16 height 16
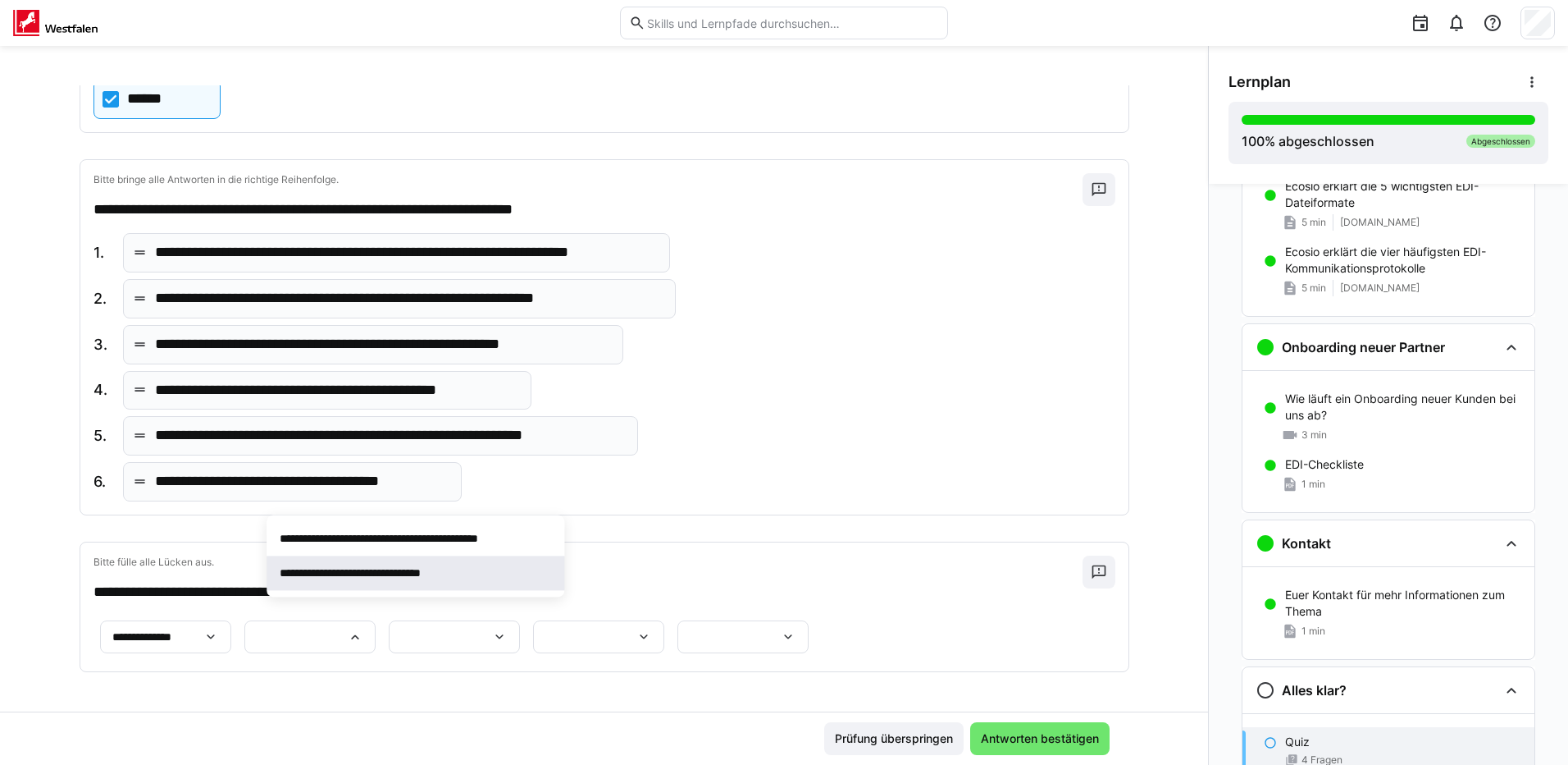
click at [385, 568] on p "**********" at bounding box center [371, 572] width 184 height 16
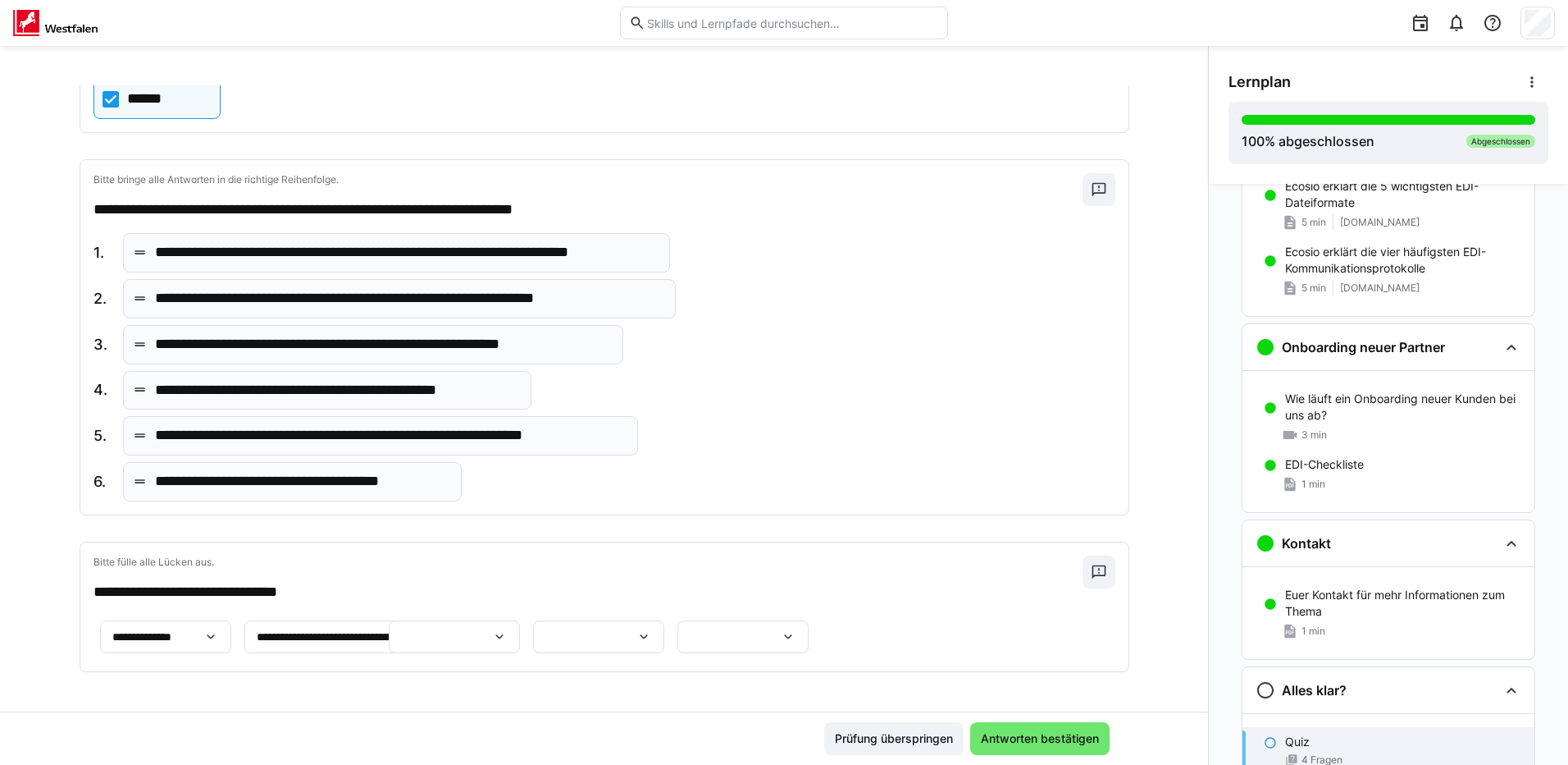
scroll to position [921, 0]
click at [507, 628] on eds-icon at bounding box center [499, 636] width 16 height 16
click at [957, 561] on p "********" at bounding box center [932, 563] width 54 height 16
click at [815, 615] on app-question-sheet-container "**********" at bounding box center [454, 637] width 721 height 42
click at [652, 628] on eds-icon at bounding box center [643, 636] width 16 height 16
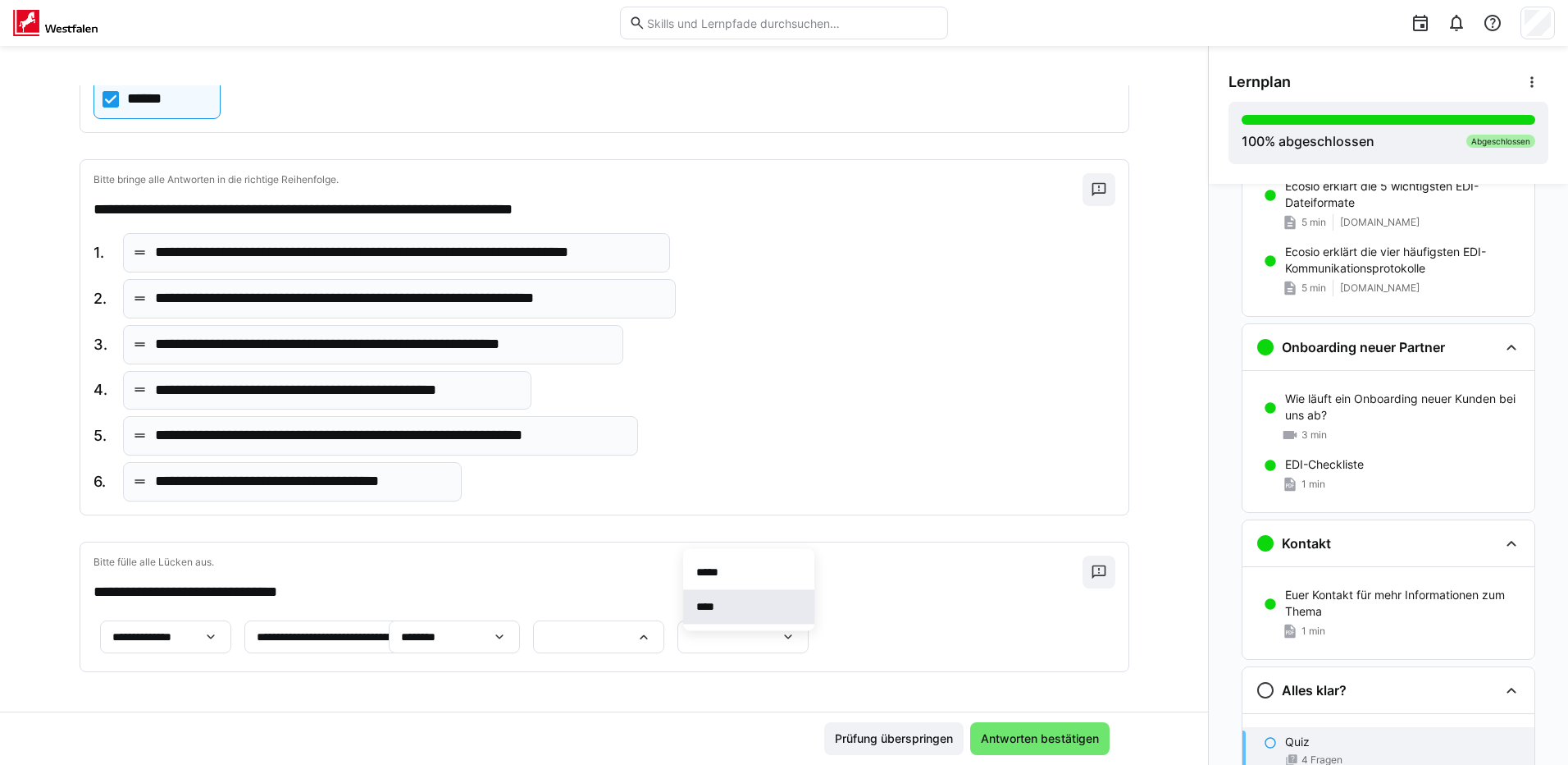
click at [721, 601] on p "****" at bounding box center [709, 606] width 25 height 16
click at [797, 628] on eds-icon at bounding box center [788, 636] width 16 height 16
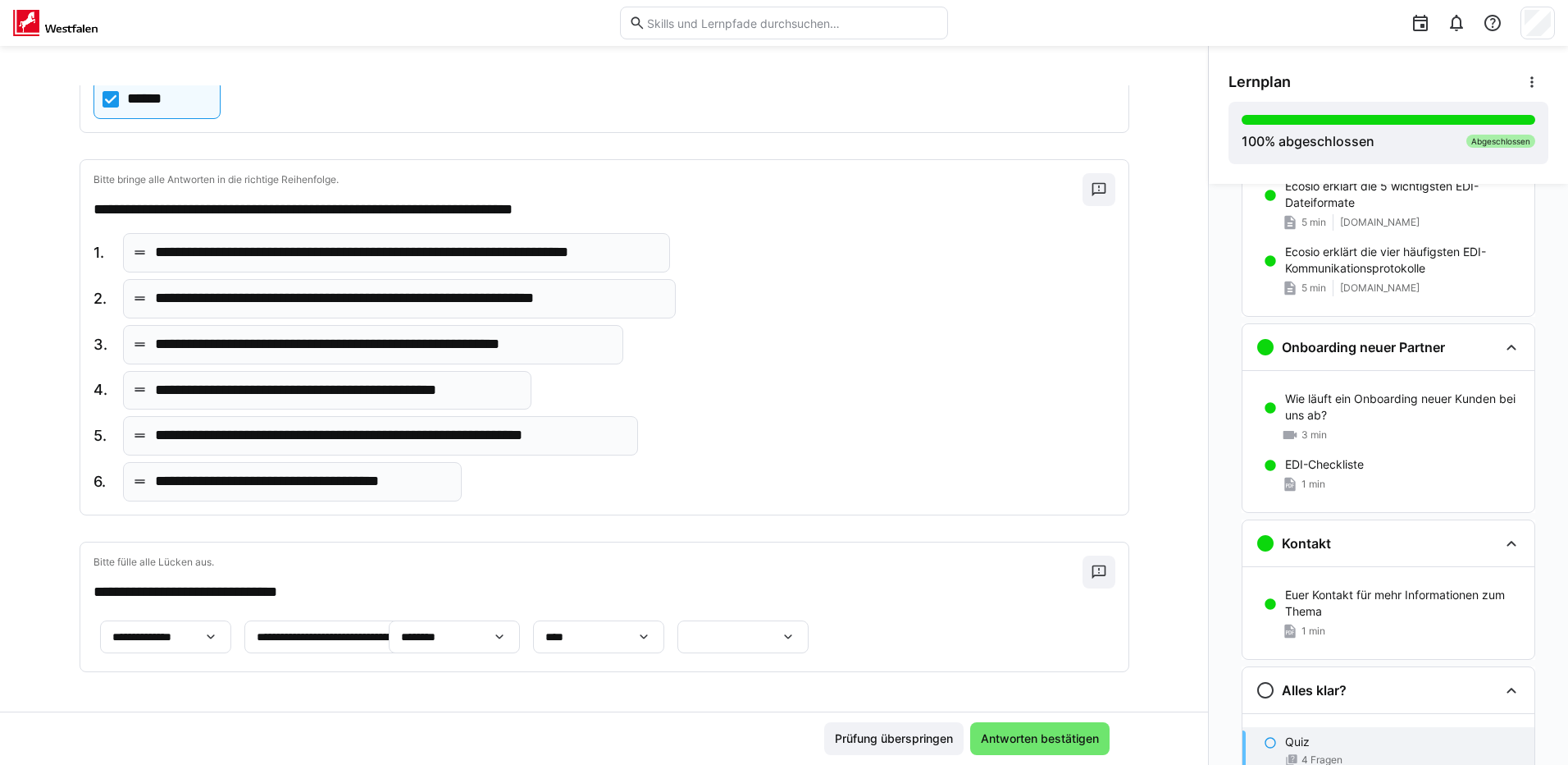
click at [797, 628] on eds-icon at bounding box center [788, 636] width 16 height 16
click at [968, 642] on p "*******" at bounding box center [956, 646] width 46 height 16
click at [815, 642] on app-question-sheet-container "**********" at bounding box center [454, 637] width 721 height 42
click at [998, 736] on span "Antworten bestätigen" at bounding box center [1041, 738] width 123 height 16
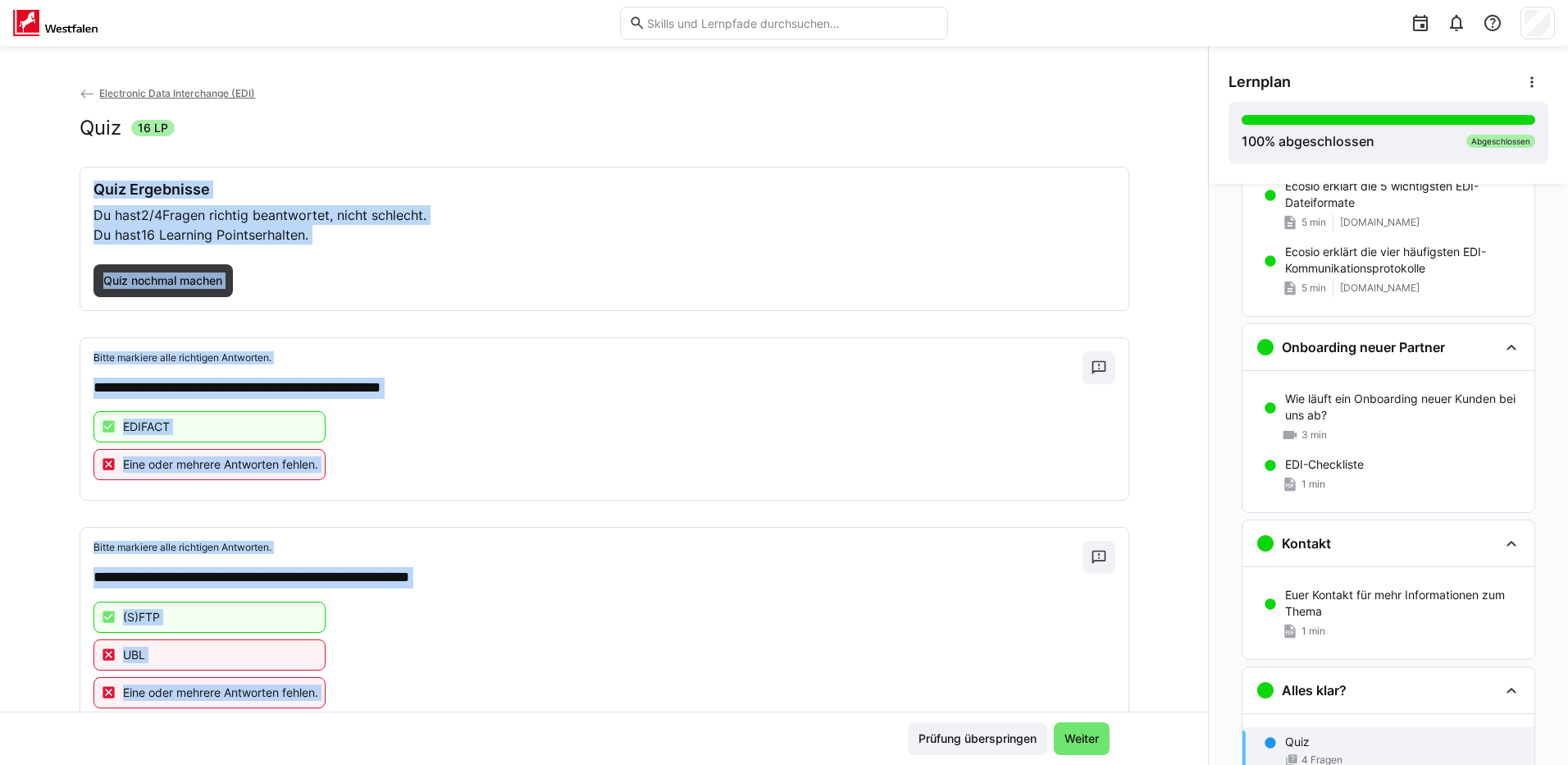
scroll to position [0, 0]
click at [1062, 732] on span "Weiter" at bounding box center [1081, 738] width 40 height 16
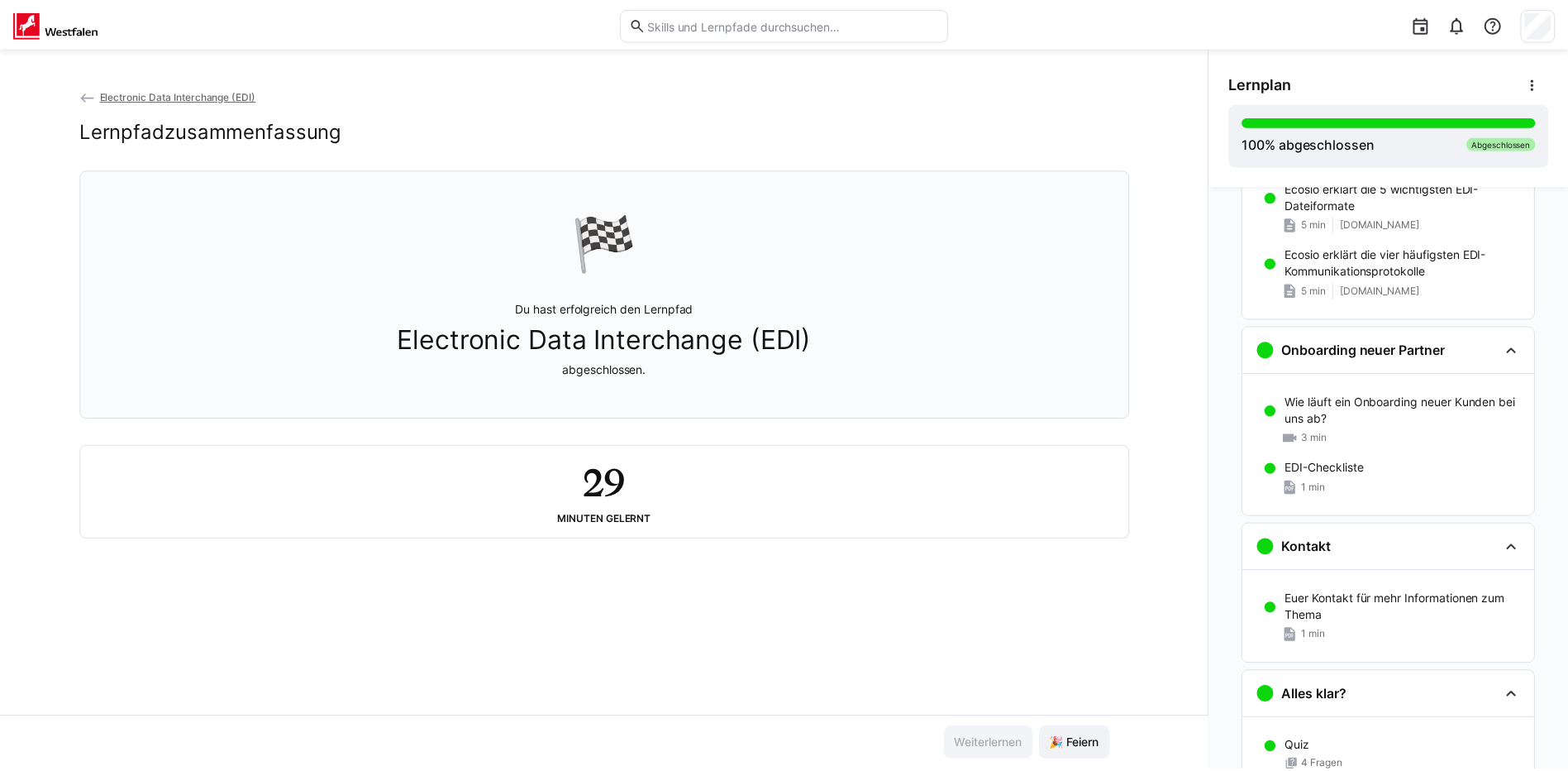
scroll to position [888, 0]
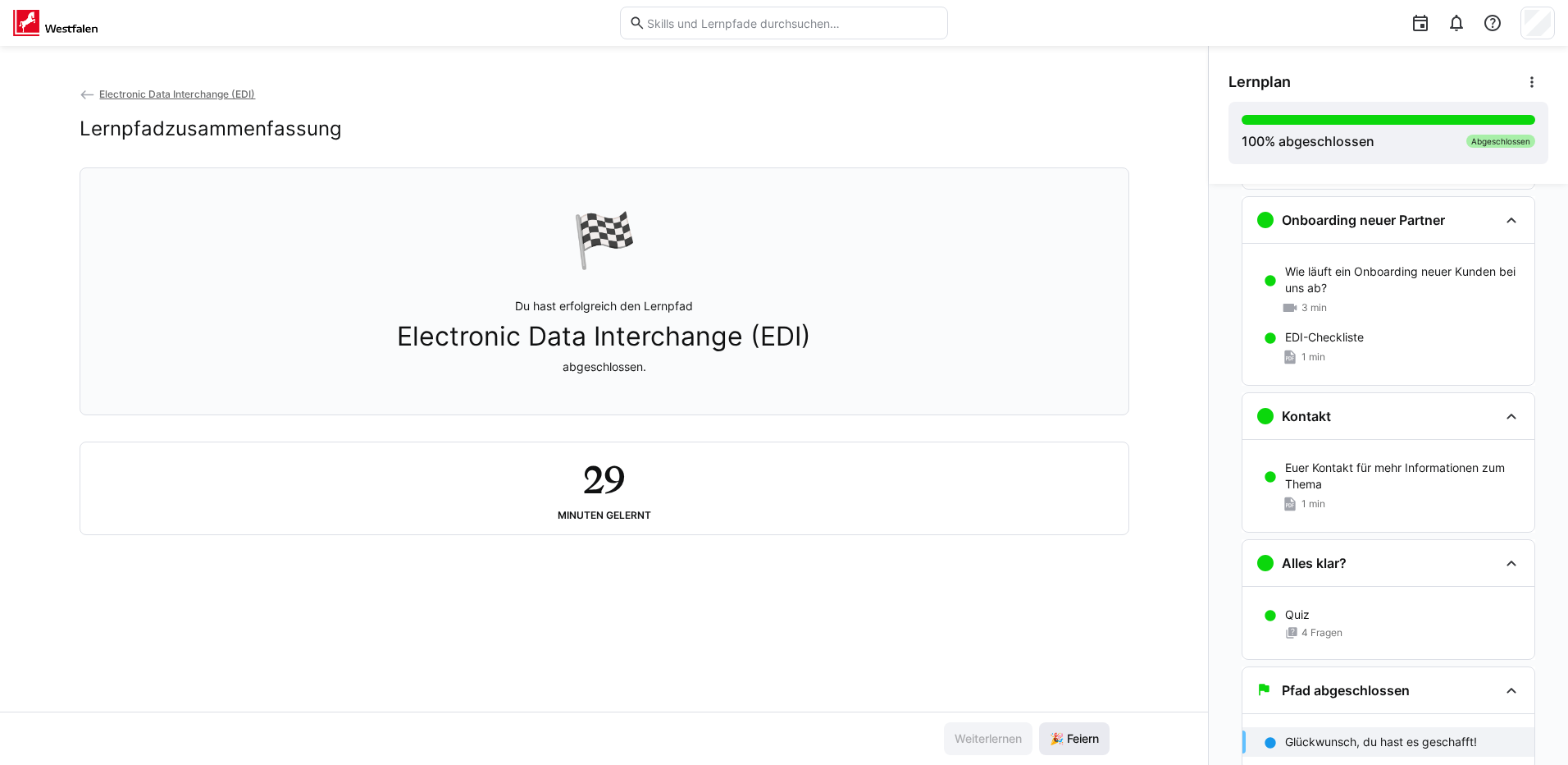
click at [1067, 730] on span "🎉 Feiern" at bounding box center [1074, 738] width 70 height 33
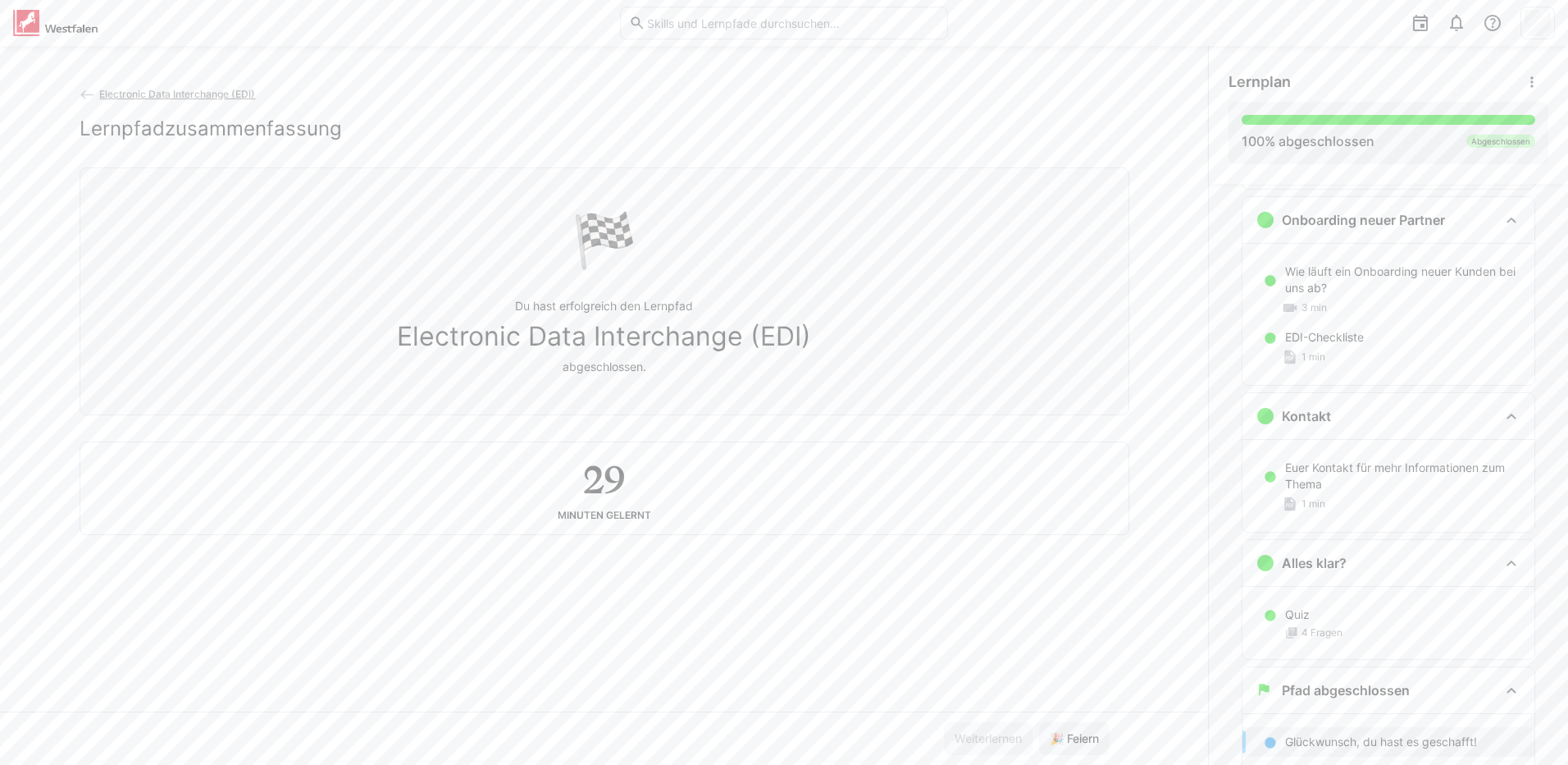
click at [137, 91] on span "Electronic Data Interchange (EDI)" at bounding box center [177, 94] width 156 height 13
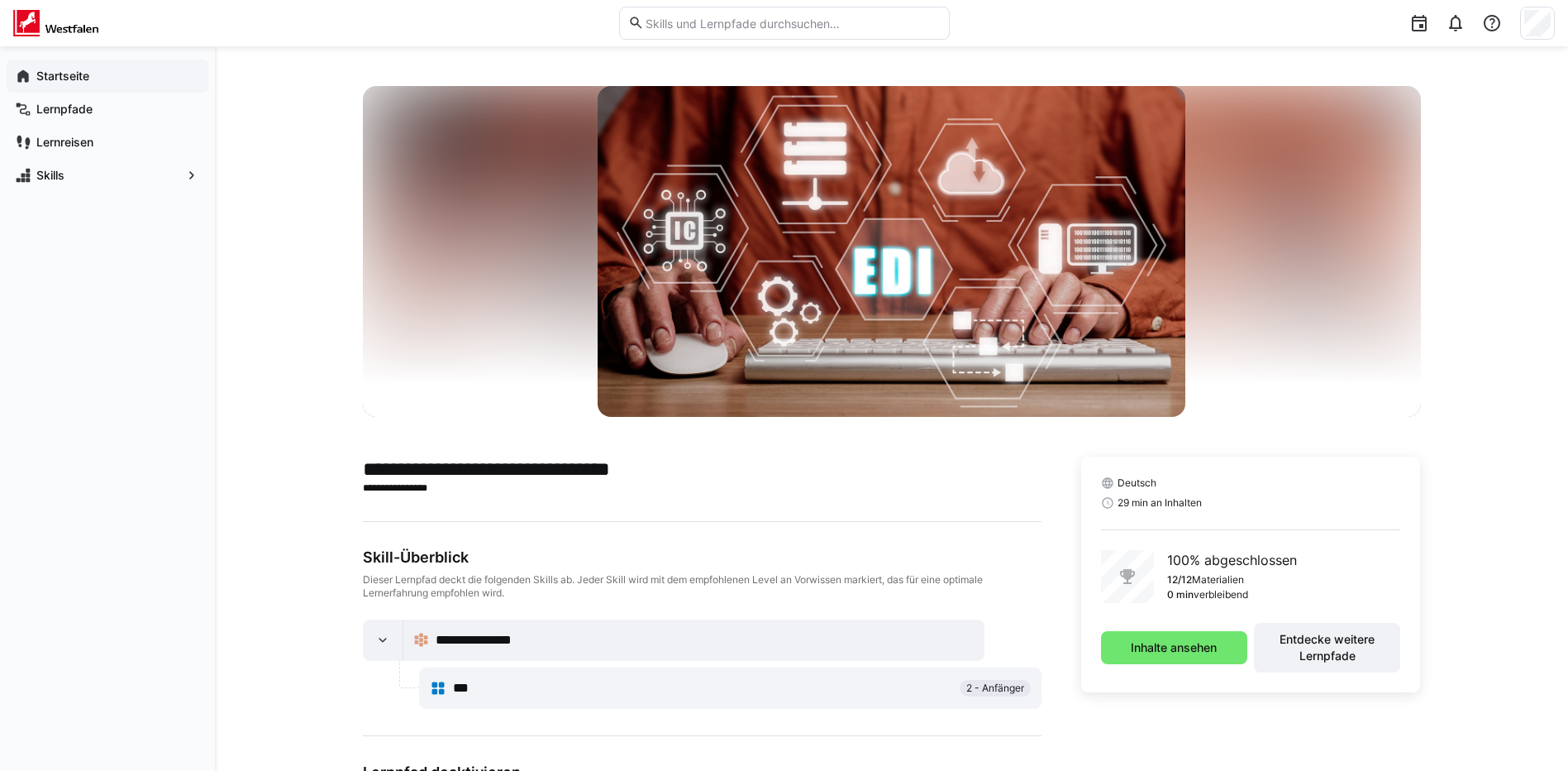
click at [0, 0] on app-navigation-label "Startseite" at bounding box center [0, 0] width 0 height 0
